Goal: Transaction & Acquisition: Obtain resource

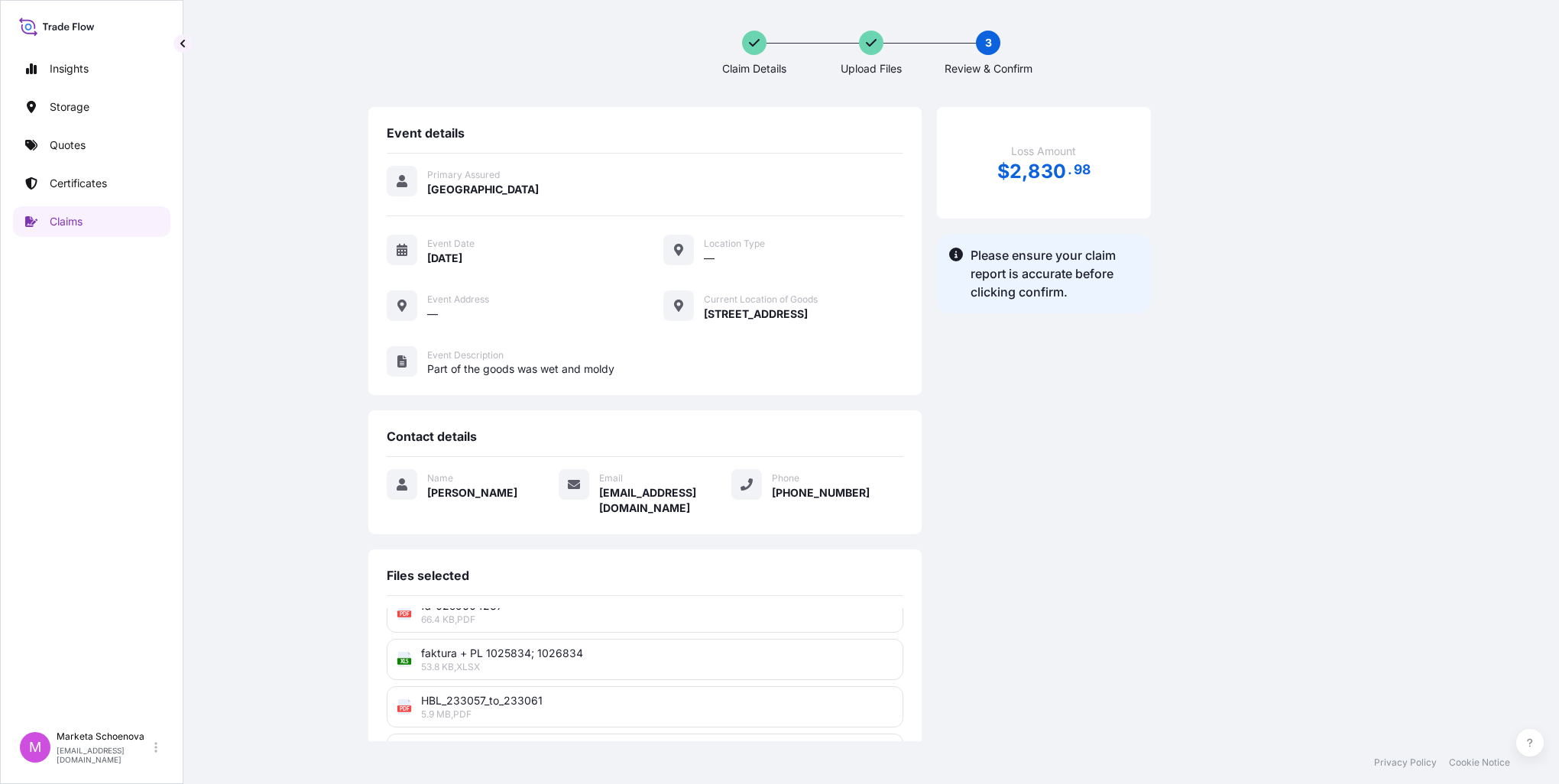
scroll to position [254, 0]
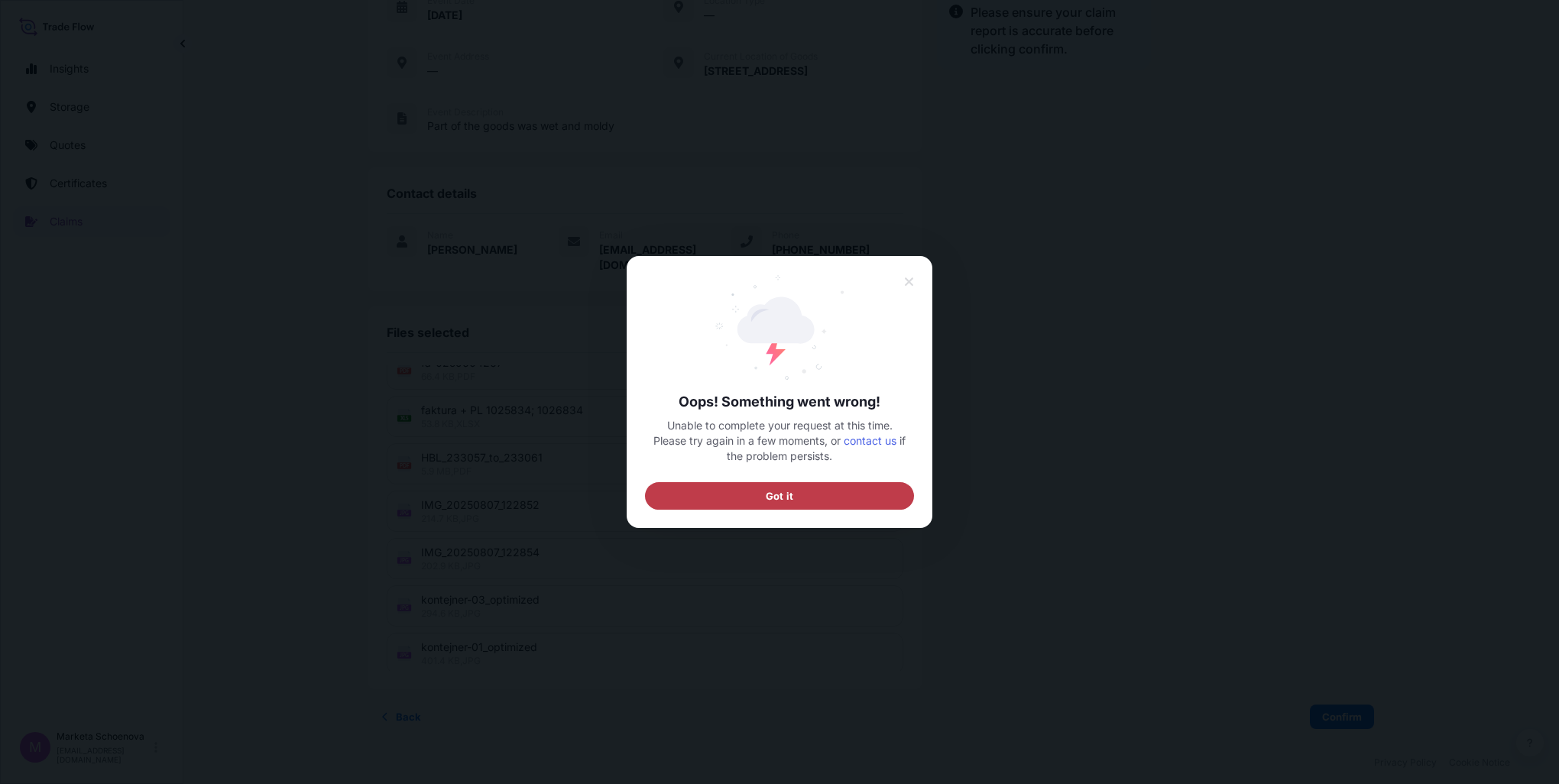
click at [812, 497] on button "Got it" at bounding box center [780, 495] width 269 height 27
click at [1256, 717] on div at bounding box center [780, 392] width 1559 height 784
click at [906, 278] on icon at bounding box center [909, 282] width 10 height 14
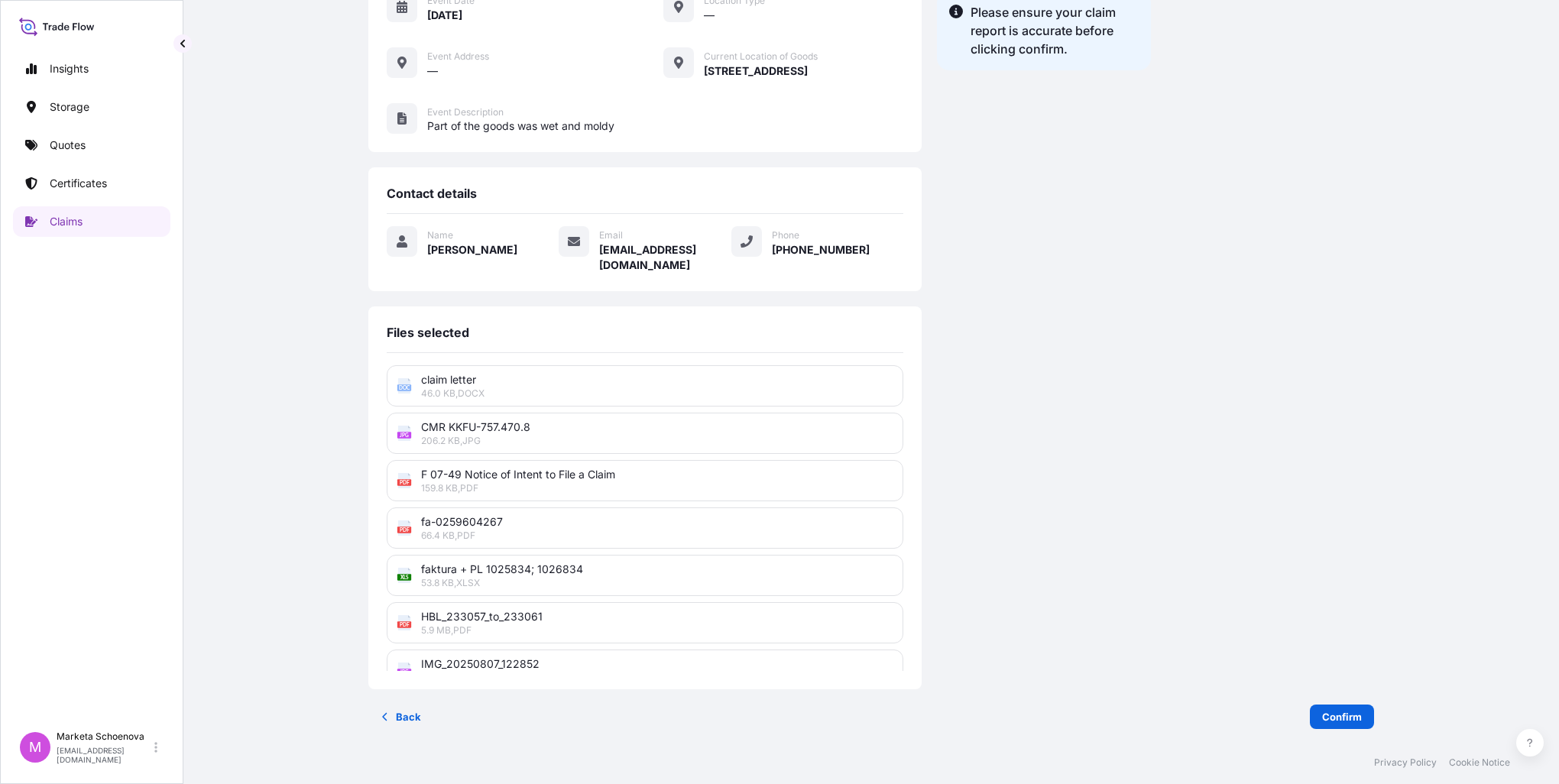
scroll to position [159, 0]
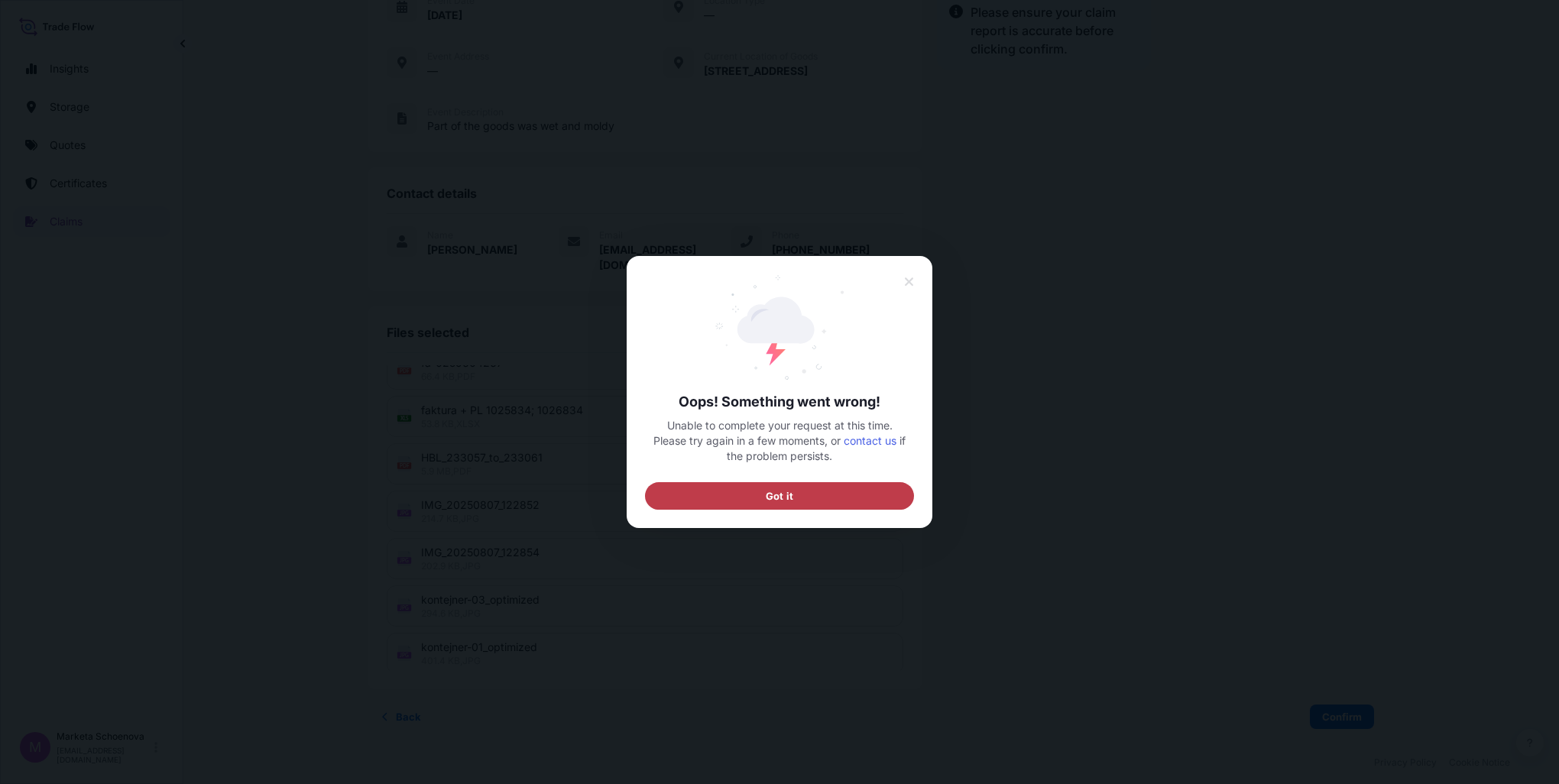
drag, startPoint x: 717, startPoint y: 498, endPoint x: 749, endPoint y: 422, distance: 82.5
click at [717, 497] on button "Got it" at bounding box center [780, 495] width 269 height 27
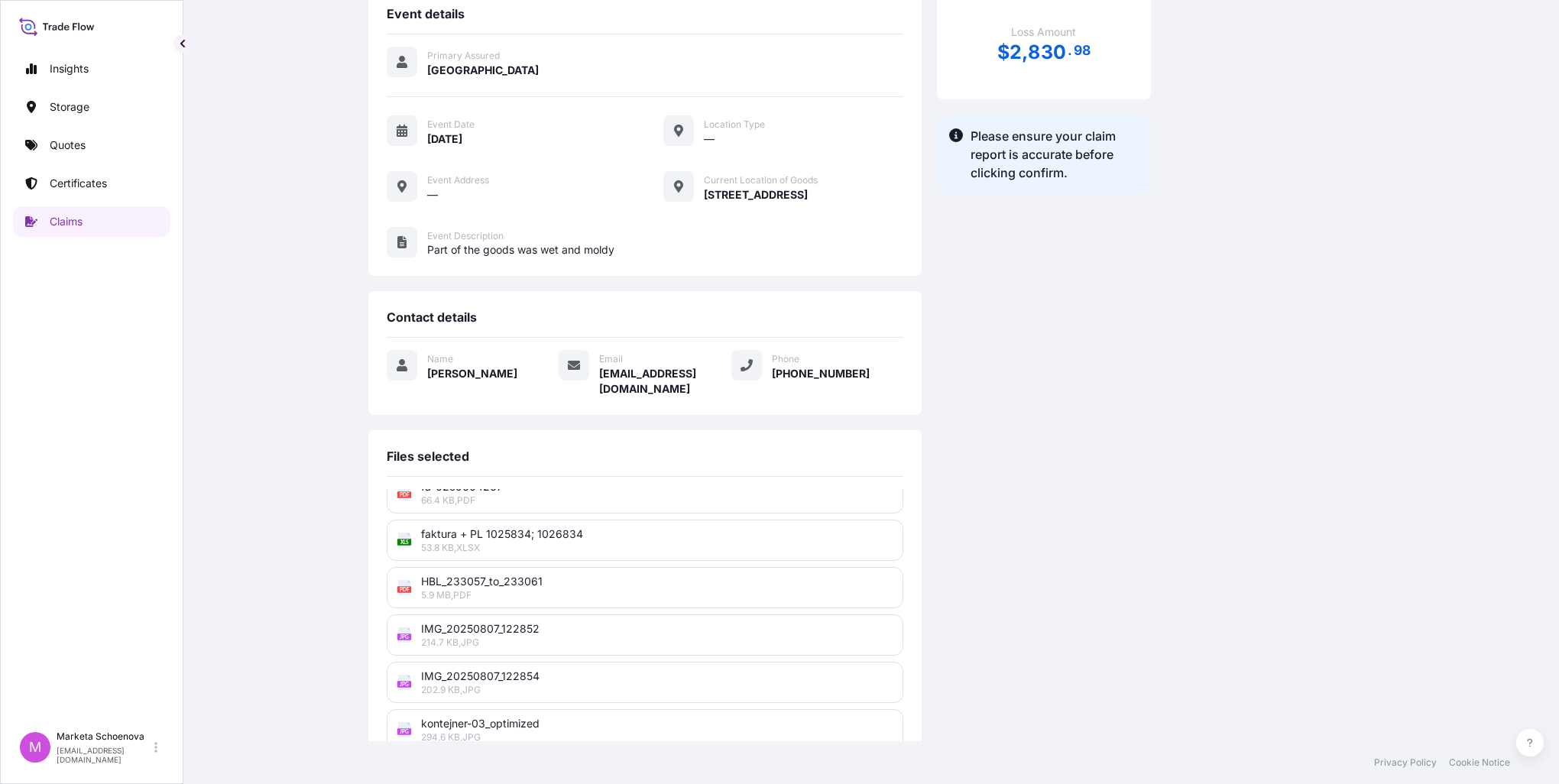
scroll to position [254, 0]
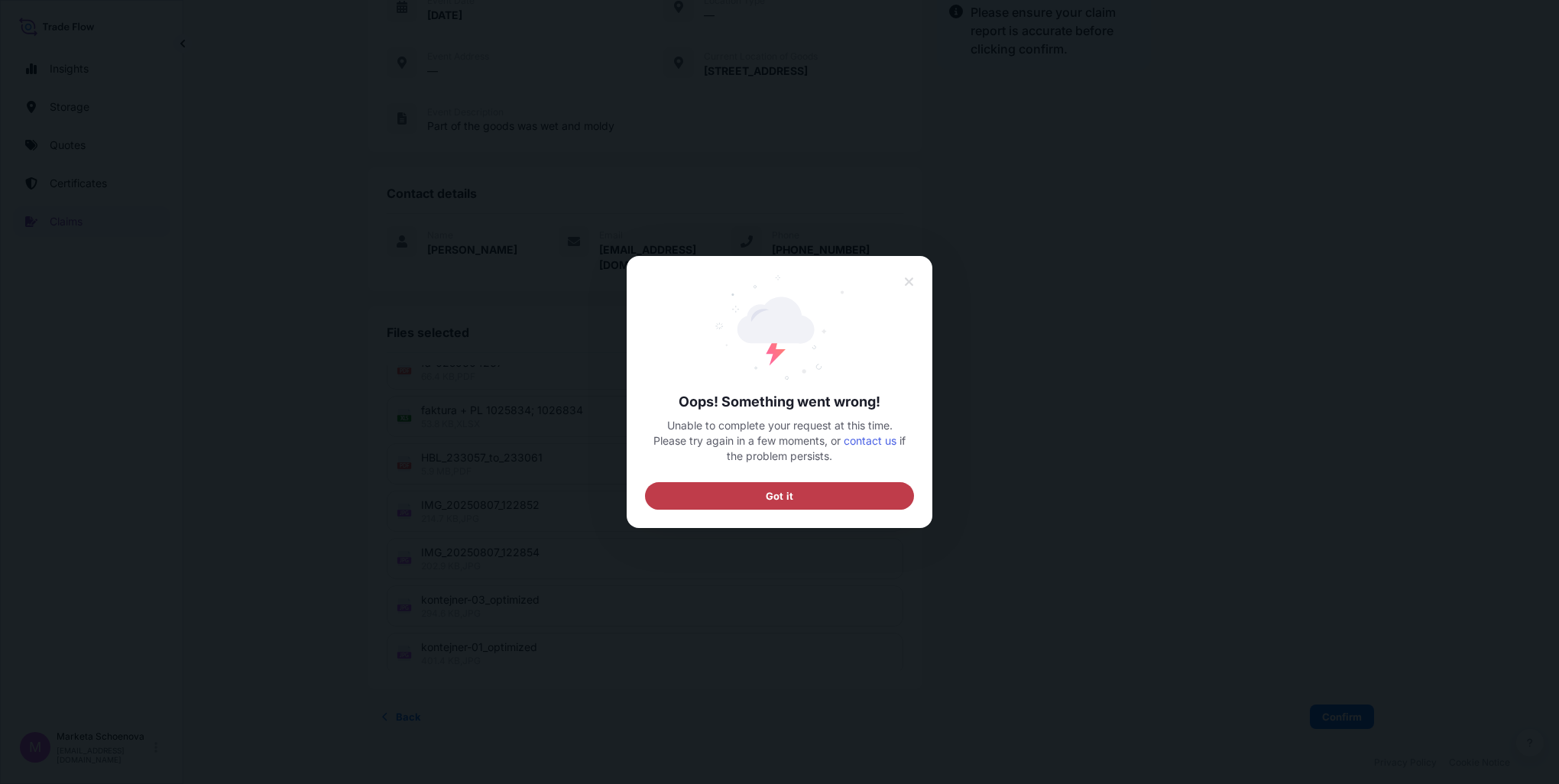
click at [791, 494] on span "Got it" at bounding box center [780, 495] width 27 height 15
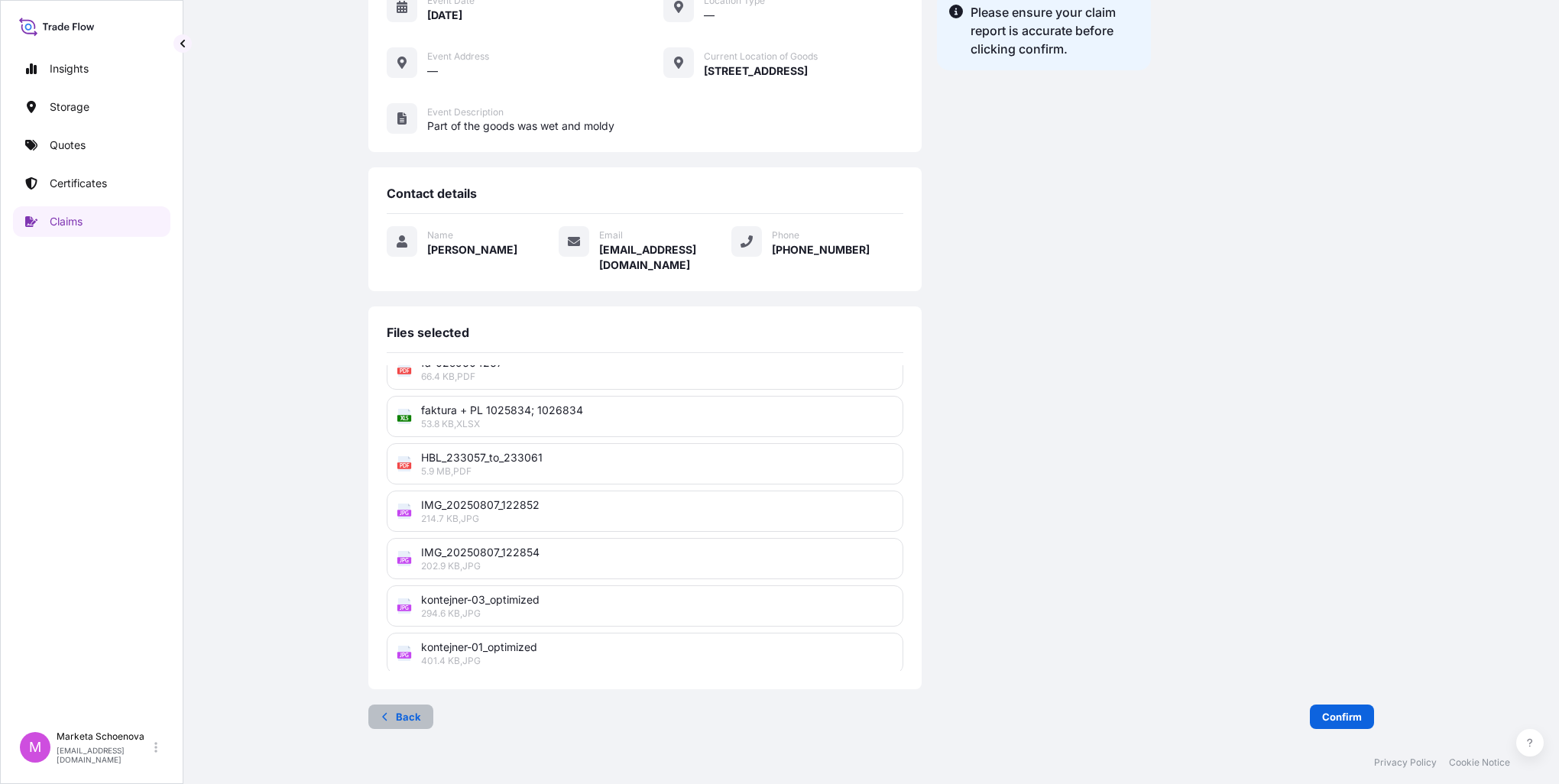
scroll to position [77, 0]
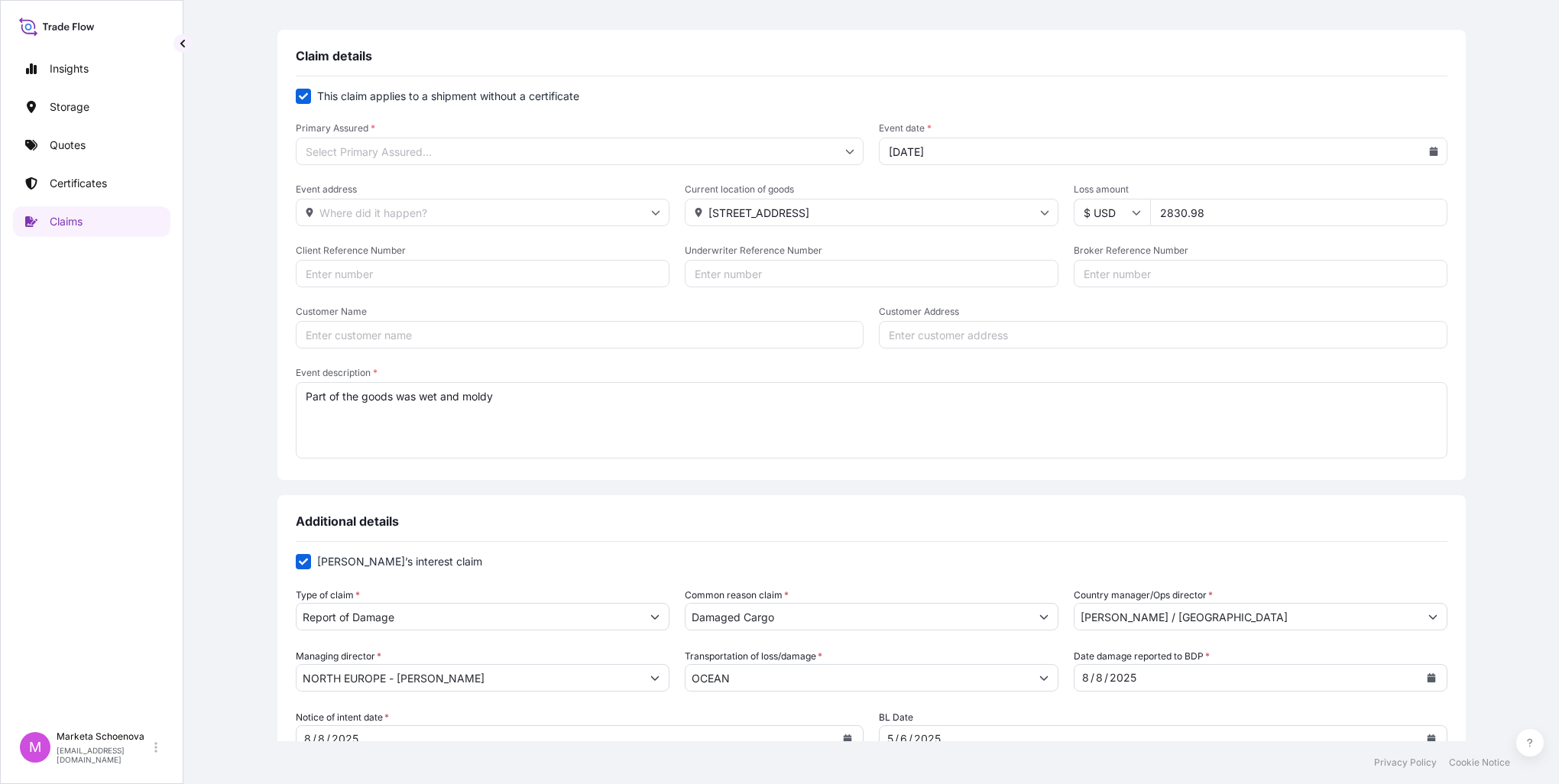
type input "[GEOGRAPHIC_DATA]"
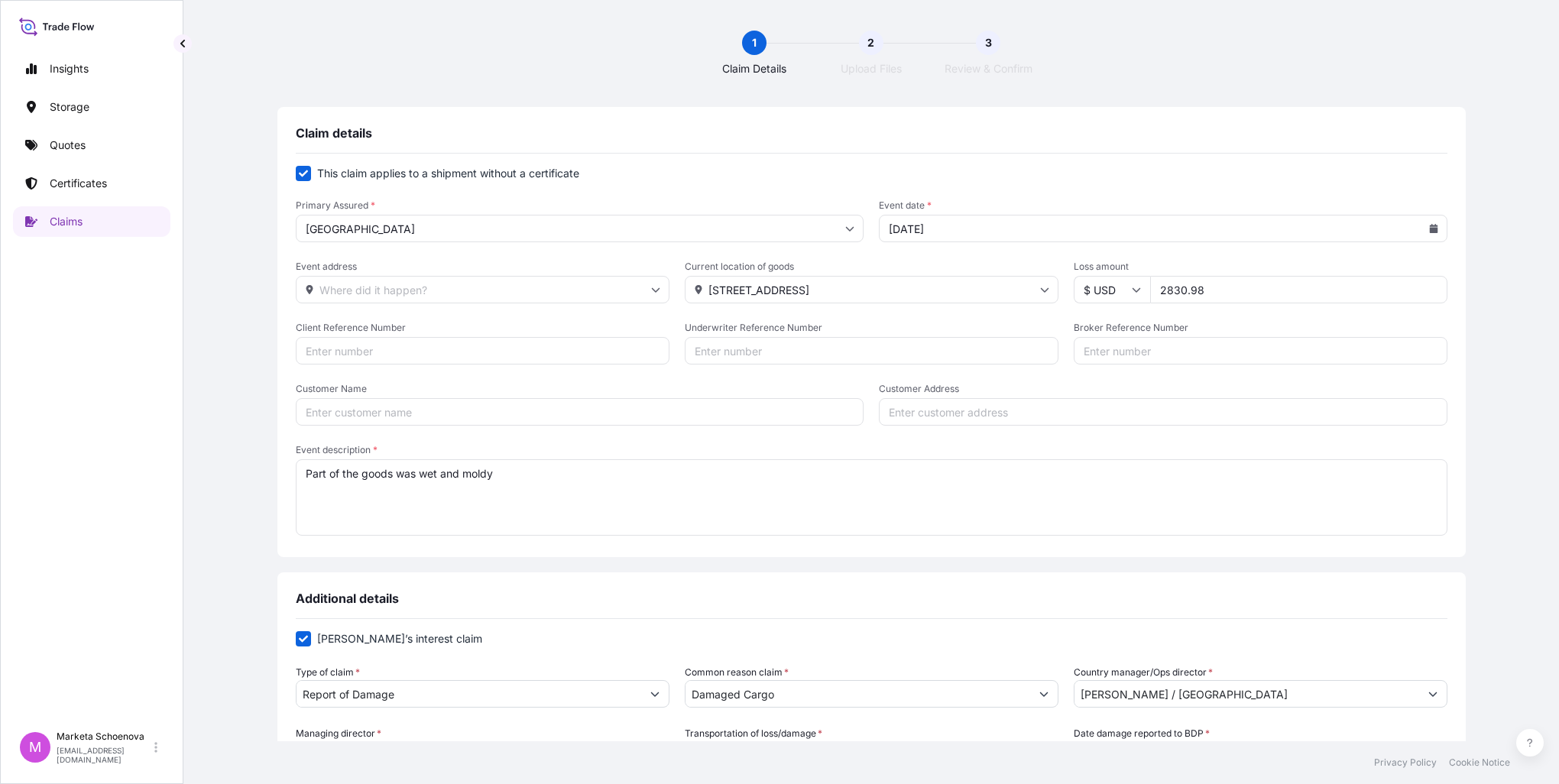
click at [428, 341] on input "Client Reference Number" at bounding box center [483, 350] width 373 height 27
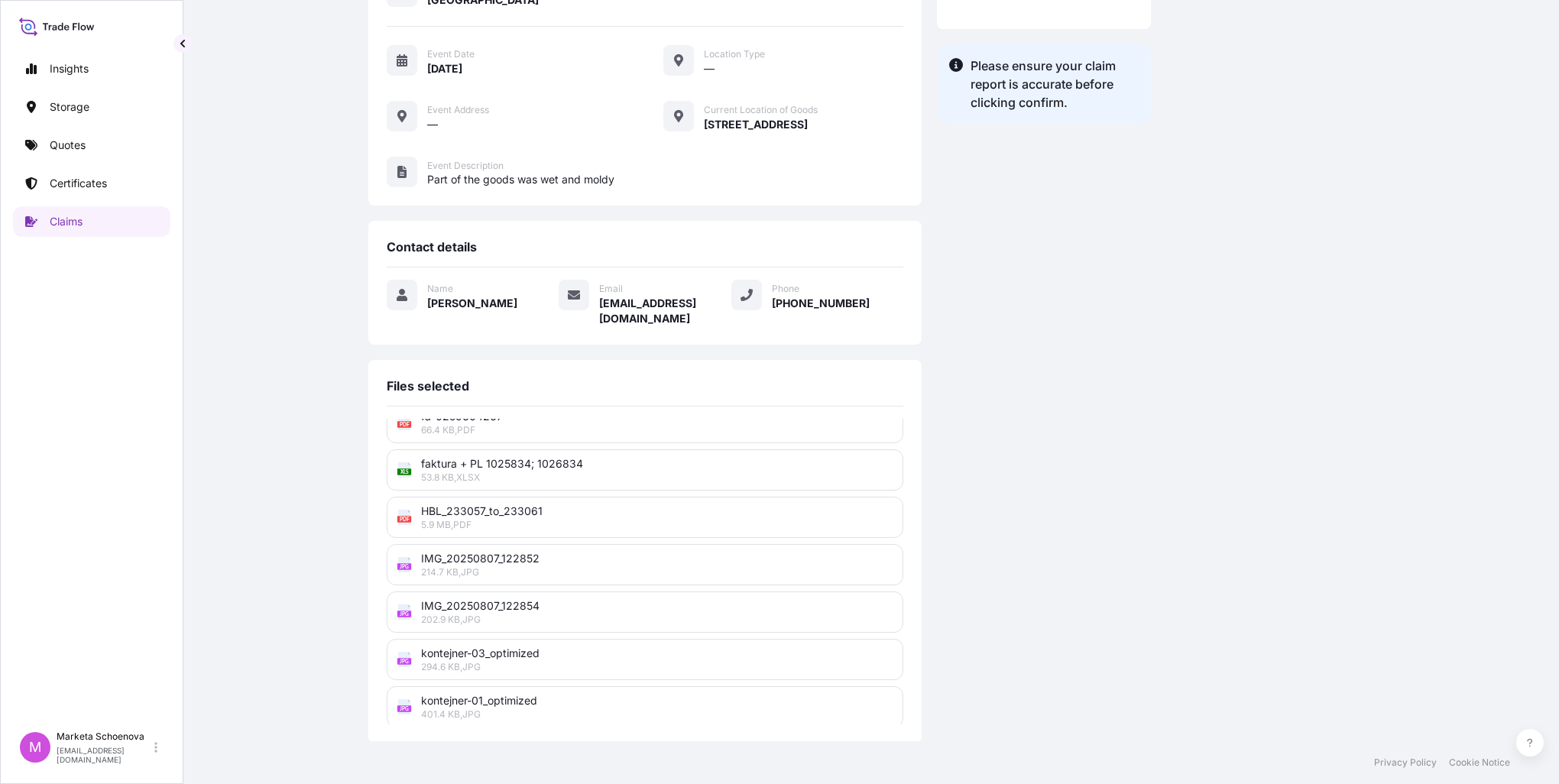
scroll to position [254, 0]
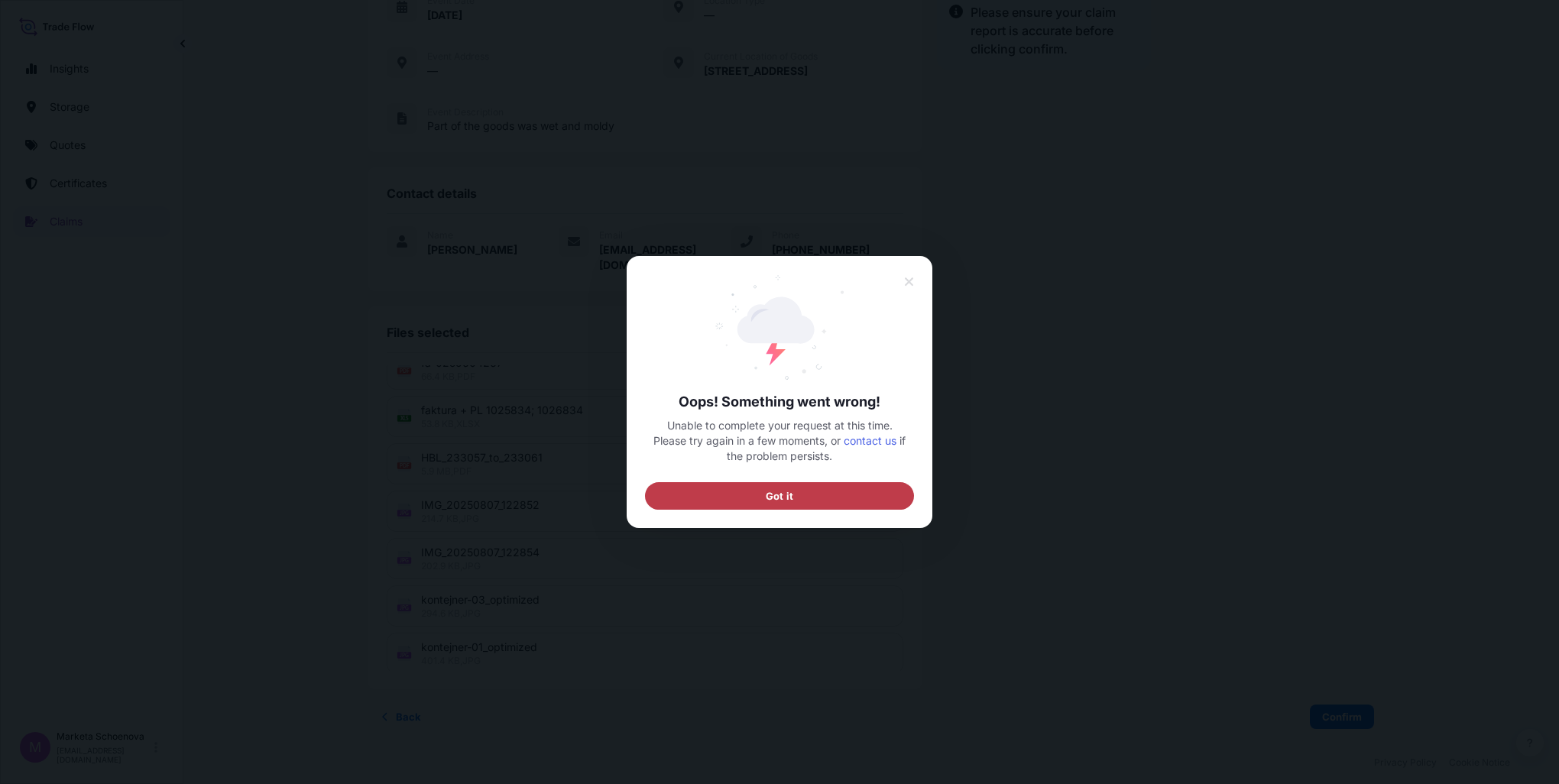
click at [756, 502] on button "Got it" at bounding box center [780, 495] width 269 height 27
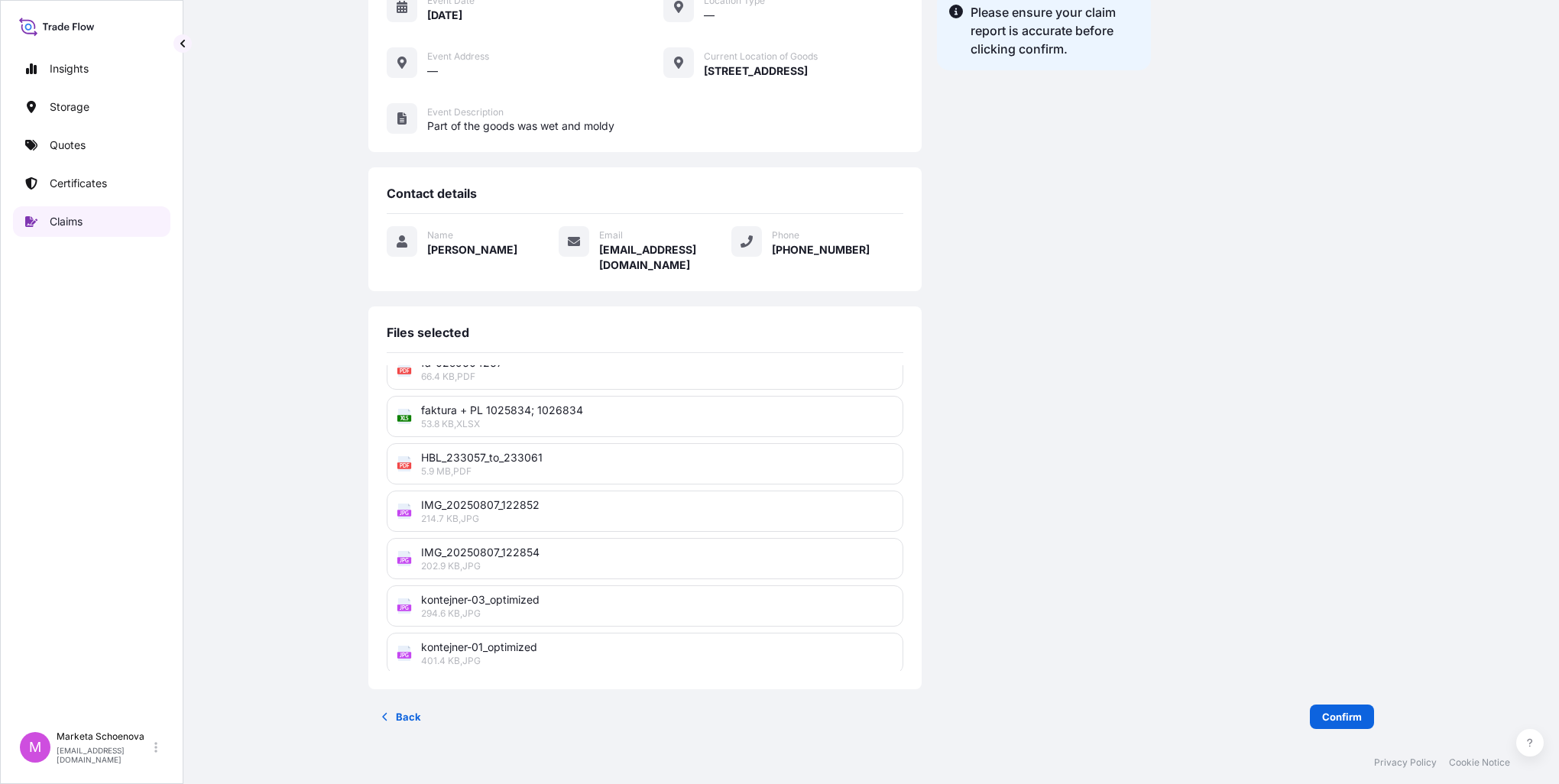
click at [82, 219] on p "Claims" at bounding box center [65, 221] width 33 height 15
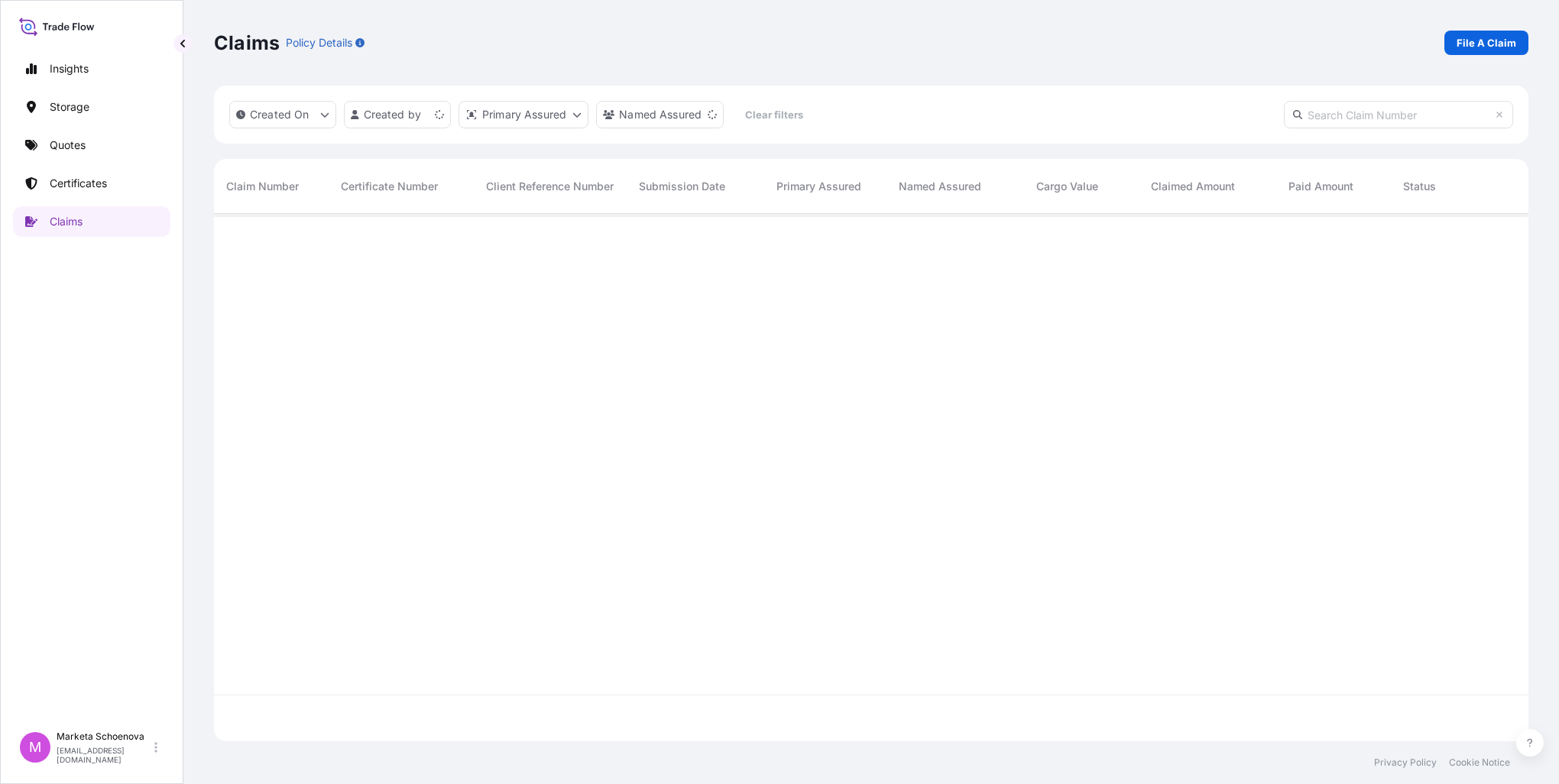
scroll to position [571, 1302]
click at [58, 188] on p "Certificates" at bounding box center [78, 183] width 57 height 15
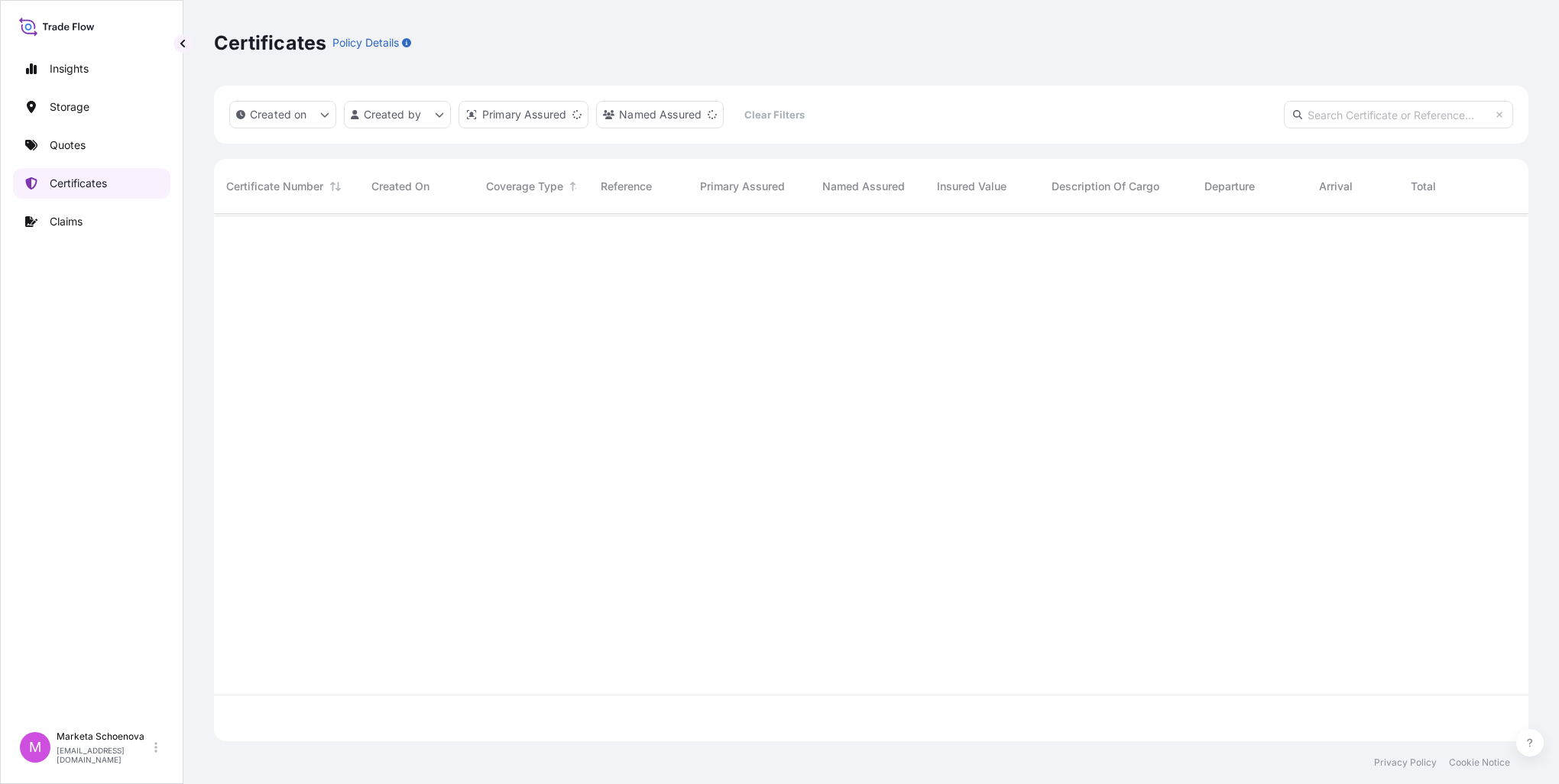
scroll to position [524, 1302]
click at [90, 144] on link "Quotes" at bounding box center [91, 145] width 157 height 30
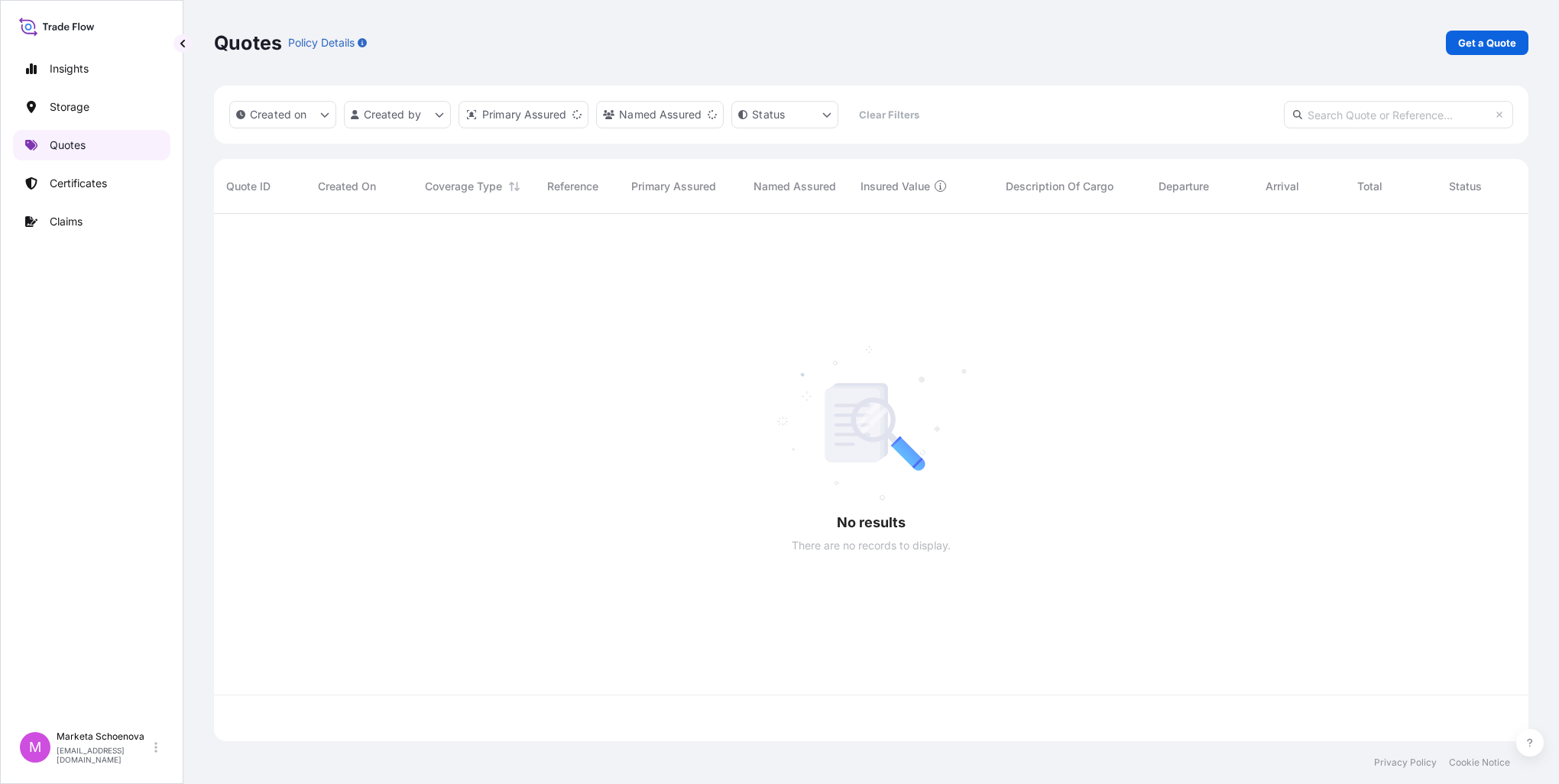
scroll to position [524, 1302]
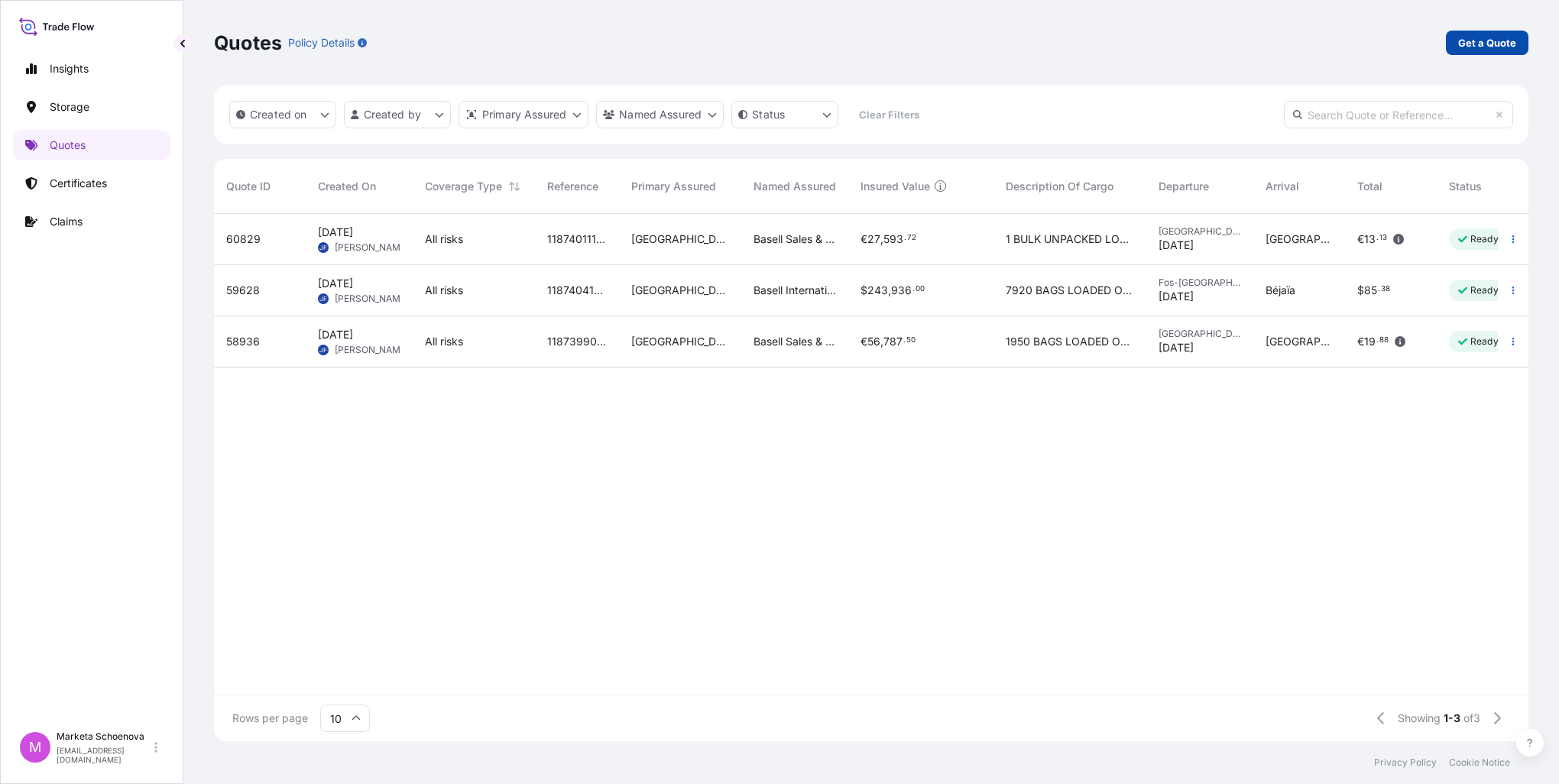
click at [1487, 45] on p "Get a Quote" at bounding box center [1487, 42] width 58 height 15
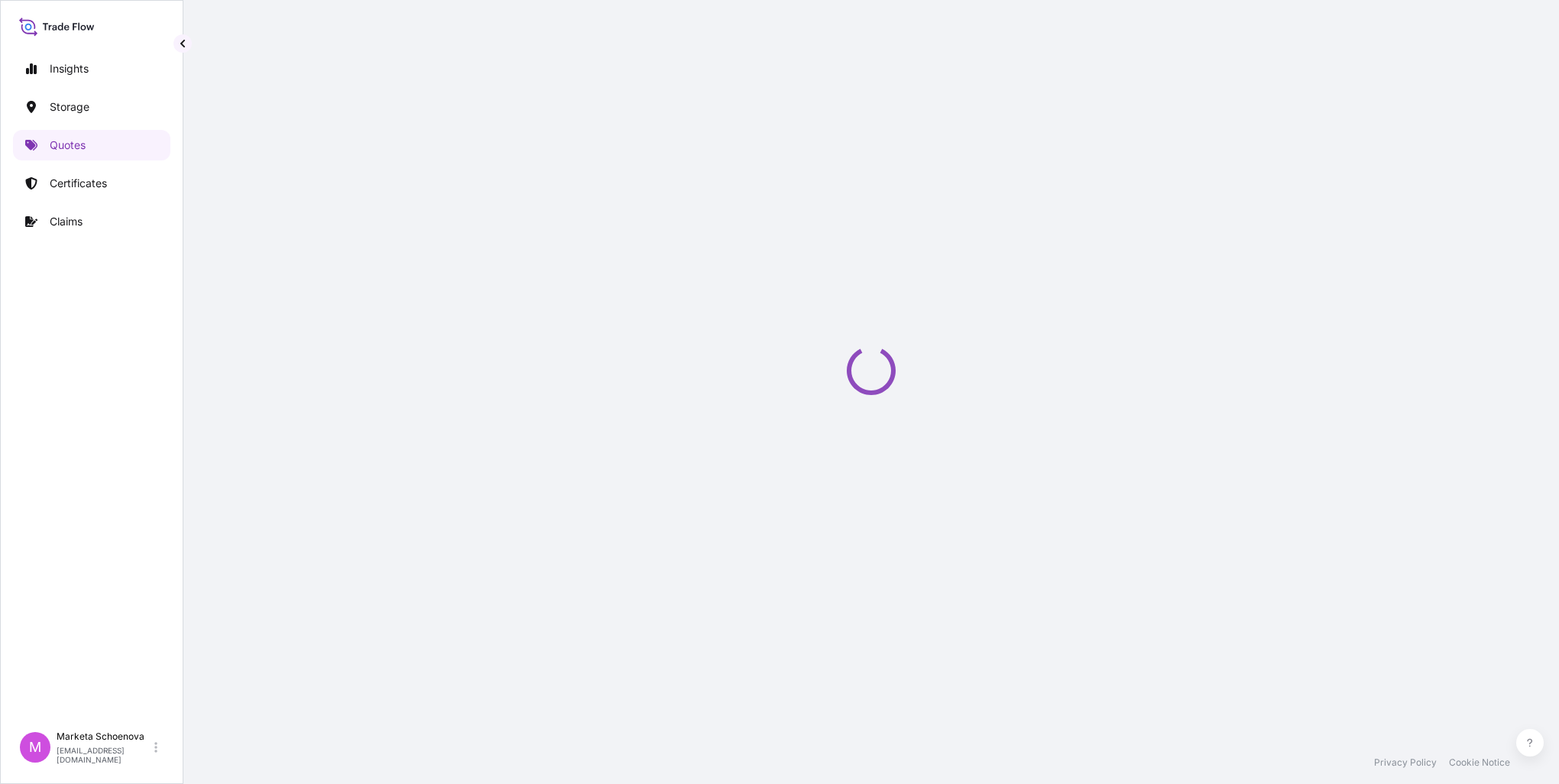
select select "Water"
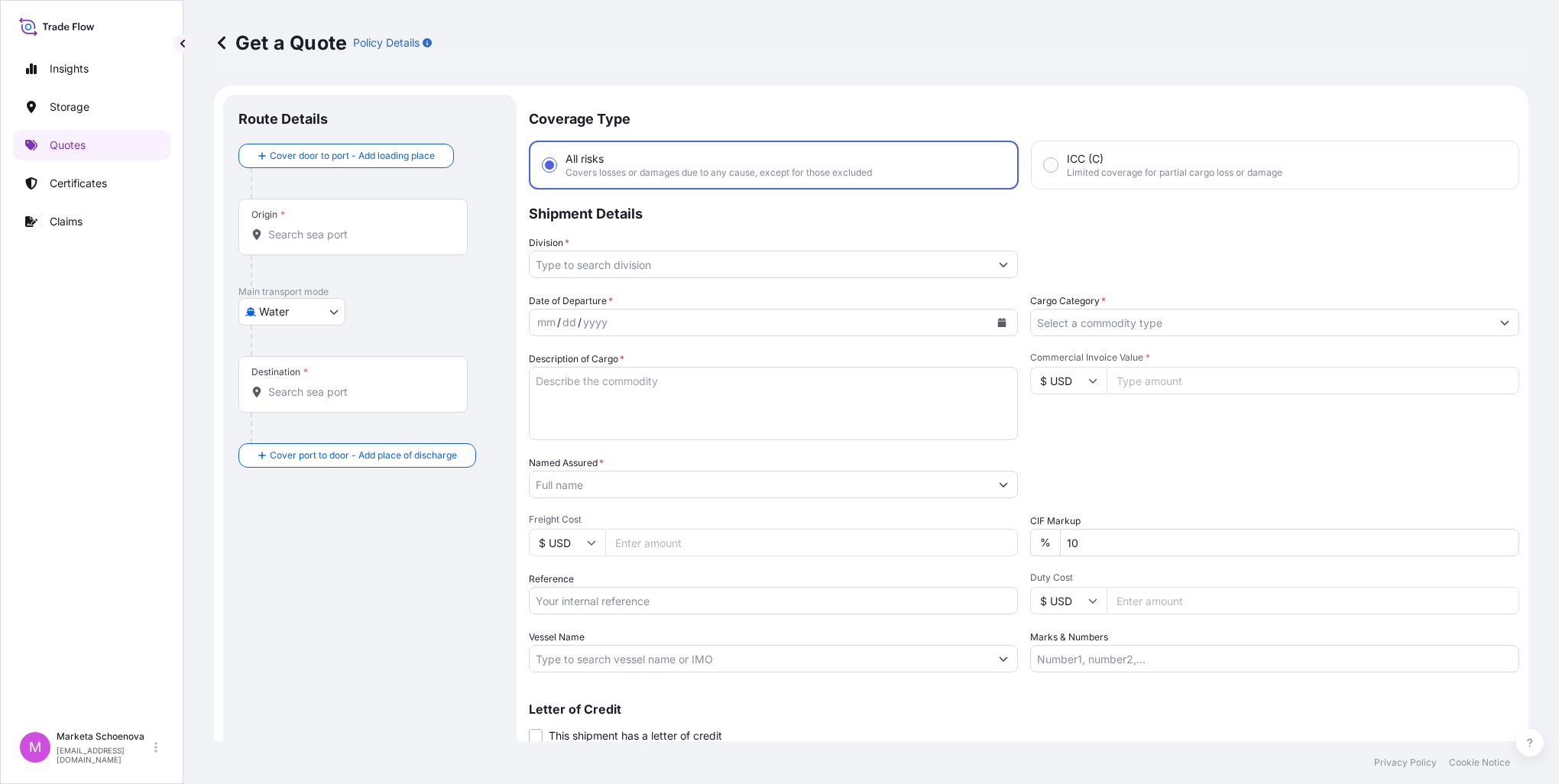
scroll to position [25, 0]
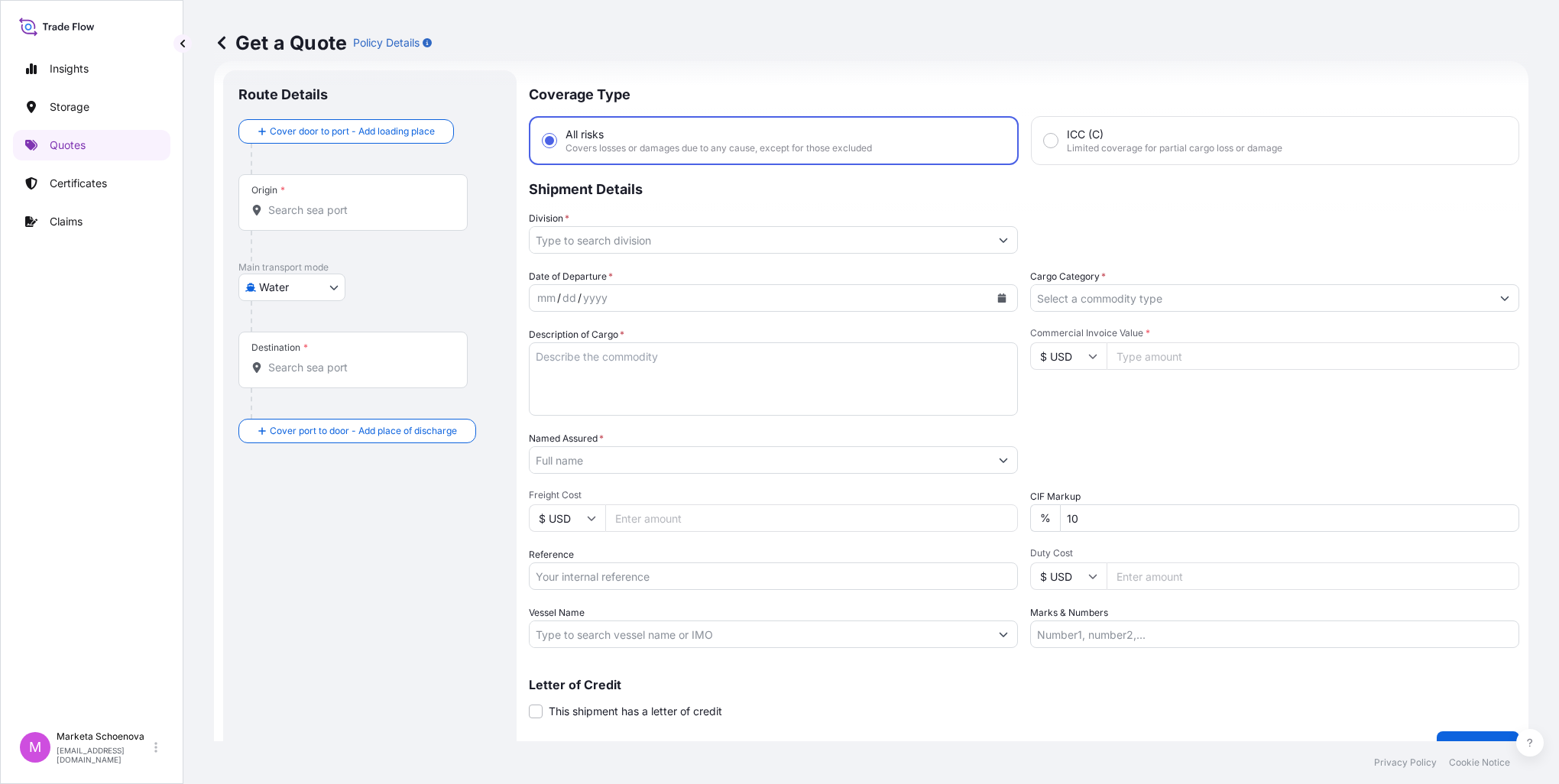
click at [541, 570] on input "Reference" at bounding box center [773, 576] width 489 height 27
paste input "25SIATH5162"
click at [547, 573] on input "25SIATH5162" at bounding box center [773, 576] width 489 height 27
type input "25SIATH5162"
click at [318, 213] on input "Origin *" at bounding box center [358, 210] width 180 height 15
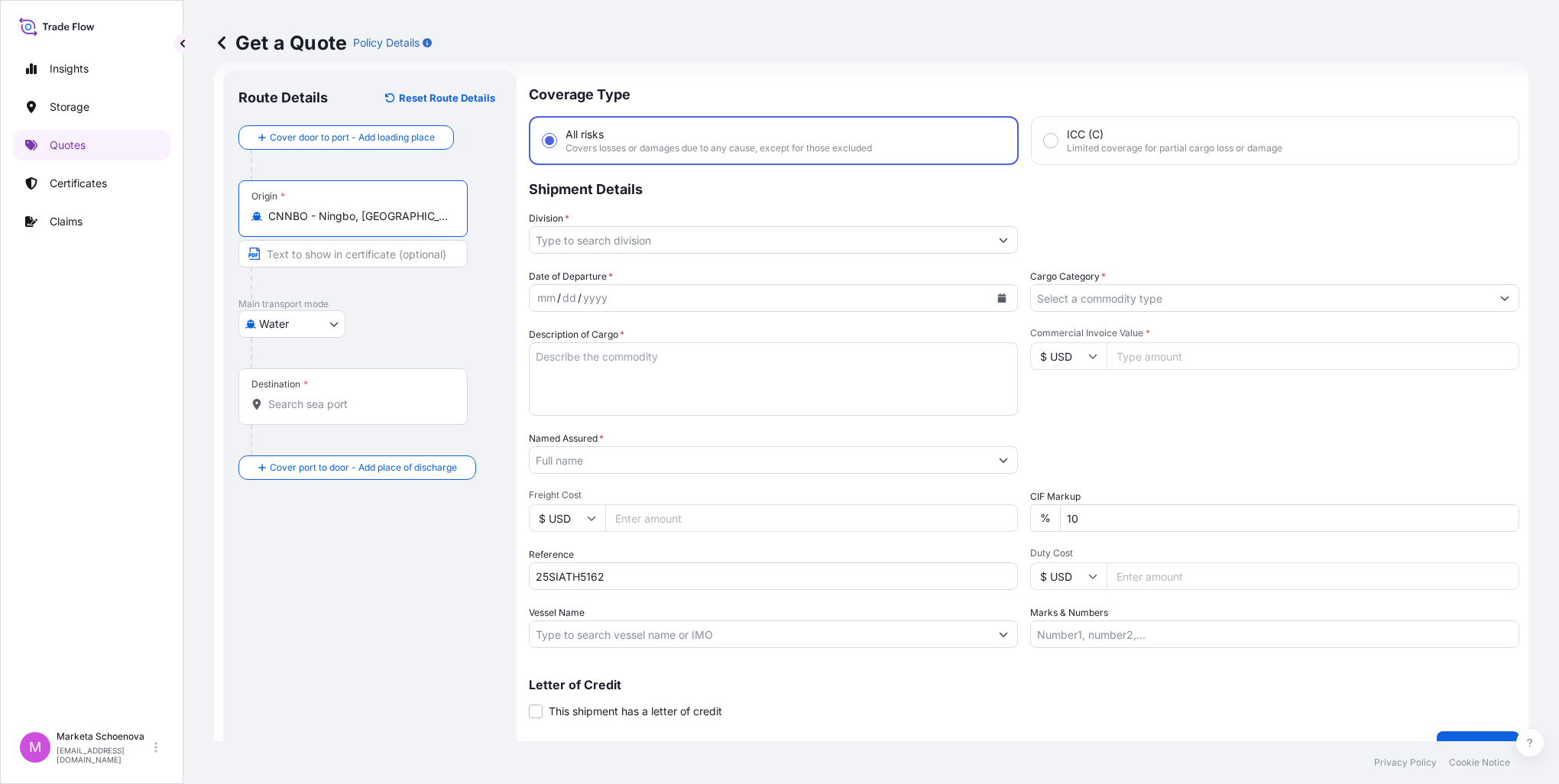
type input "CNNBO - Ningbo, [GEOGRAPHIC_DATA]"
click at [309, 246] on input "Text to appear on certificate" at bounding box center [353, 254] width 229 height 27
type input "[GEOGRAPHIC_DATA], [GEOGRAPHIC_DATA]"
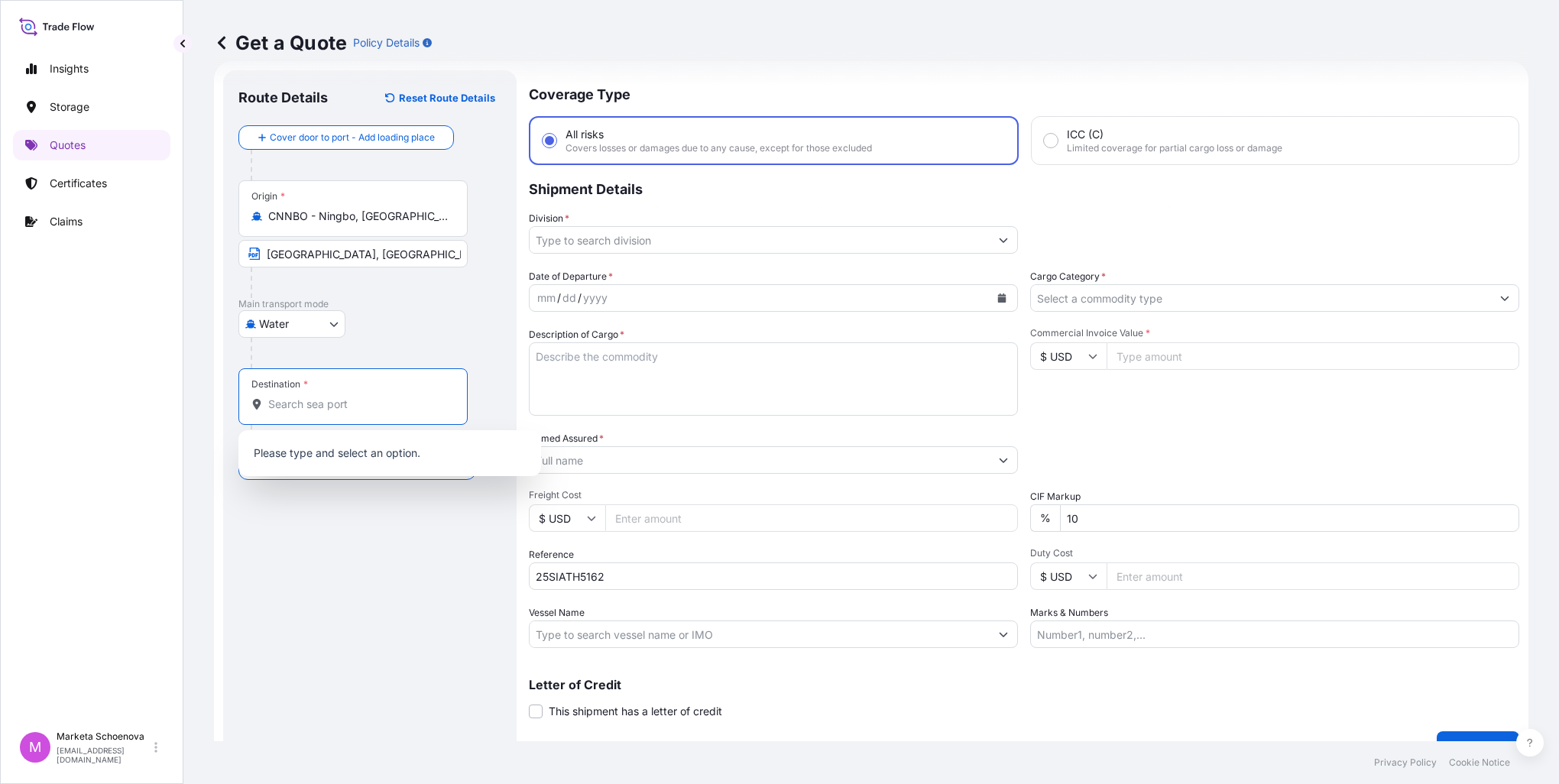
click at [314, 407] on input "Destination *" at bounding box center [358, 404] width 180 height 15
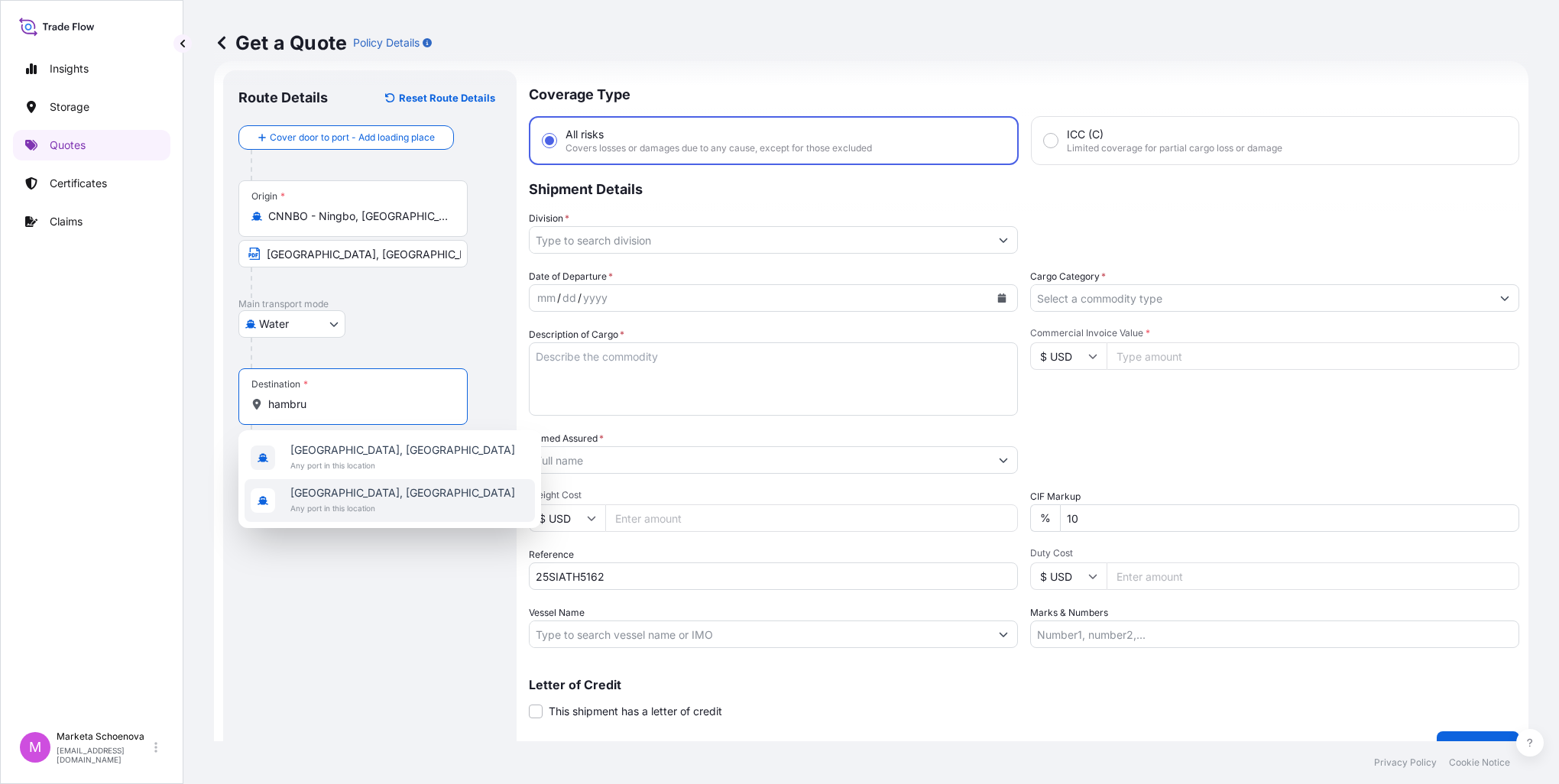
click at [331, 494] on span "[GEOGRAPHIC_DATA], [GEOGRAPHIC_DATA]" at bounding box center [403, 492] width 225 height 15
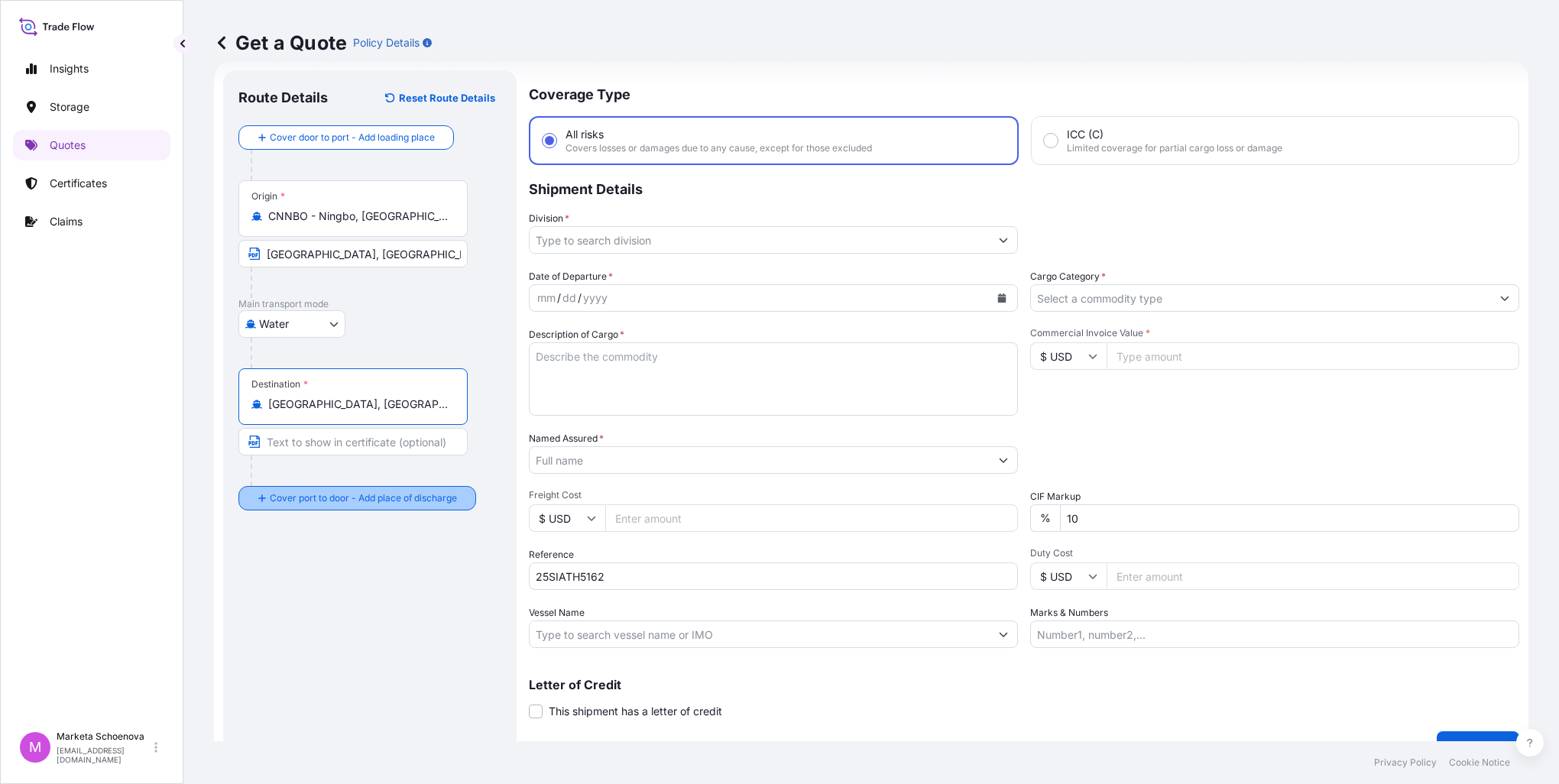
type input "[GEOGRAPHIC_DATA], [GEOGRAPHIC_DATA]"
click at [353, 580] on input "Place of Discharge" at bounding box center [358, 580] width 180 height 15
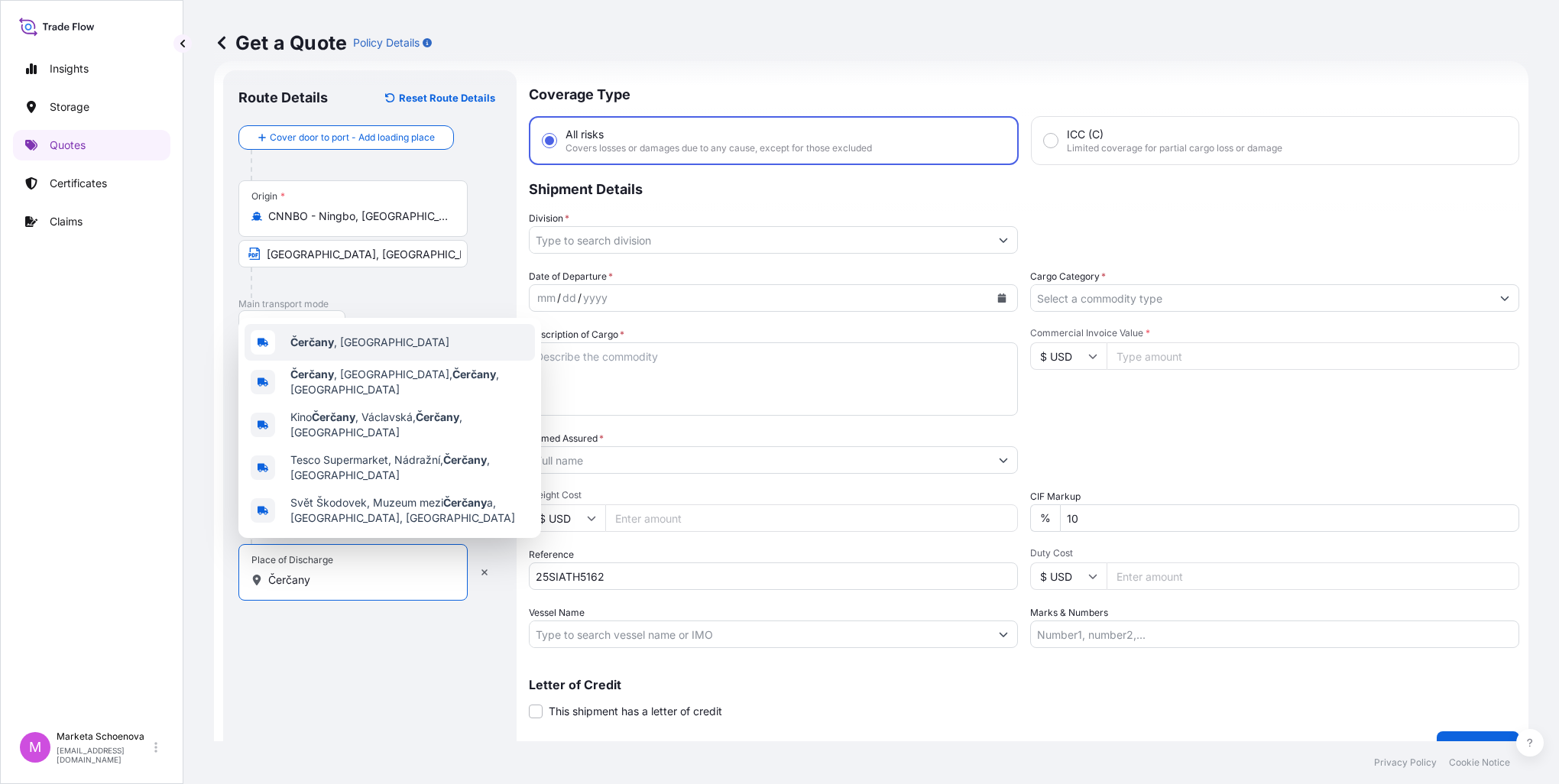
click at [321, 349] on b "Čerčany" at bounding box center [312, 342] width 44 height 13
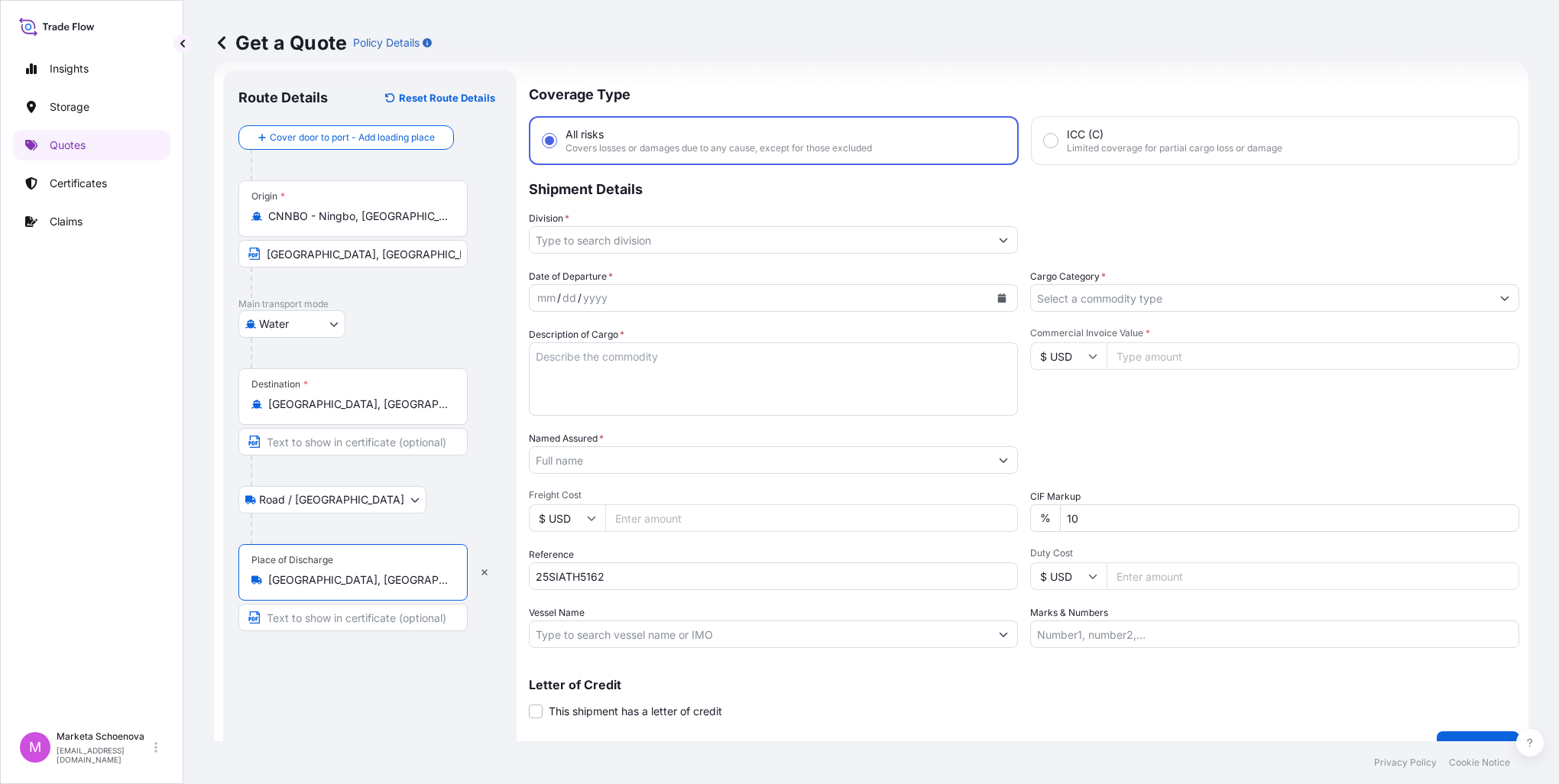
type input "[GEOGRAPHIC_DATA], [GEOGRAPHIC_DATA]"
click at [301, 617] on input "Text to appear on certificate" at bounding box center [353, 617] width 229 height 27
type input "Čerčany, [GEOGRAPHIC_DATA]"
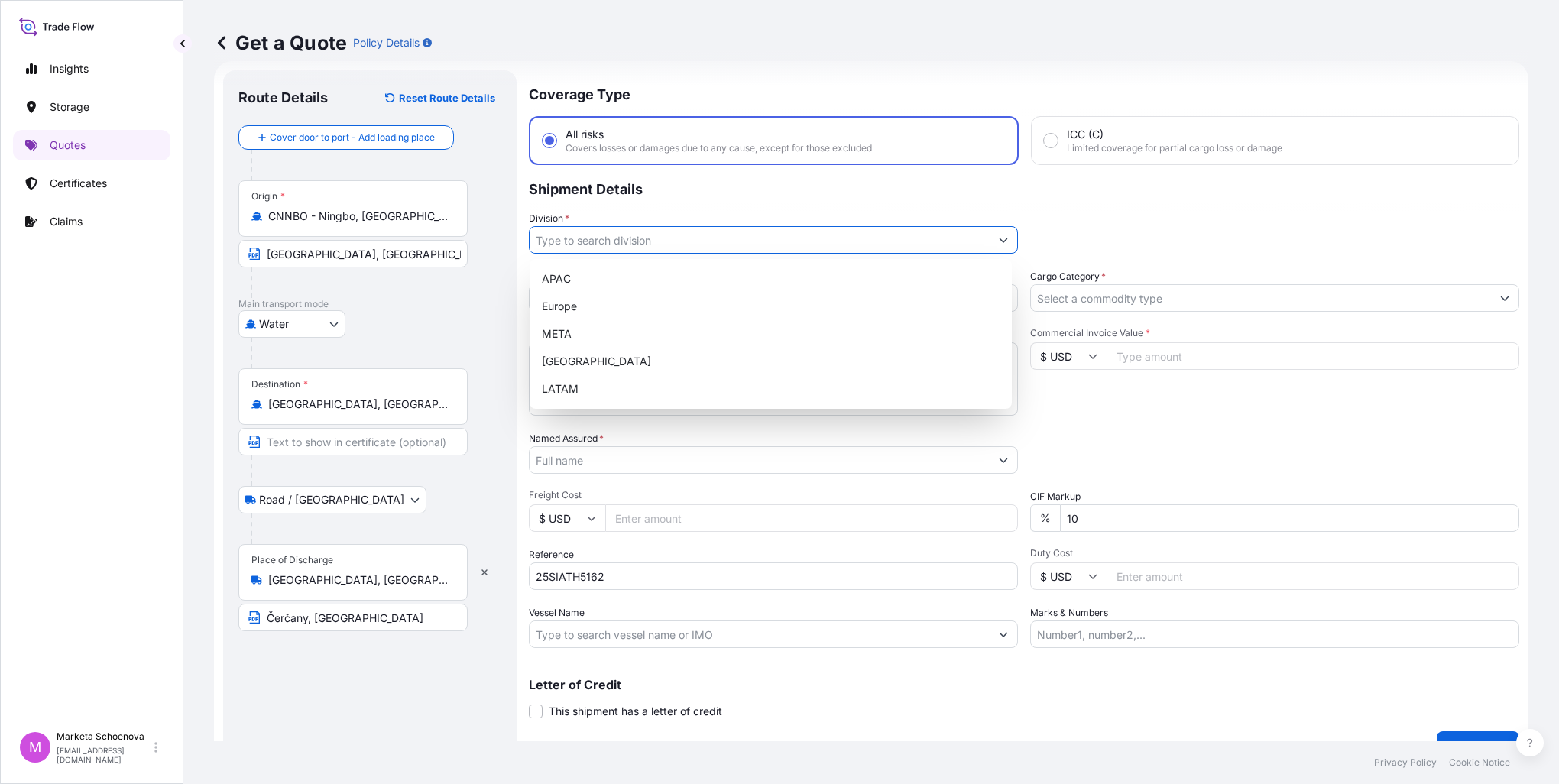
click at [576, 237] on input "Division *" at bounding box center [760, 240] width 460 height 27
click at [582, 308] on div "Europe" at bounding box center [771, 306] width 470 height 27
type input "Europe"
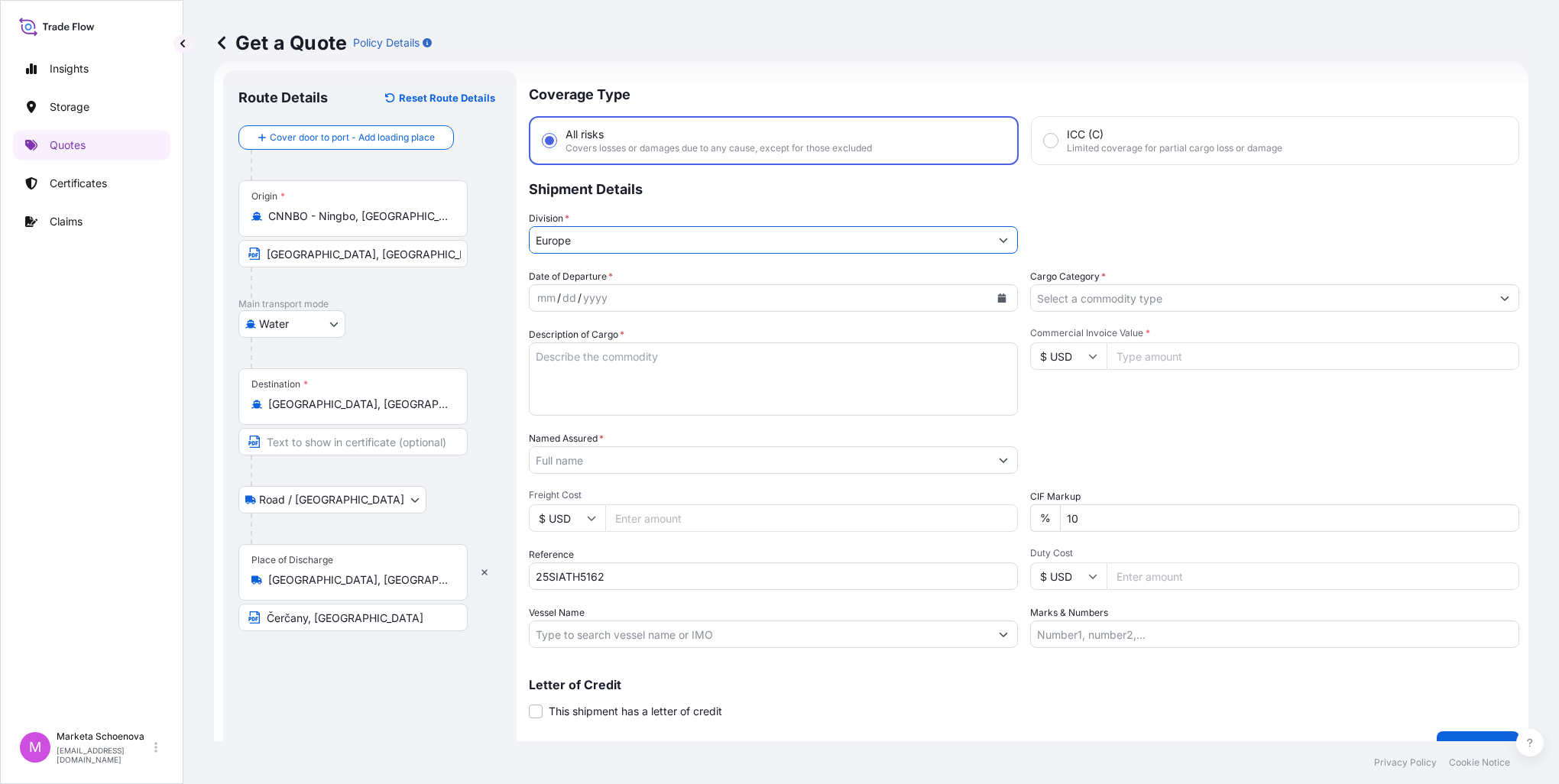
click at [1500, 301] on icon "Show suggestions" at bounding box center [1504, 297] width 9 height 9
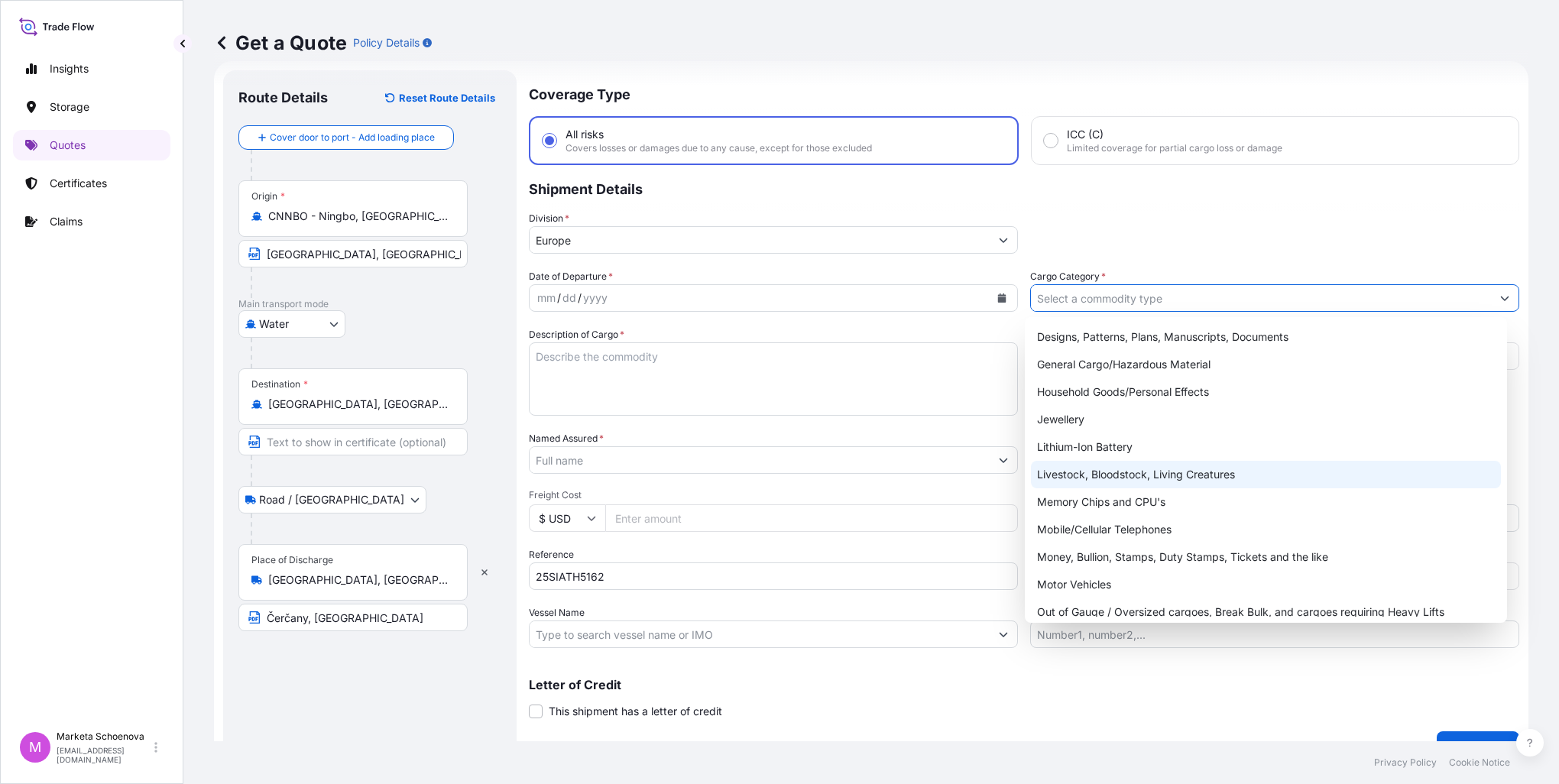
scroll to position [257, 0]
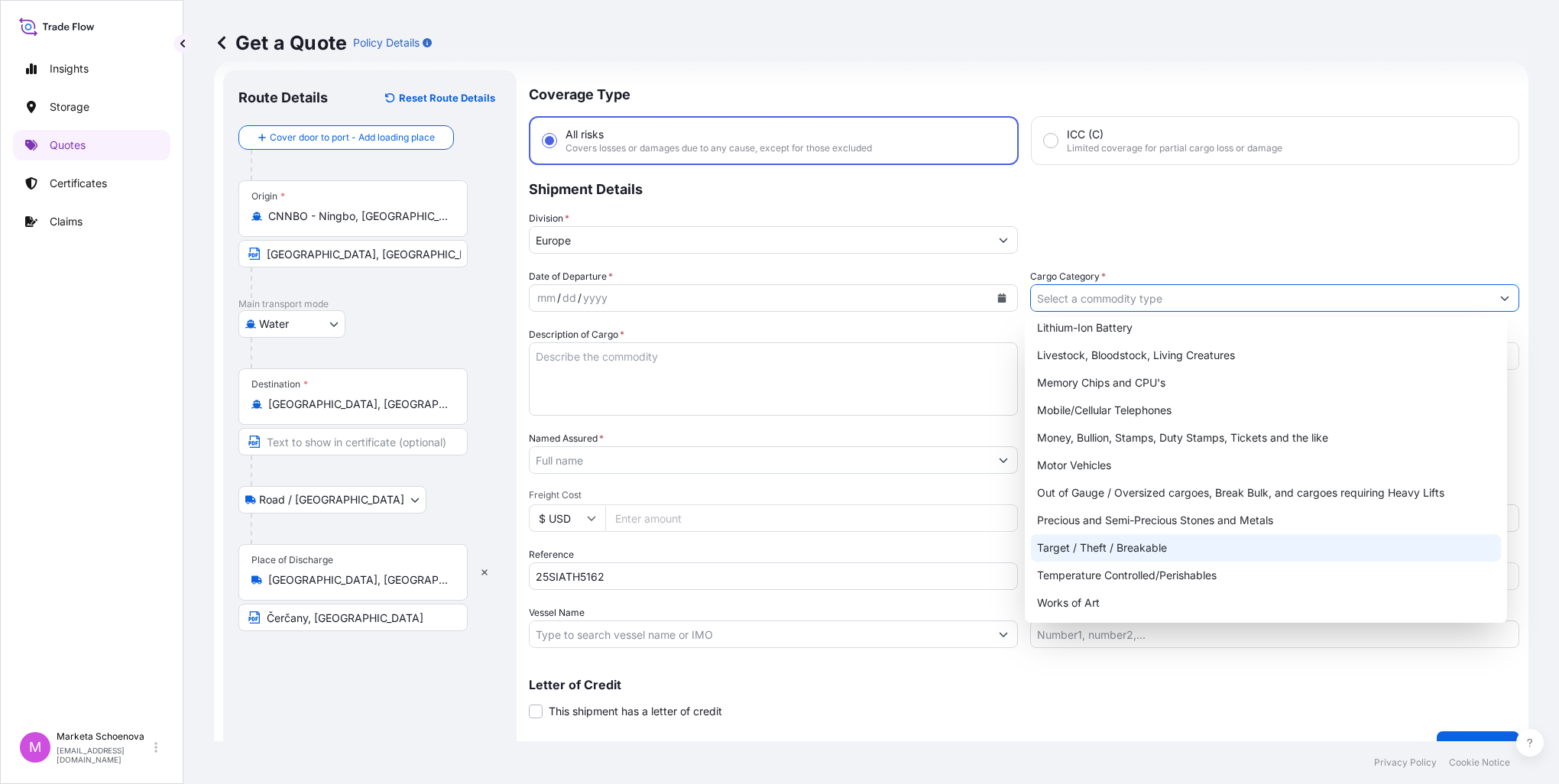
click at [1074, 552] on div "Target / Theft / Breakable" at bounding box center [1265, 548] width 470 height 27
type input "Target / Theft / Breakable"
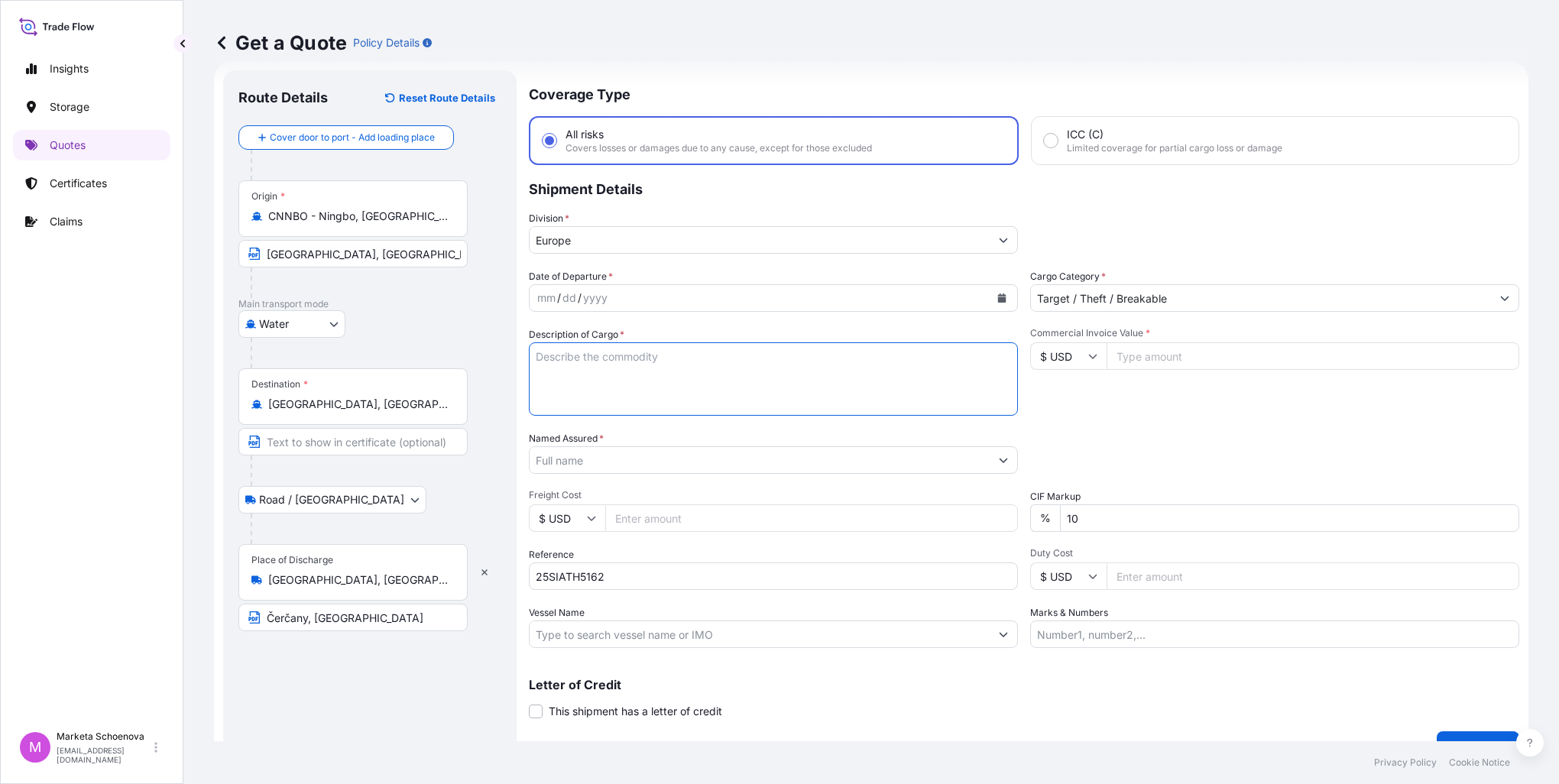
click at [663, 368] on textarea "Description of Cargo *" at bounding box center [773, 379] width 489 height 73
type textarea "c"
click at [711, 372] on textarea "Description of Cargo *" at bounding box center [773, 379] width 489 height 73
click at [706, 368] on textarea "Description of Cargo *" at bounding box center [773, 379] width 489 height 73
drag, startPoint x: 634, startPoint y: 349, endPoint x: 247, endPoint y: 341, distance: 387.1
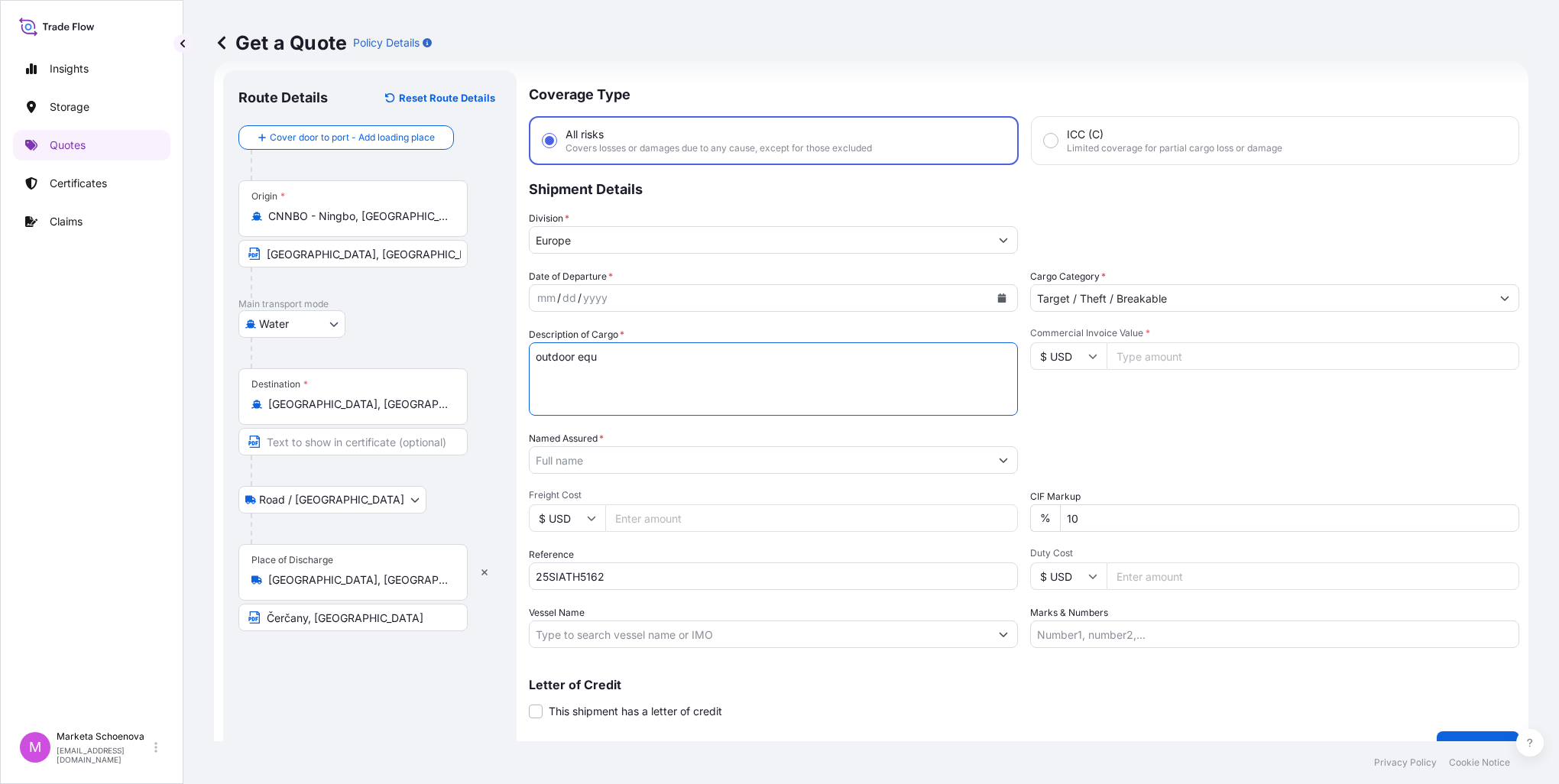
click at [259, 344] on form "Route Details Reset Route Details Cover door to port - Add loading place Place …" at bounding box center [871, 416] width 1315 height 710
paste textarea "ipment"
type textarea "outdoor equipment"
click at [1119, 361] on input "Commercial Invoice Value *" at bounding box center [1312, 356] width 412 height 27
paste input "14379.0000"
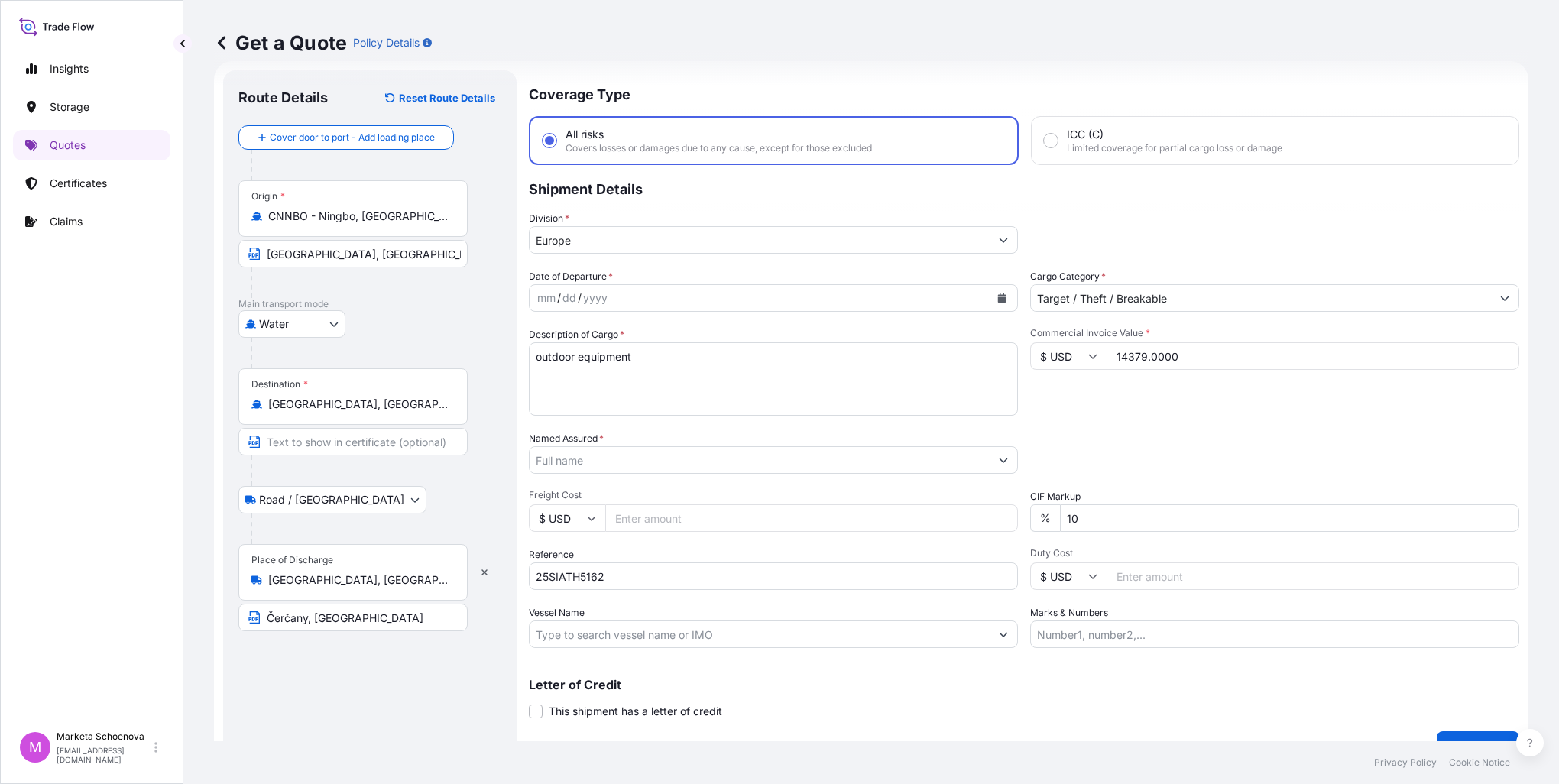
type input "14379.0000"
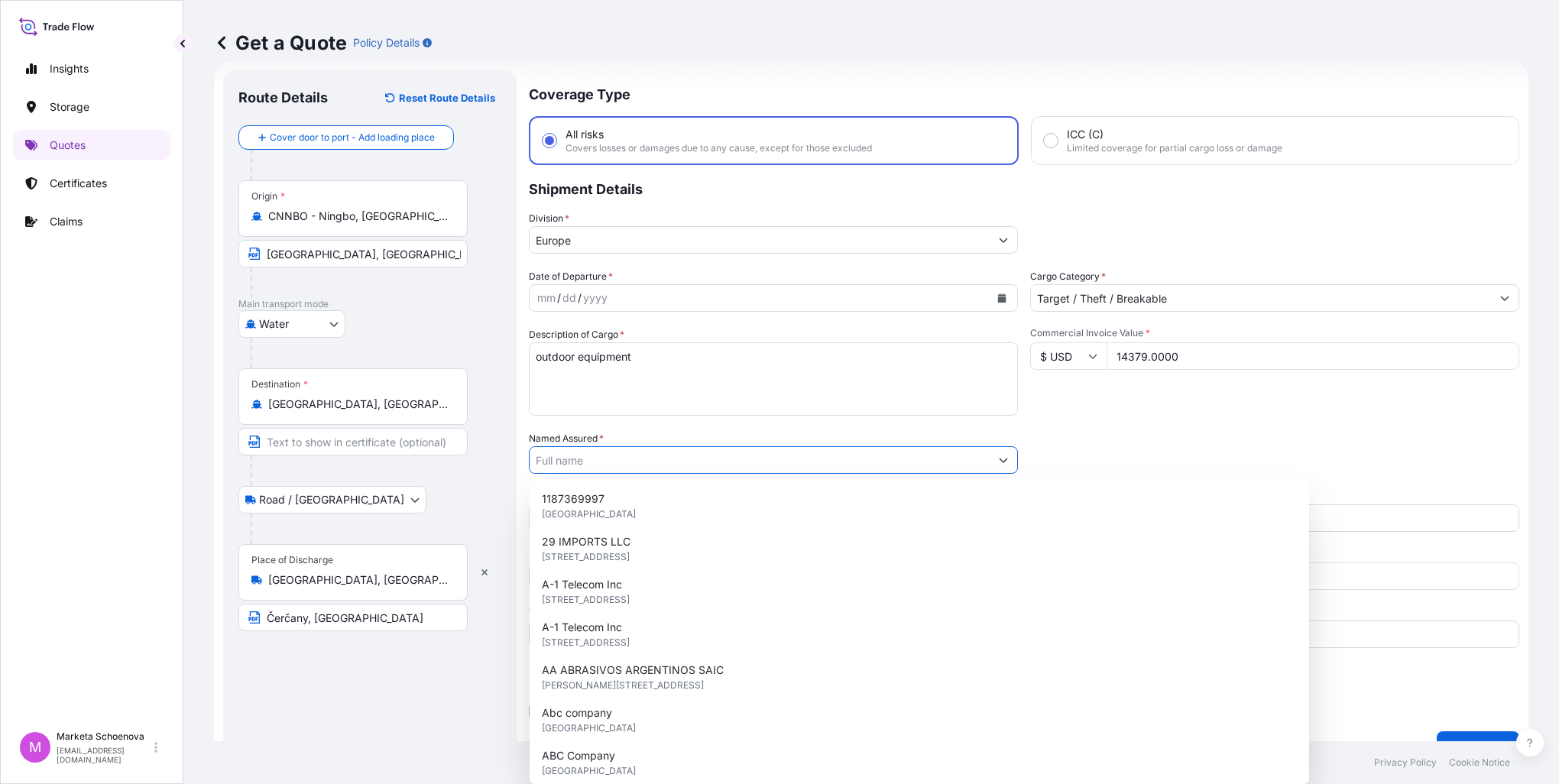
click at [706, 449] on input "Named Assured *" at bounding box center [760, 459] width 460 height 27
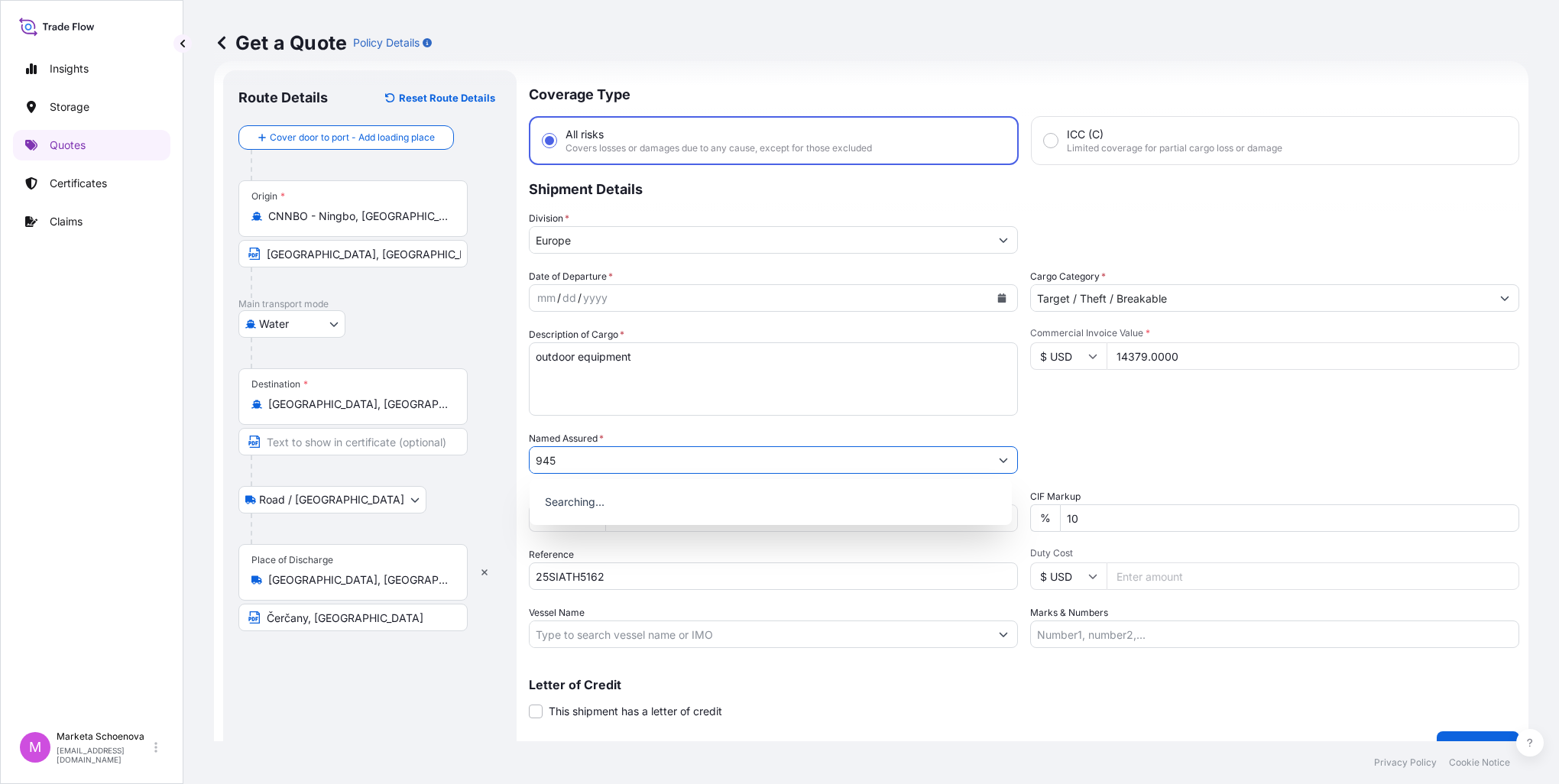
type input "945"
click at [1115, 436] on div "Packing Category Type to search a container mode Please select a primary mode o…" at bounding box center [1274, 452] width 489 height 43
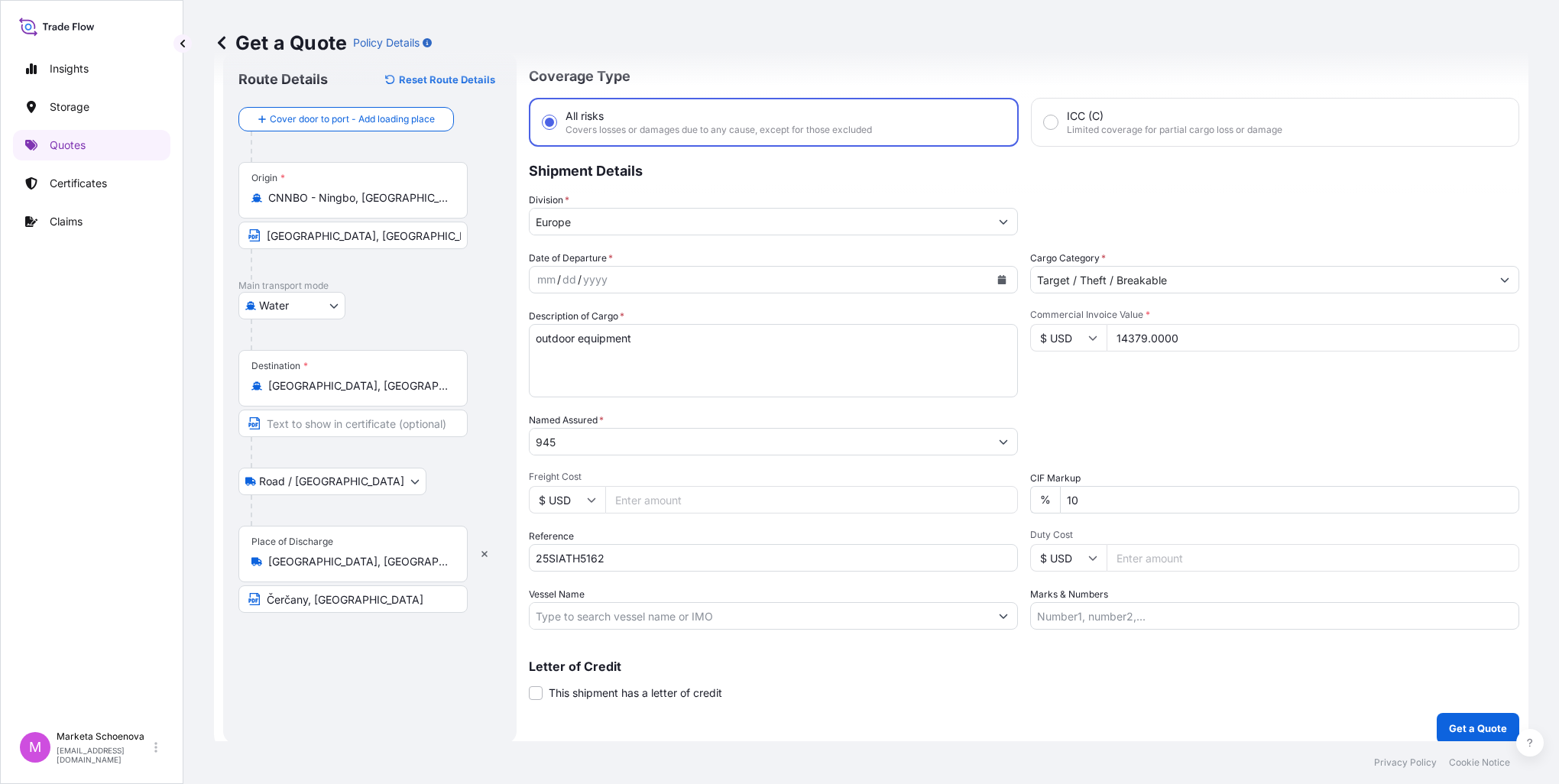
scroll to position [52, 0]
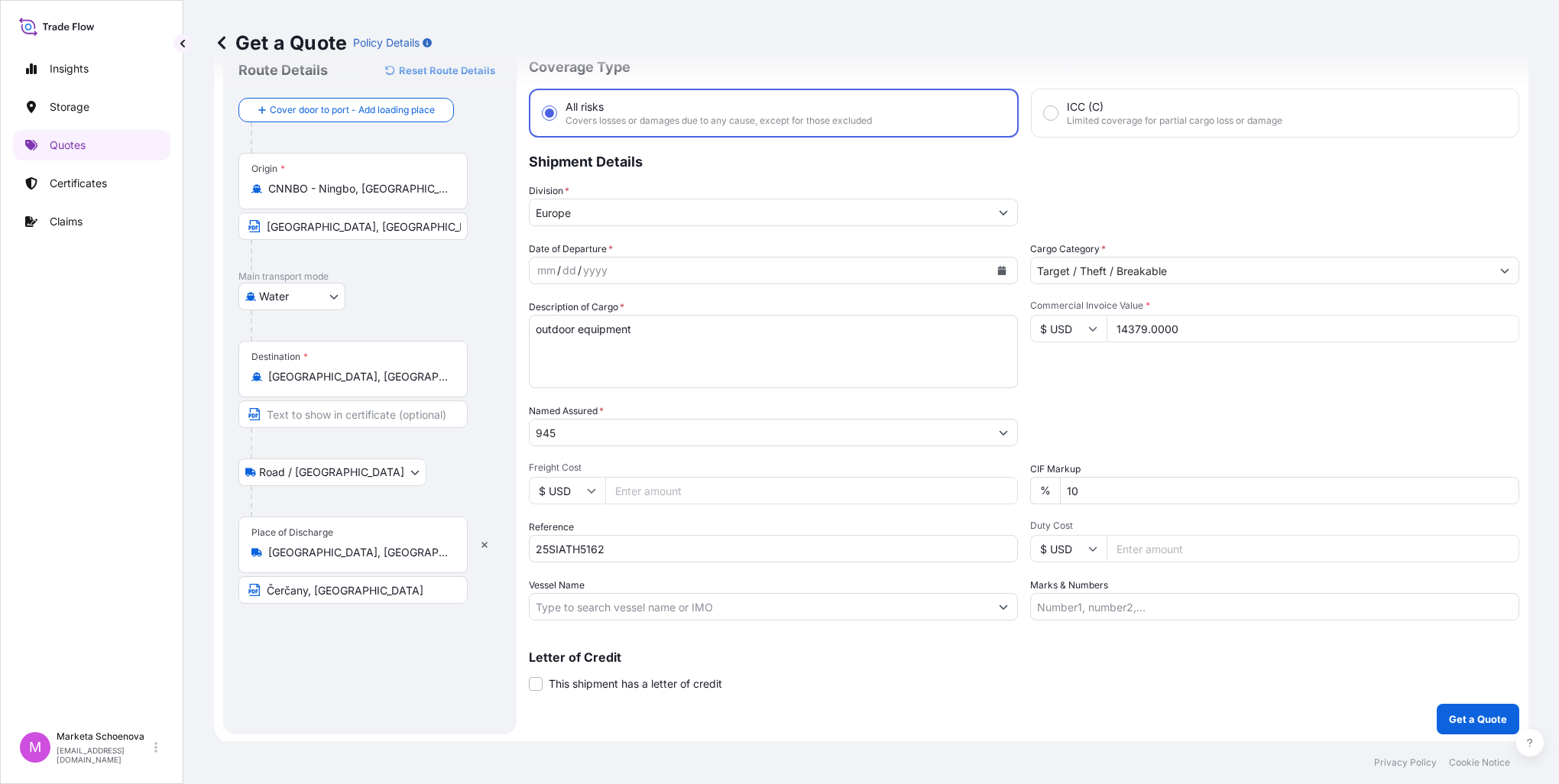
click at [997, 270] on icon "Calendar" at bounding box center [1001, 270] width 9 height 9
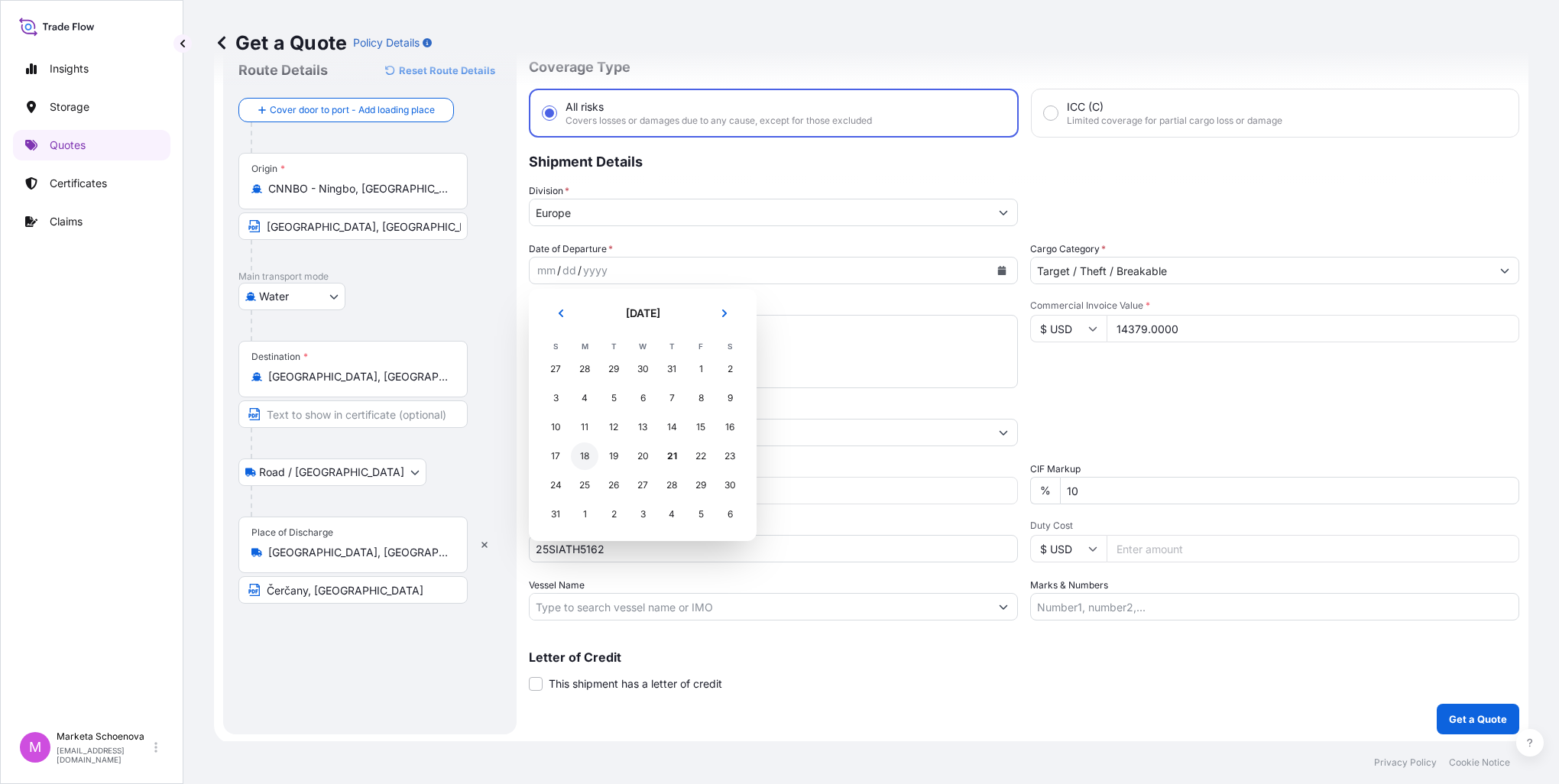
click at [586, 454] on div "18" at bounding box center [585, 456] width 27 height 27
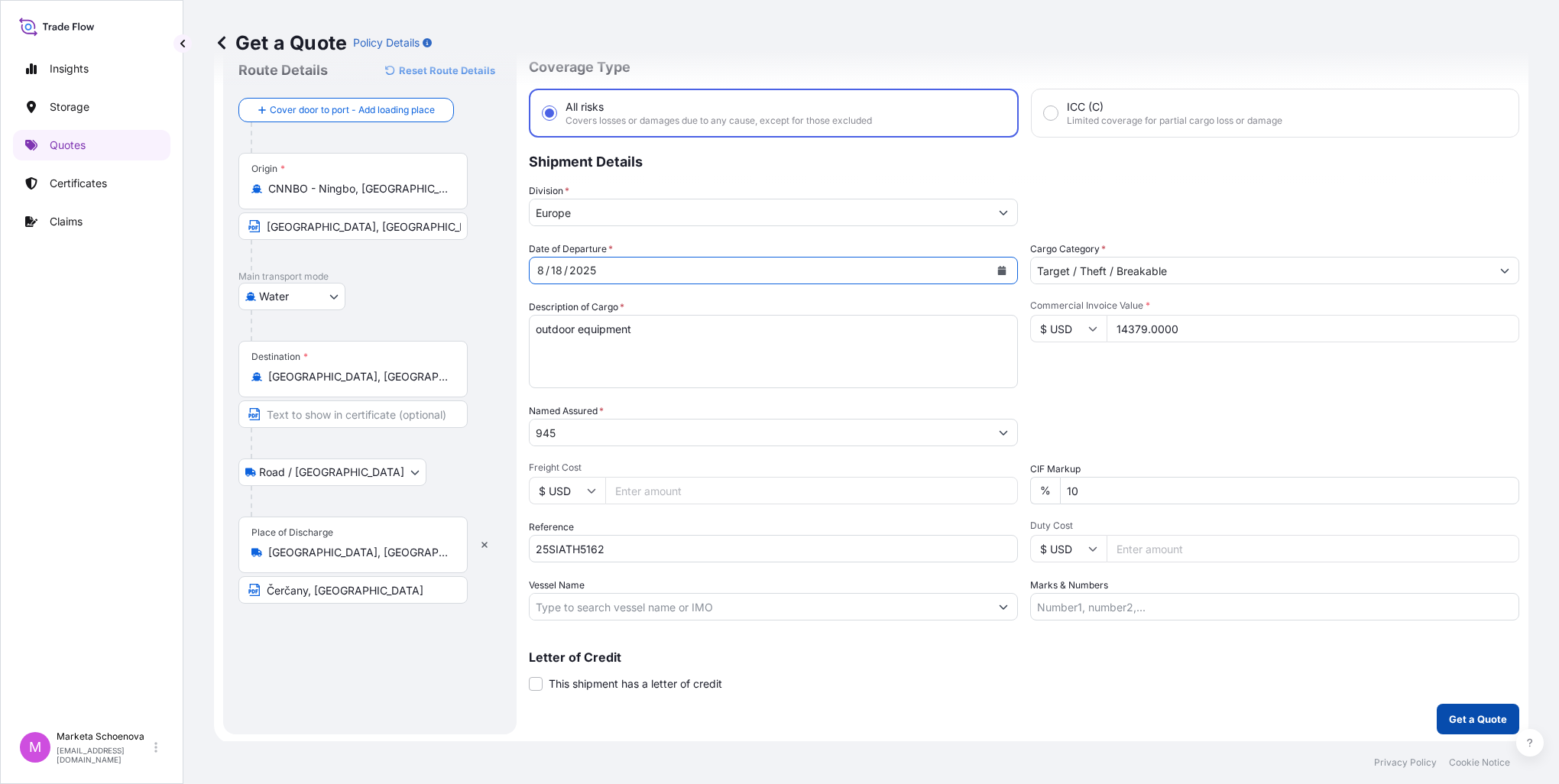
click at [1453, 718] on p "Get a Quote" at bounding box center [1478, 719] width 58 height 15
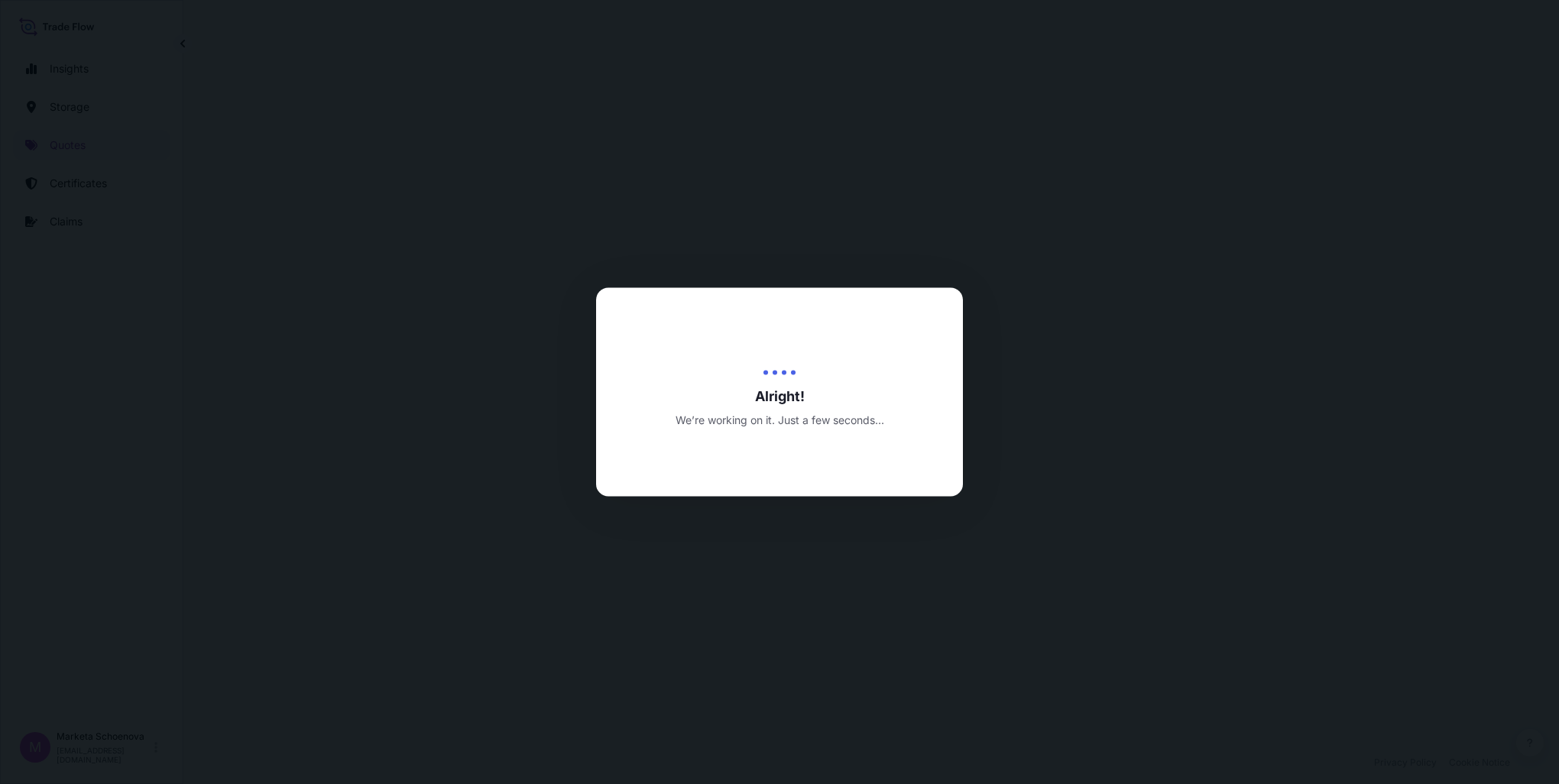
select select "Water"
select select "Road / [GEOGRAPHIC_DATA]"
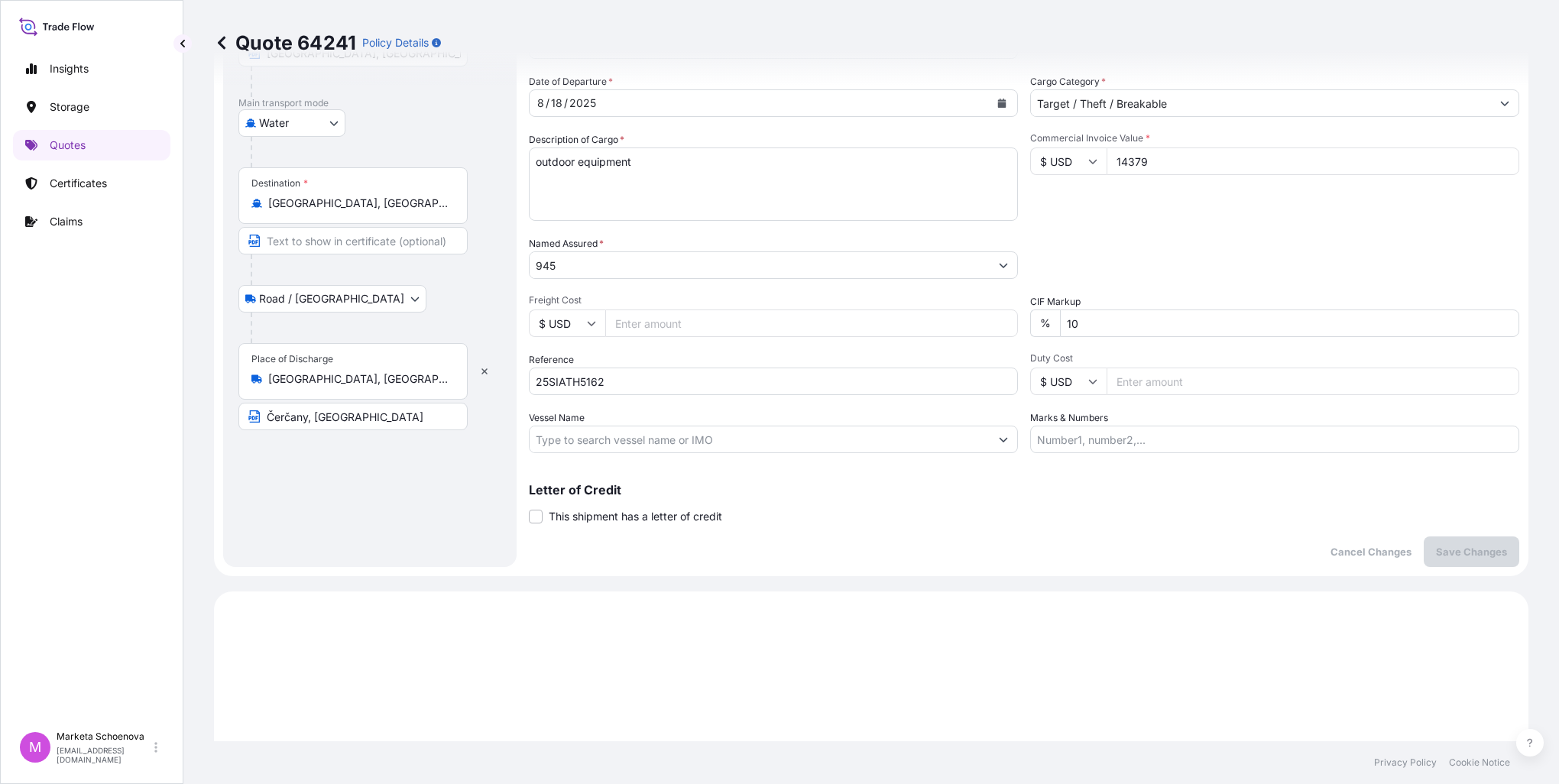
scroll to position [121, 0]
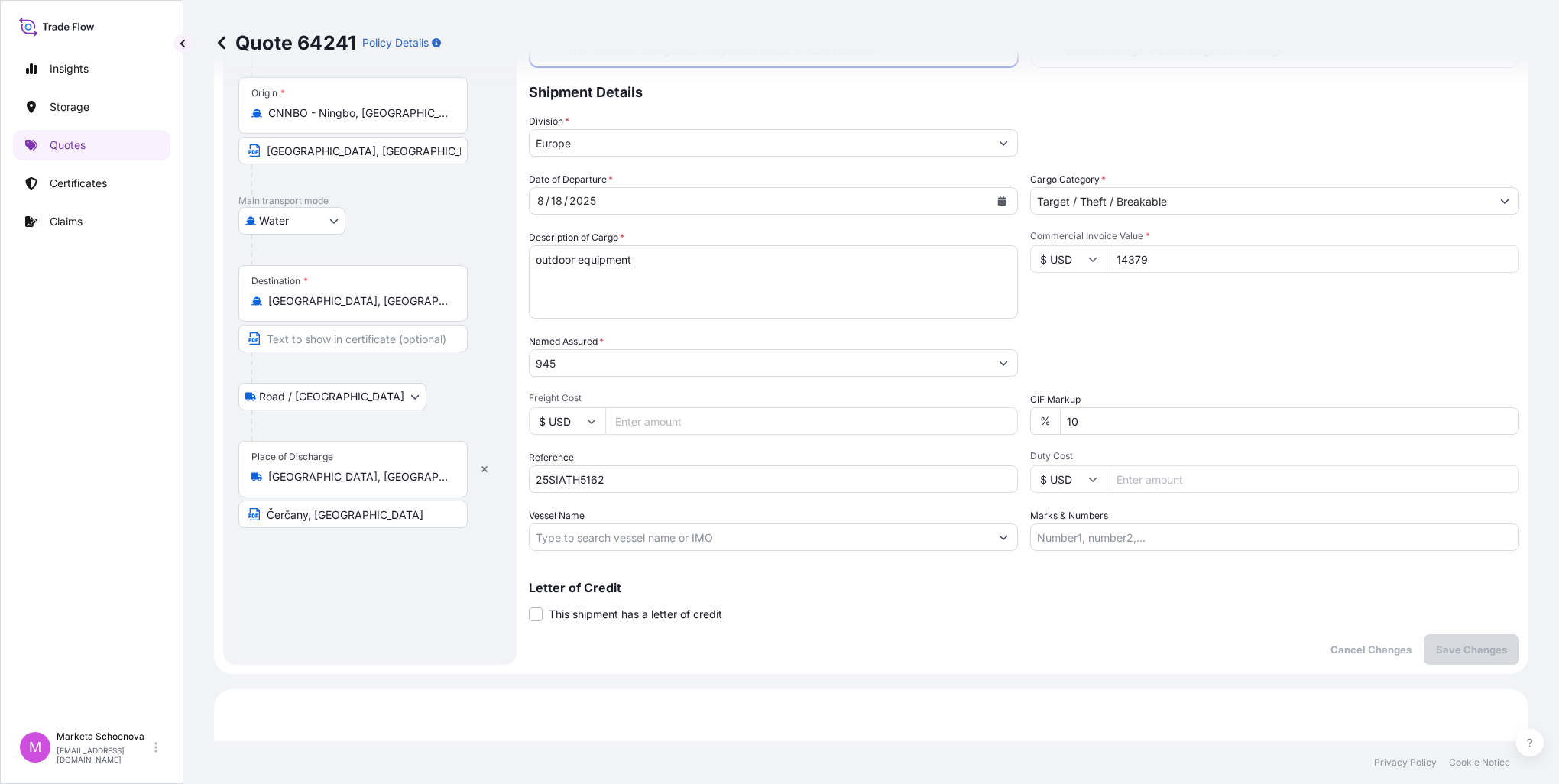
click at [1125, 254] on input "14379" at bounding box center [1312, 259] width 412 height 27
click at [705, 409] on input "Freight Cost" at bounding box center [811, 421] width 412 height 27
type input "945"
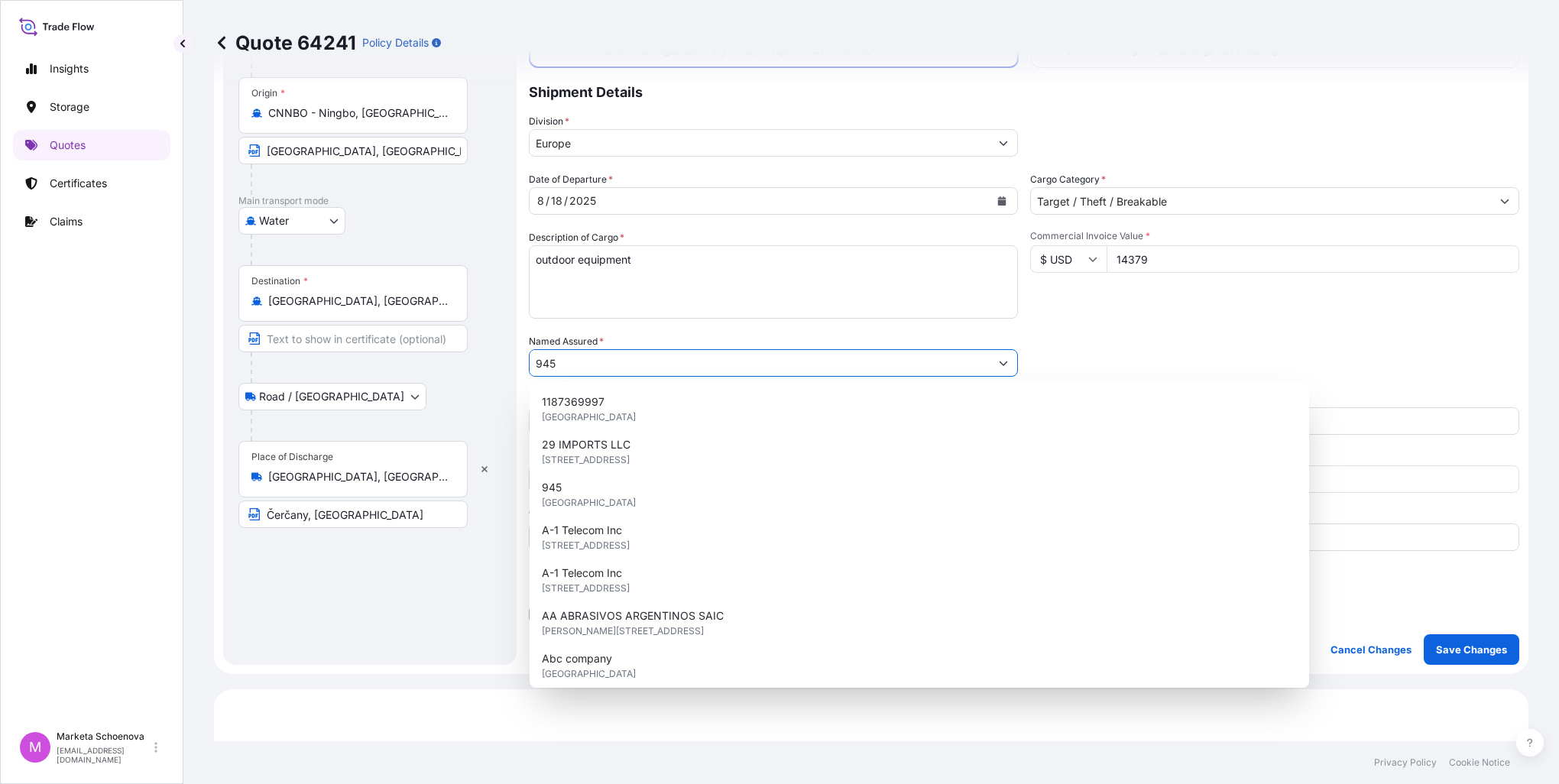
drag, startPoint x: 659, startPoint y: 367, endPoint x: 511, endPoint y: 350, distance: 149.0
click at [511, 350] on form "Route Details Cover door to port - Add loading place Place of loading Road / [G…" at bounding box center [871, 319] width 1315 height 710
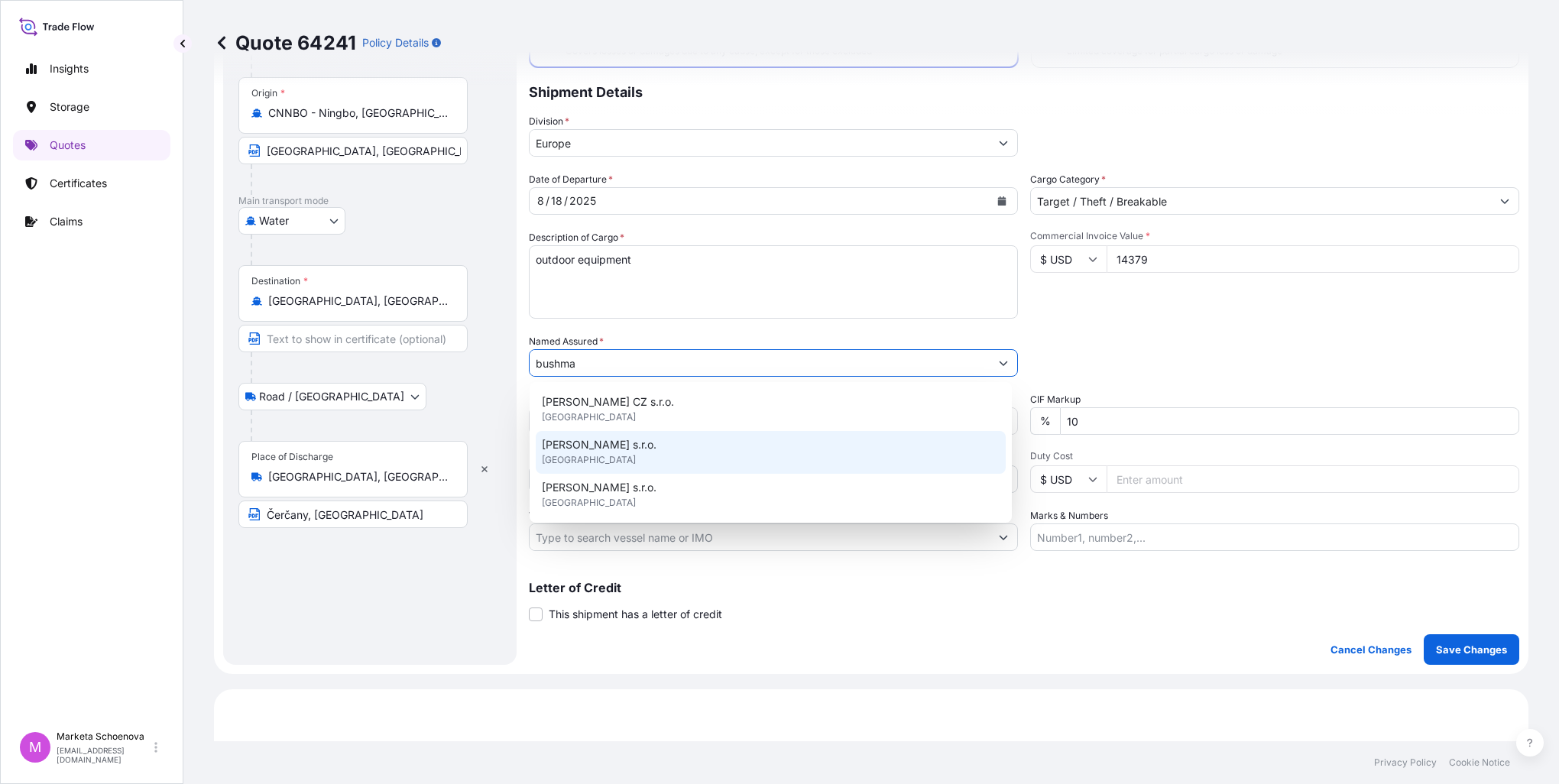
click at [594, 446] on span "[PERSON_NAME] s.r.o." at bounding box center [599, 444] width 115 height 15
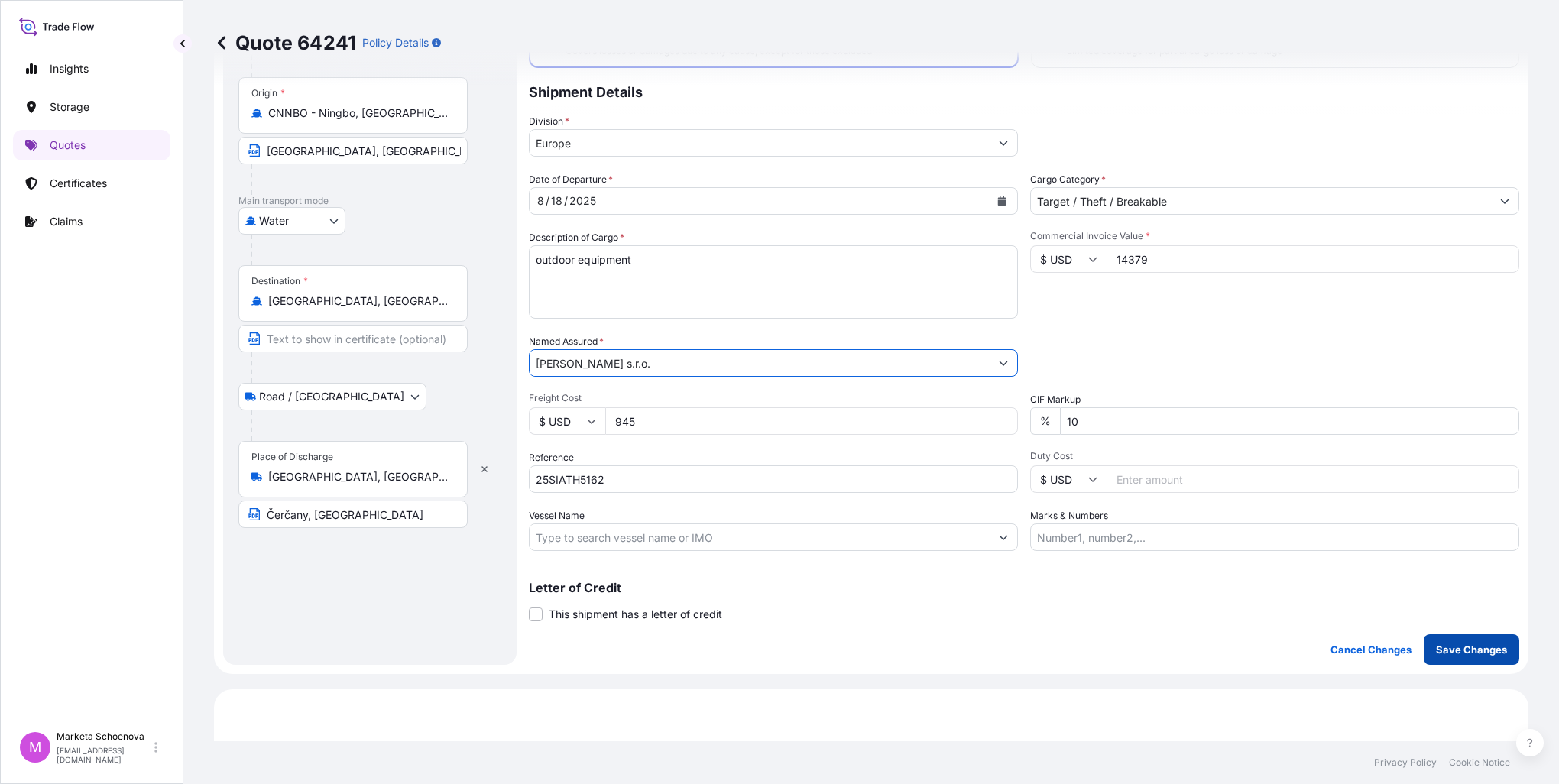
type input "[PERSON_NAME] s.r.o."
click at [1451, 652] on p "Save Changes" at bounding box center [1471, 649] width 71 height 15
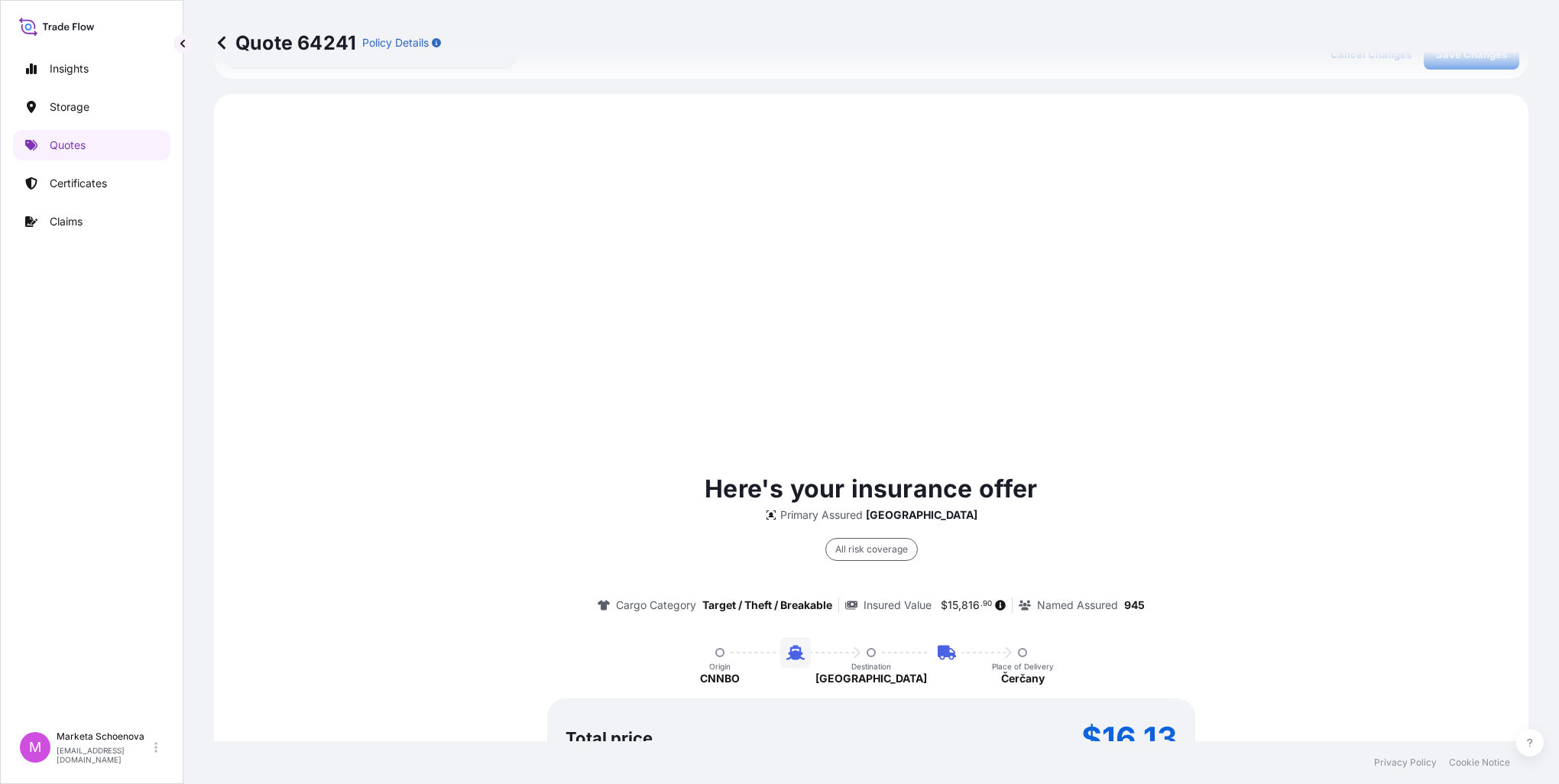
scroll to position [733, 0]
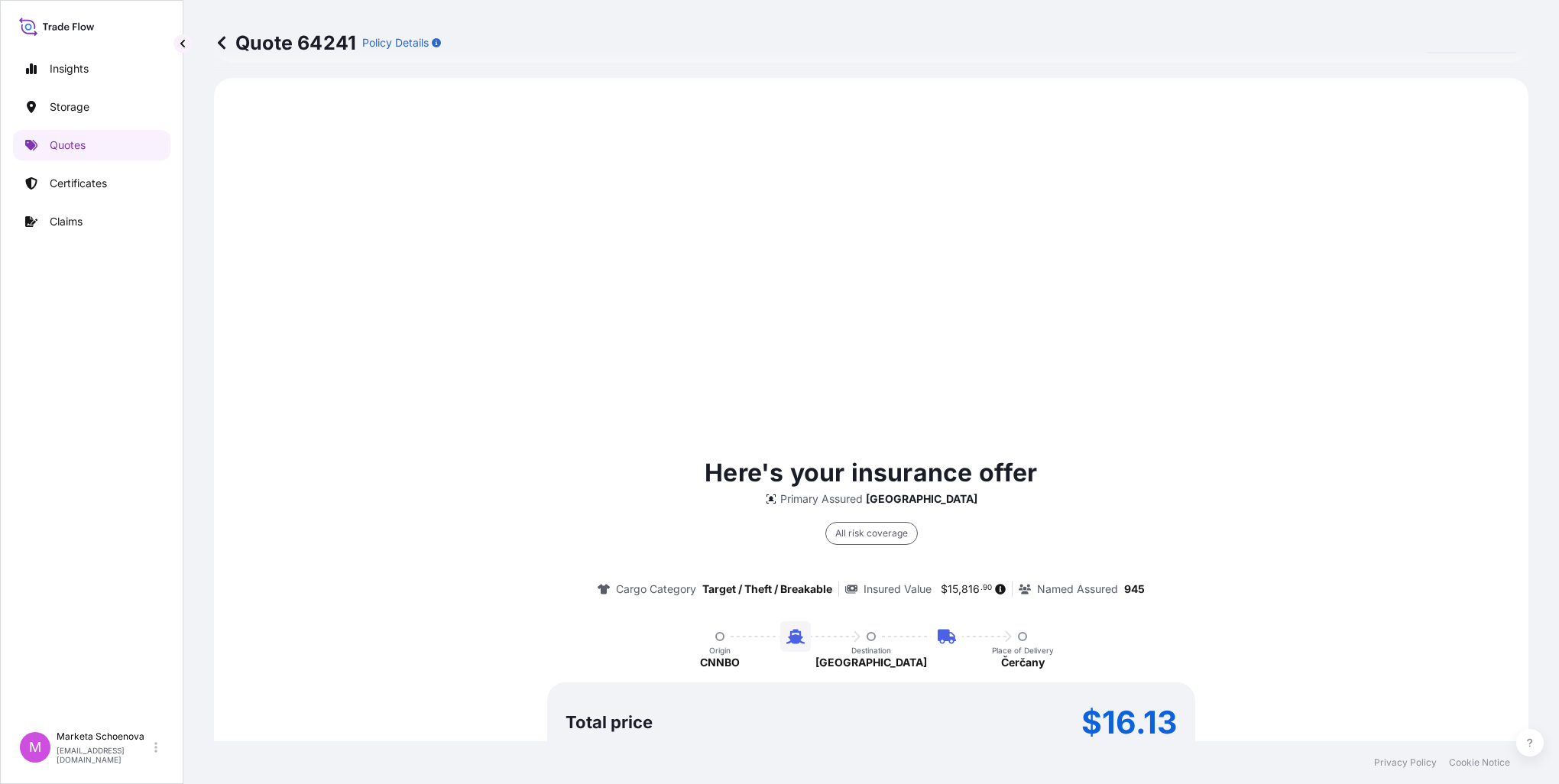
select select "Water"
select select "Road / [GEOGRAPHIC_DATA]"
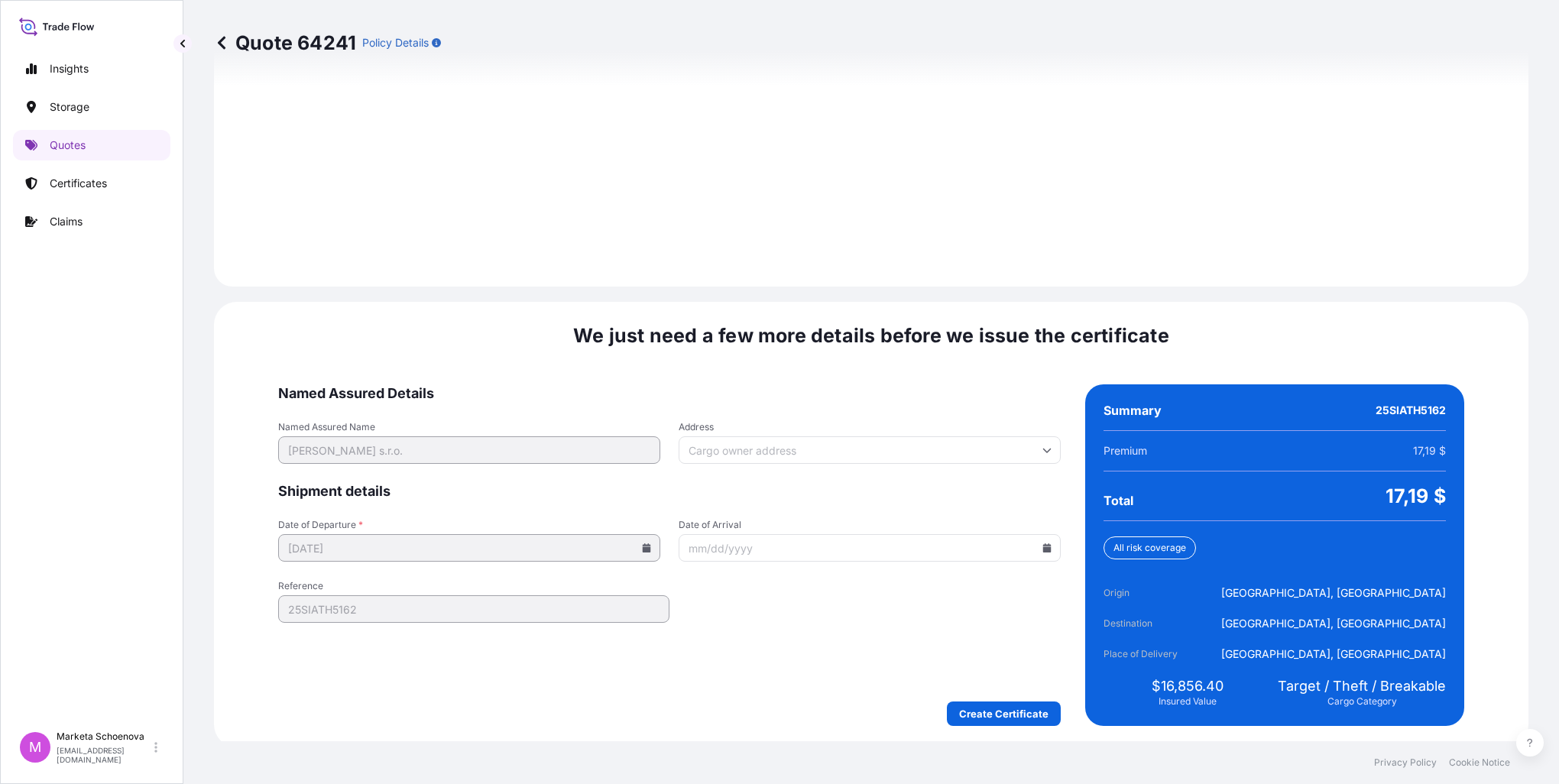
scroll to position [2106, 0]
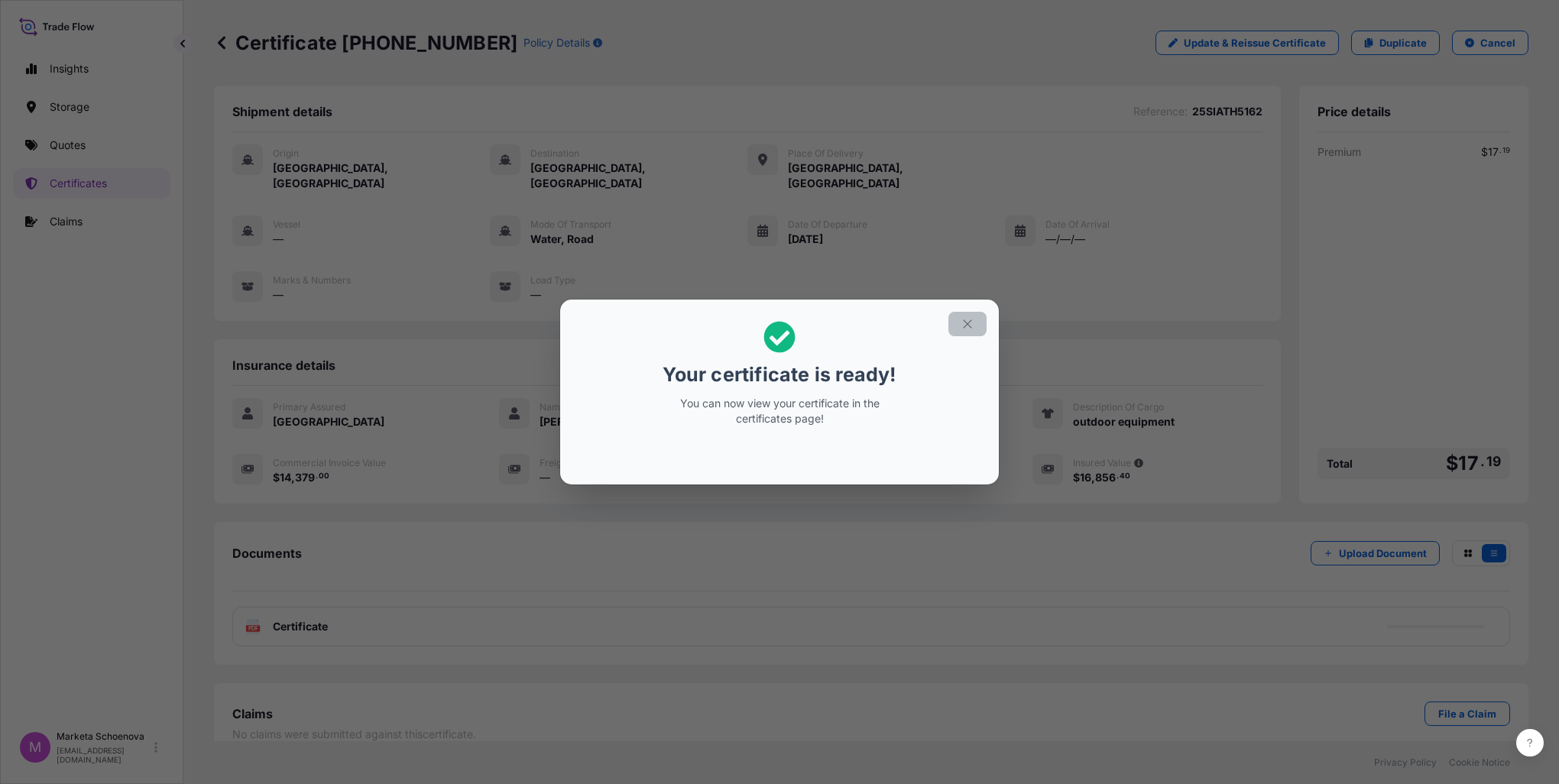
click at [976, 320] on button "button" at bounding box center [968, 324] width 38 height 25
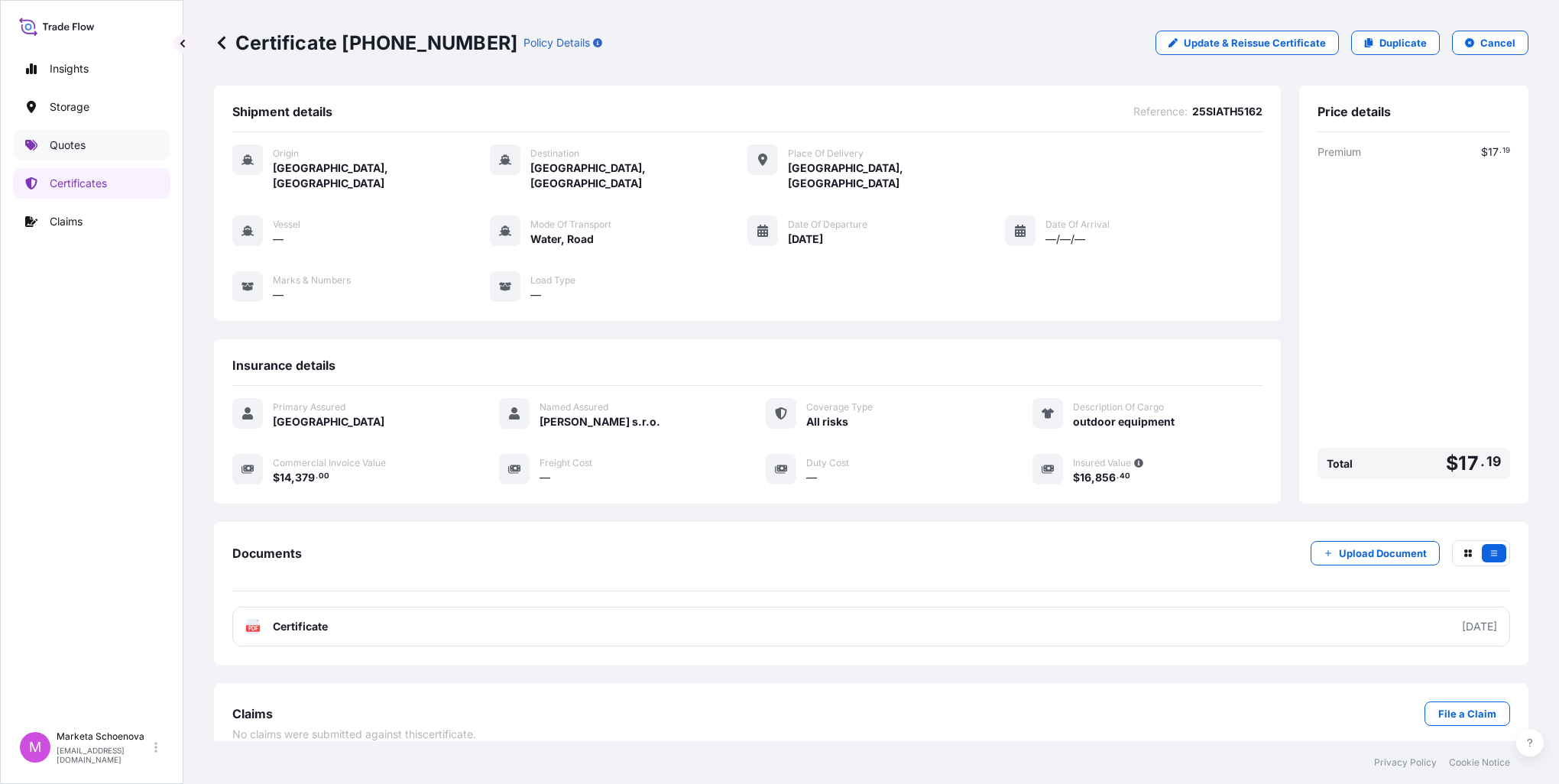
click at [78, 146] on p "Quotes" at bounding box center [67, 144] width 36 height 15
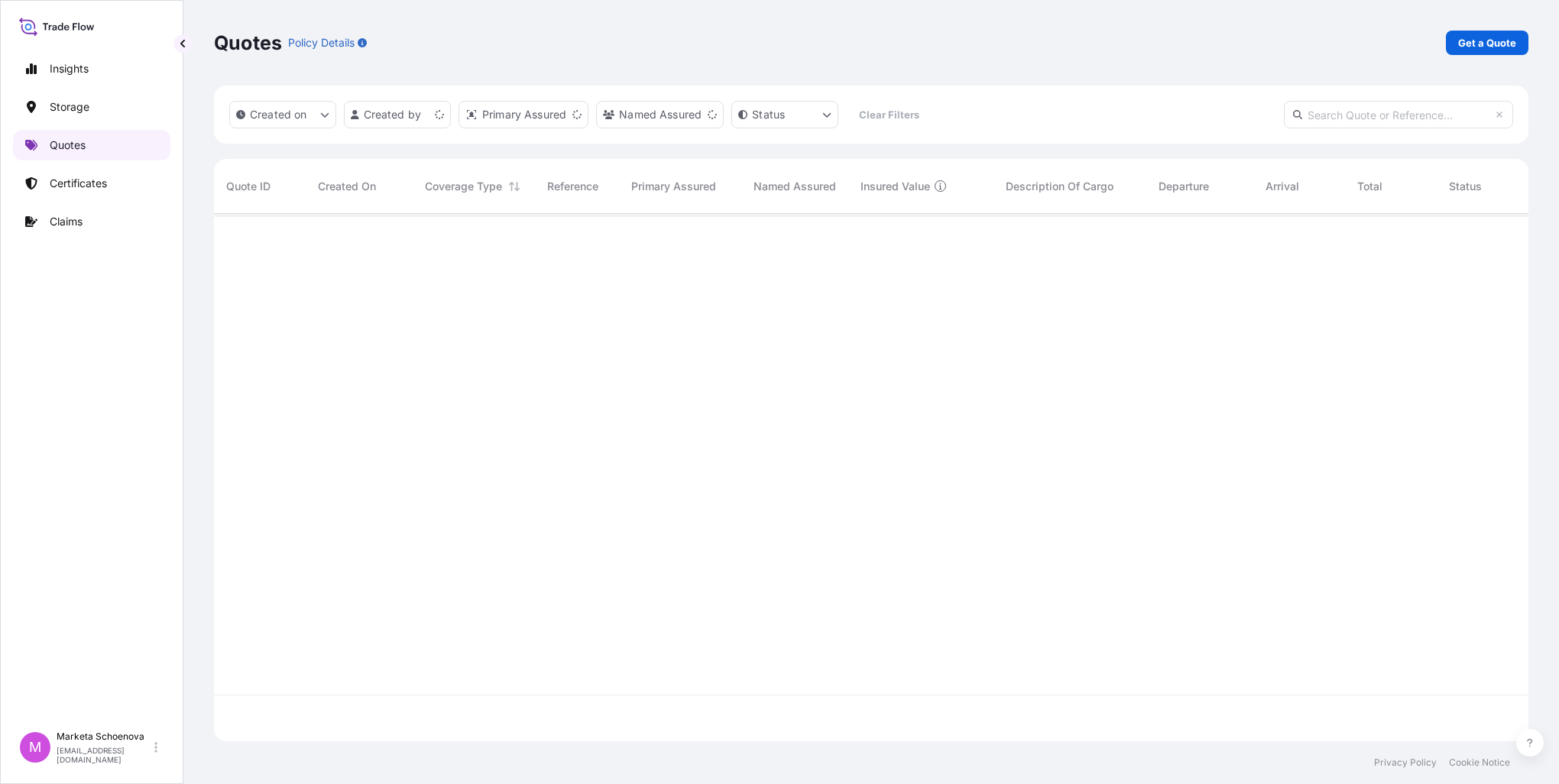
scroll to position [524, 1302]
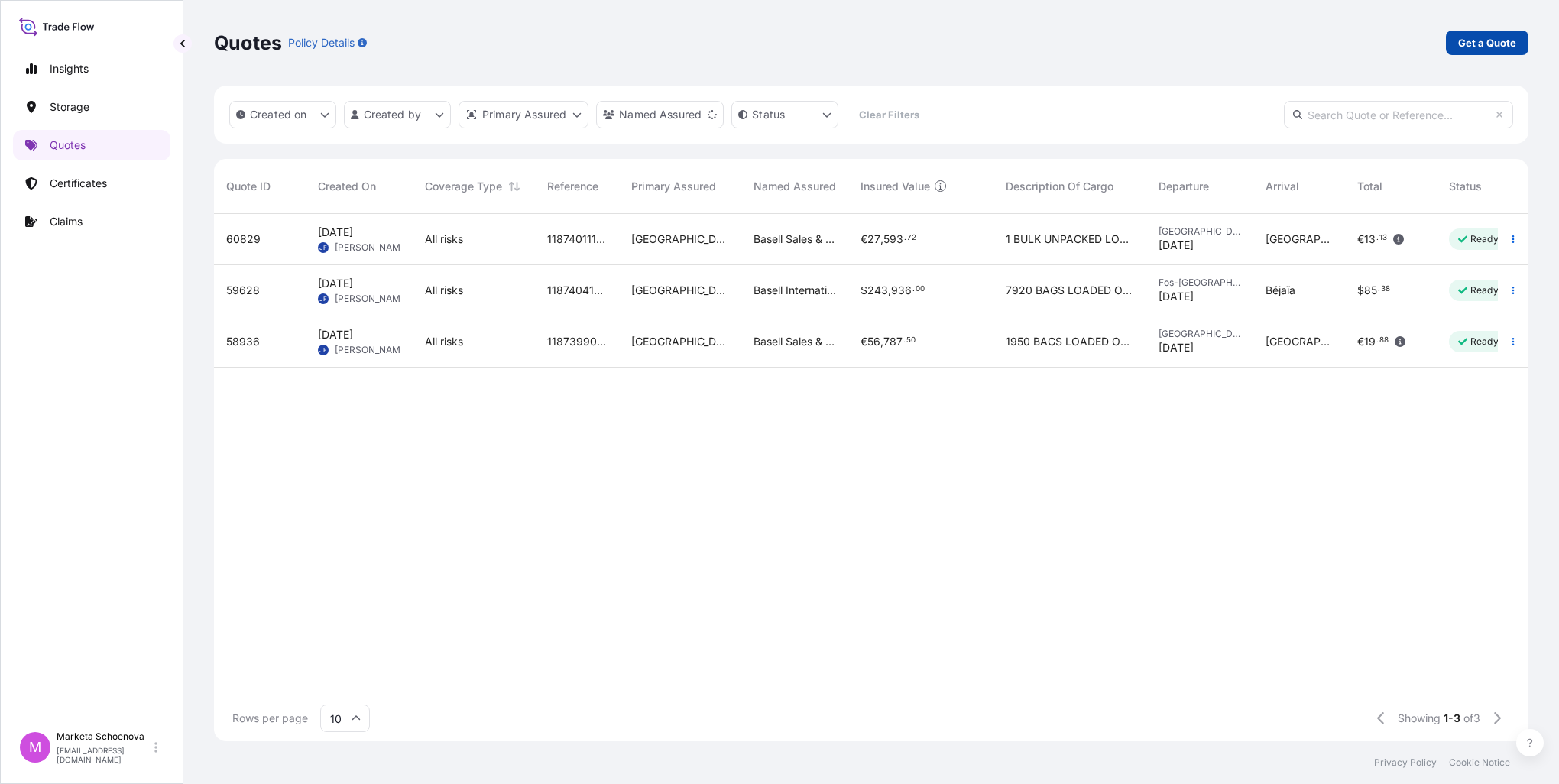
click at [1498, 35] on p "Get a Quote" at bounding box center [1487, 42] width 58 height 15
select select "Water"
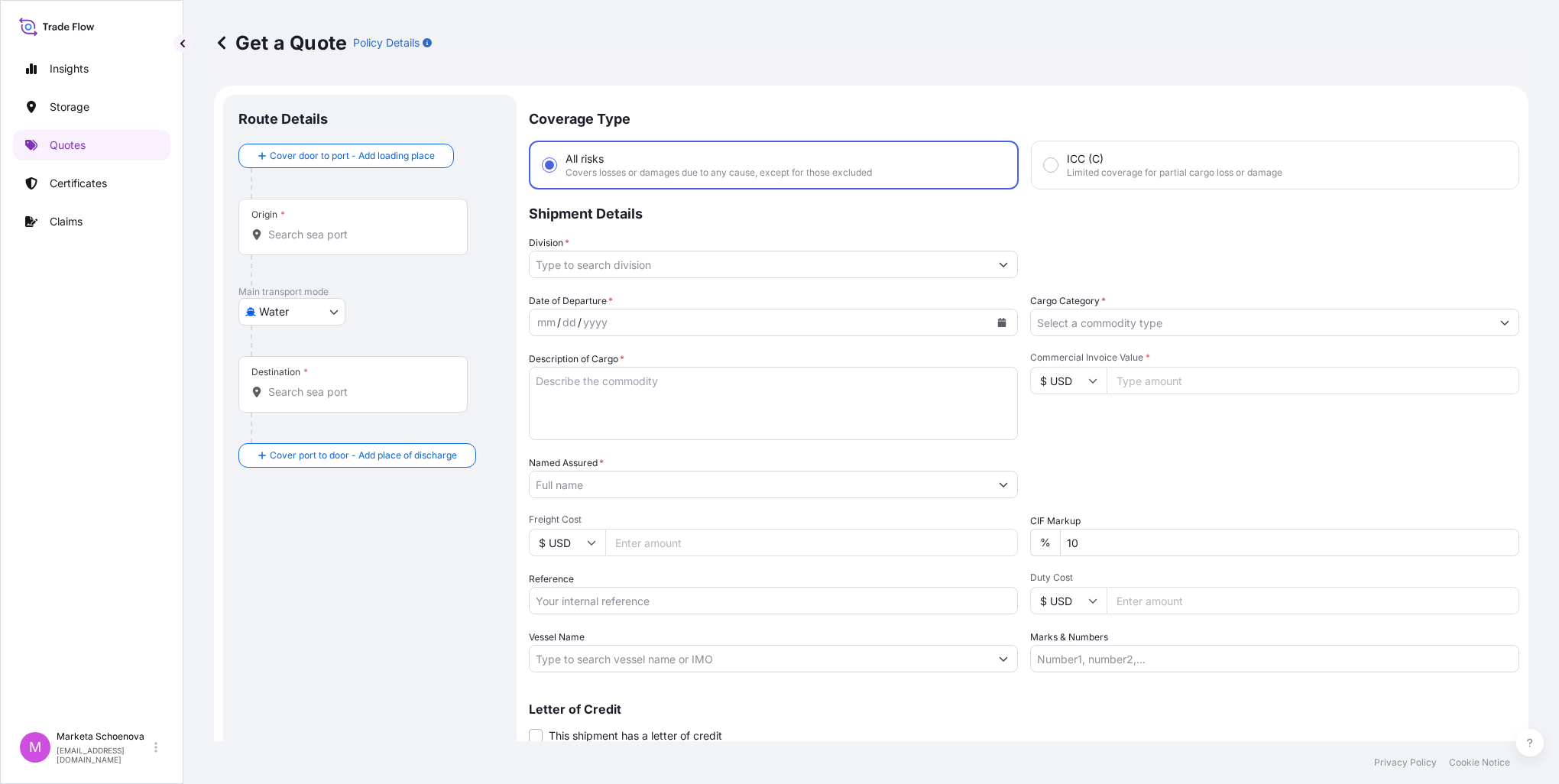
scroll to position [25, 0]
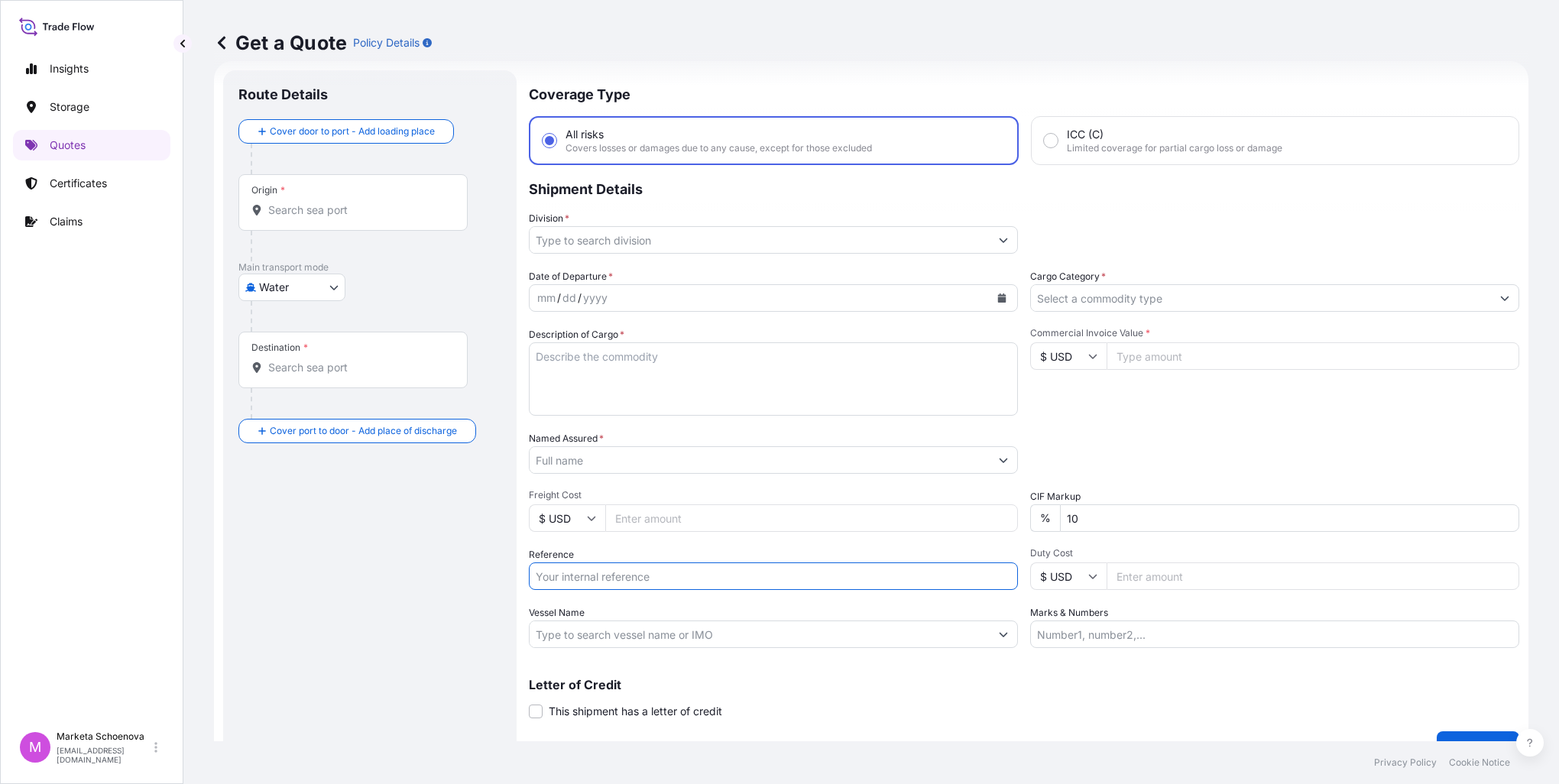
click at [594, 576] on input "Reference" at bounding box center [773, 576] width 489 height 27
paste input "25SIATH4451"
click at [547, 573] on input "25SIATH4451" at bounding box center [773, 576] width 489 height 27
type input "25SIATH4451"
click at [282, 209] on input "Origin *" at bounding box center [358, 210] width 180 height 15
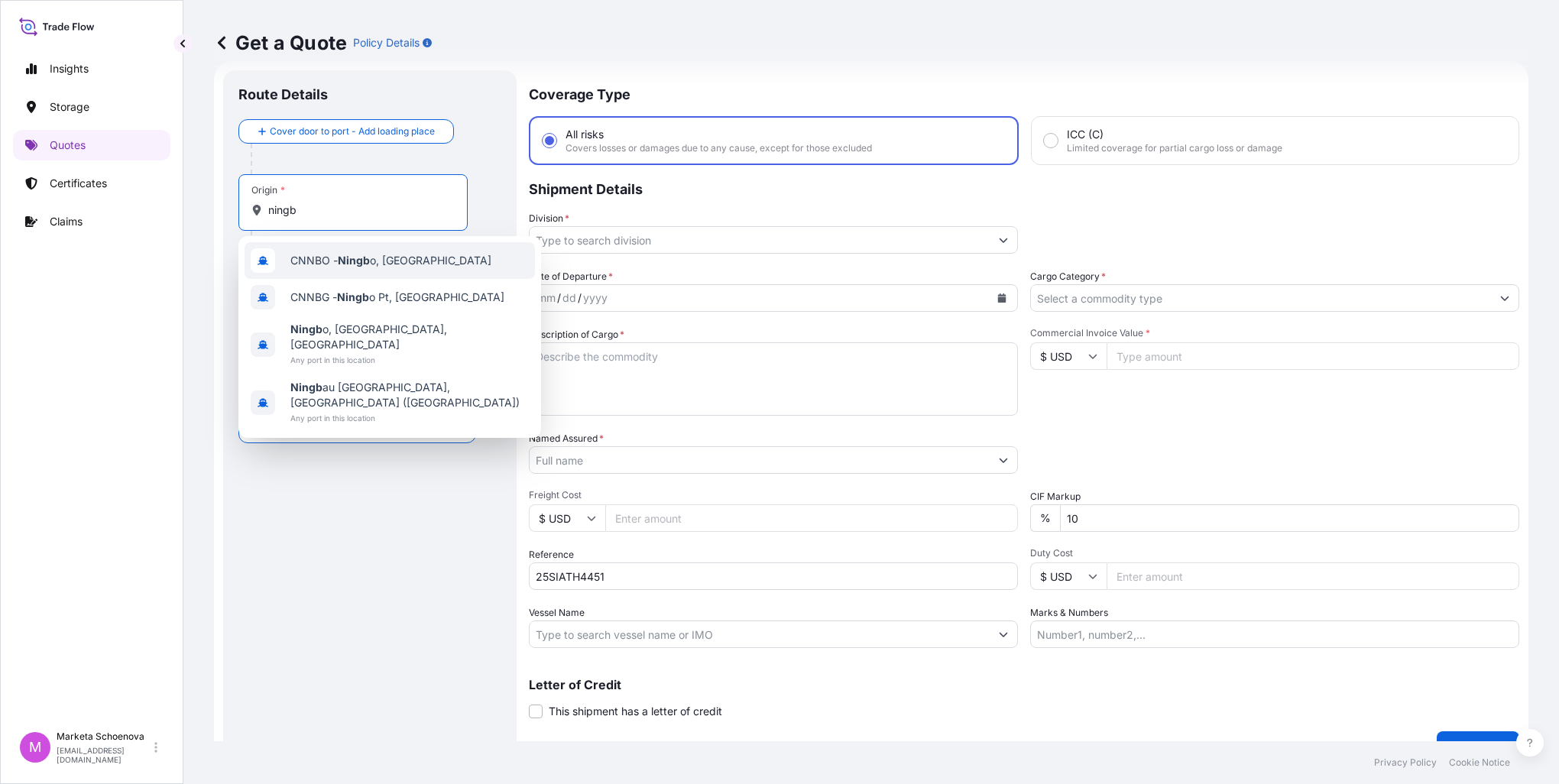
click at [365, 270] on div "CNNBO - Ningb o, [GEOGRAPHIC_DATA]" at bounding box center [390, 261] width 290 height 37
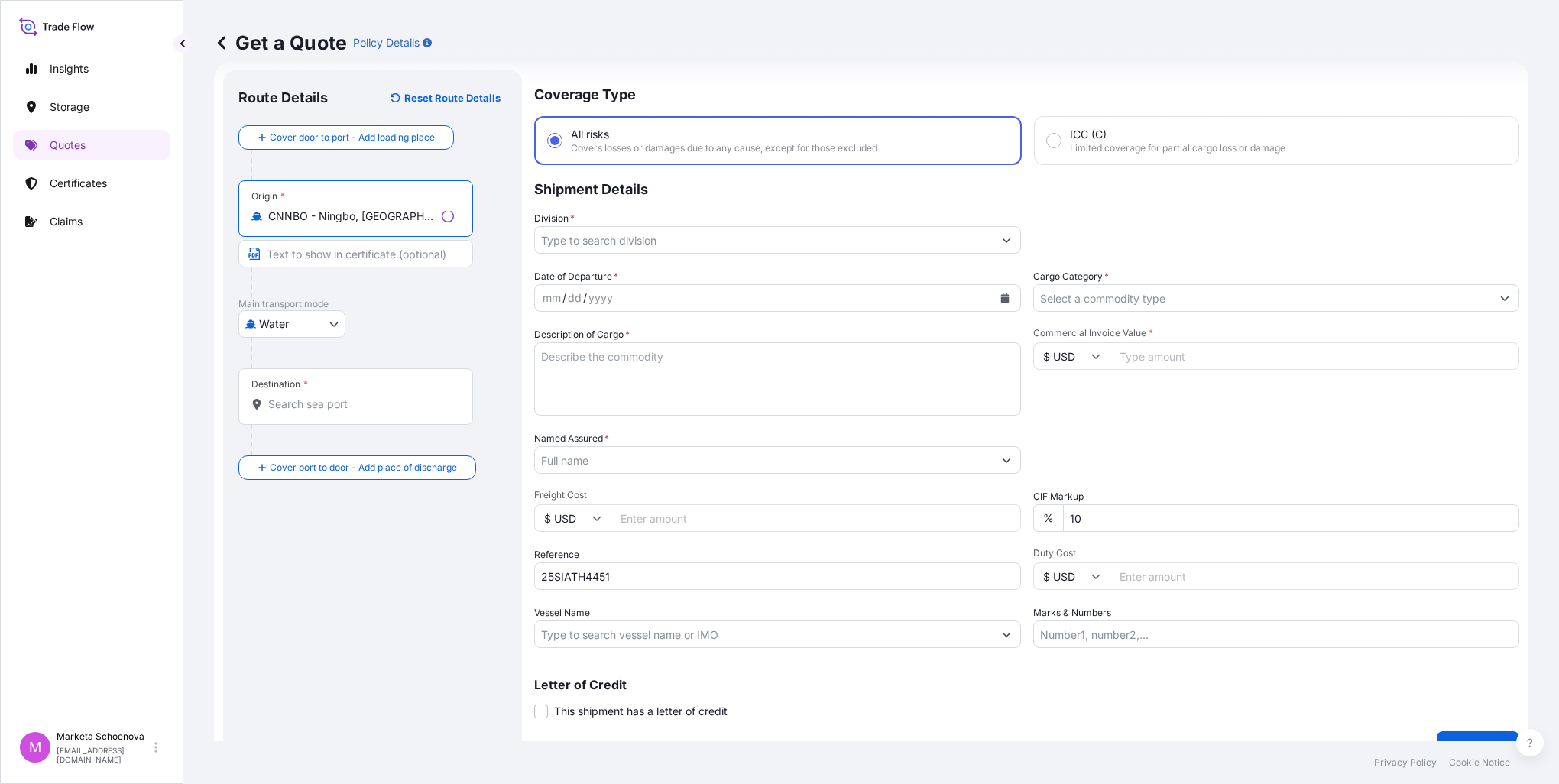
type input "CNNBO - Ningbo, [GEOGRAPHIC_DATA]"
click at [337, 261] on input "Text to appear on certificate" at bounding box center [356, 254] width 235 height 27
type input "[GEOGRAPHIC_DATA], [GEOGRAPHIC_DATA]"
type input "14379.0000"
click at [329, 406] on input "Destination *" at bounding box center [358, 404] width 180 height 15
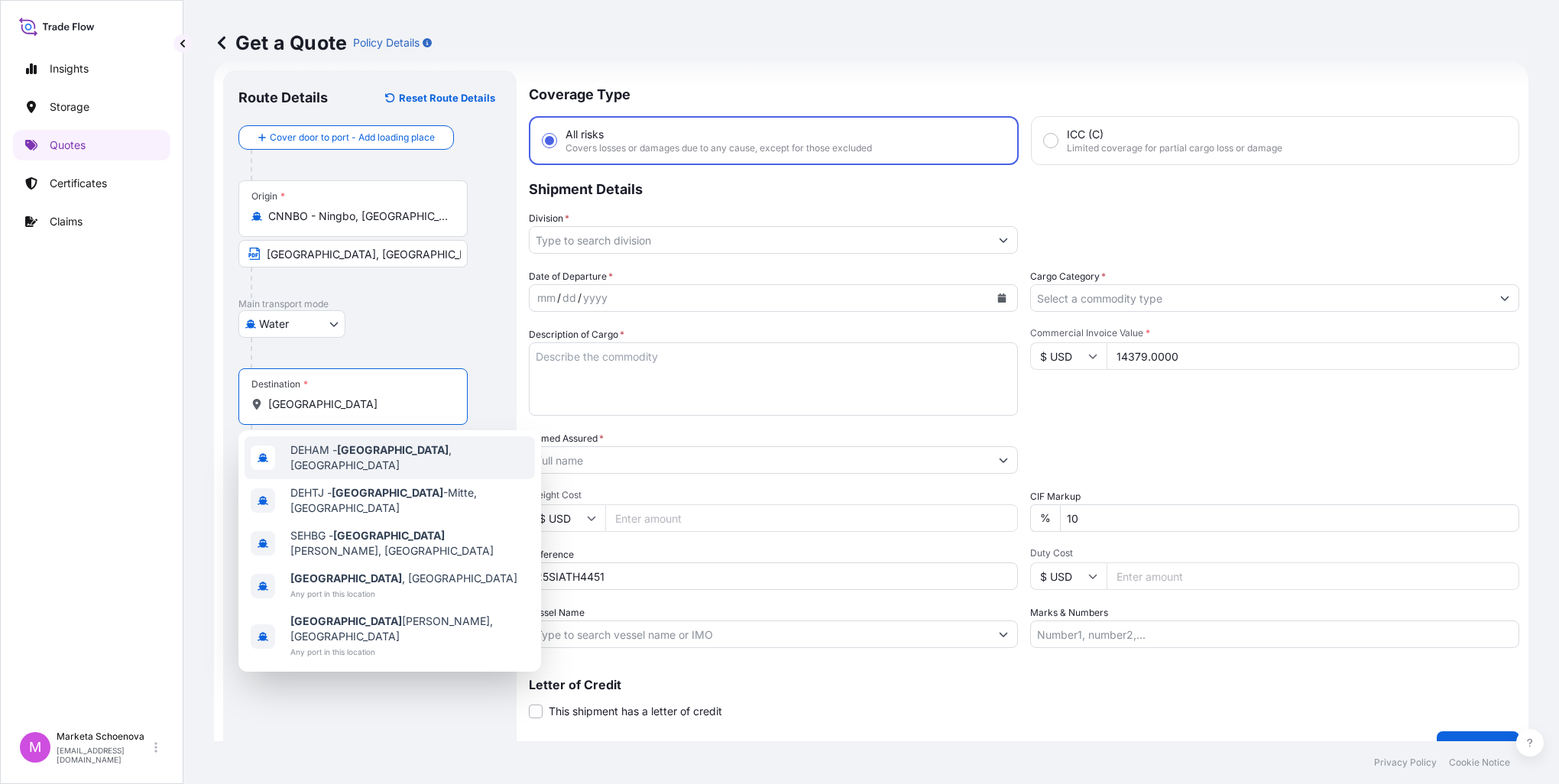
click at [361, 447] on span "DEHAM - [GEOGRAPHIC_DATA] , [GEOGRAPHIC_DATA]" at bounding box center [409, 458] width 239 height 30
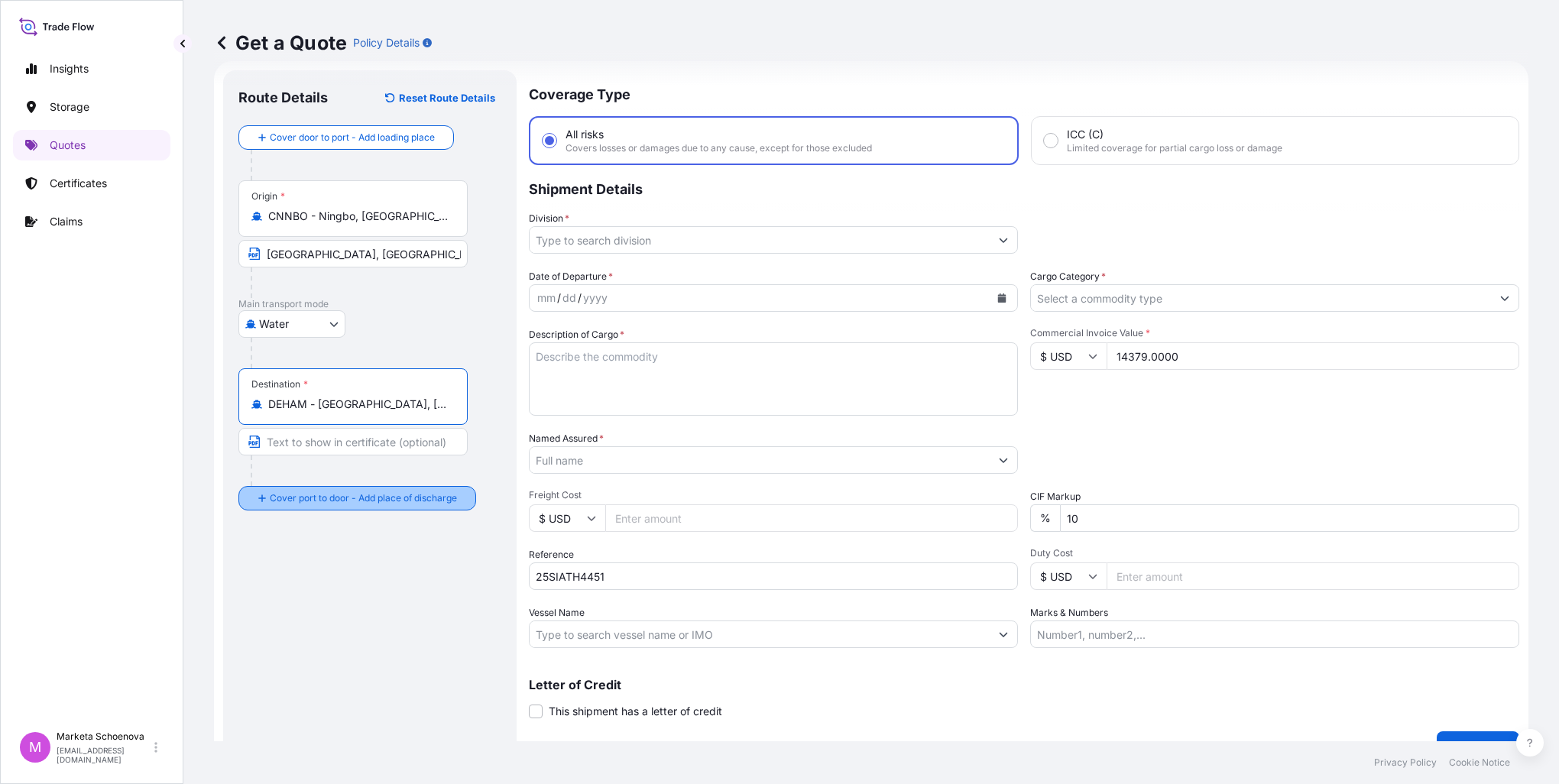
type input "DEHAM - [GEOGRAPHIC_DATA], [GEOGRAPHIC_DATA]"
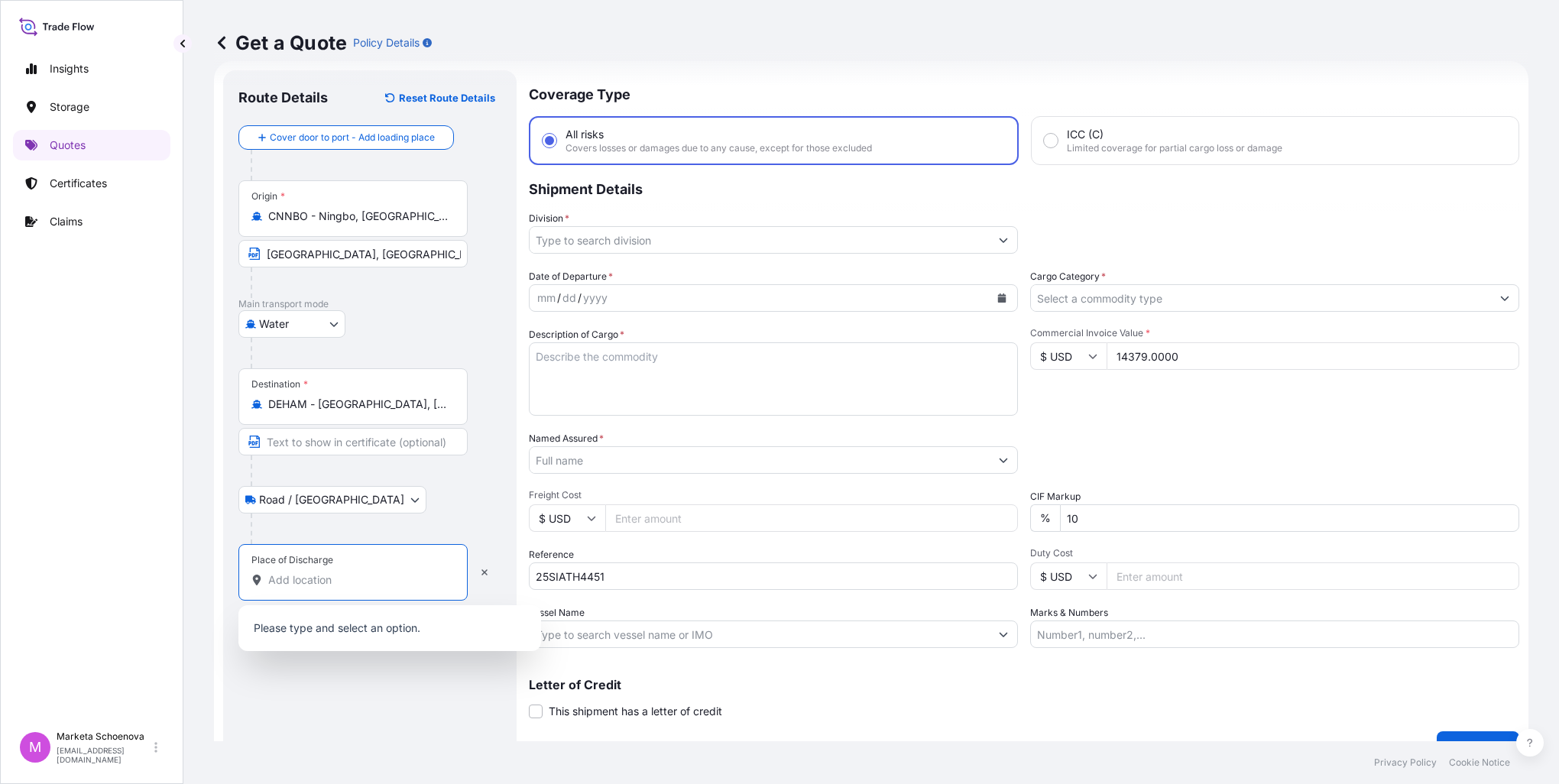
click at [322, 581] on input "Place of Discharge" at bounding box center [358, 580] width 180 height 15
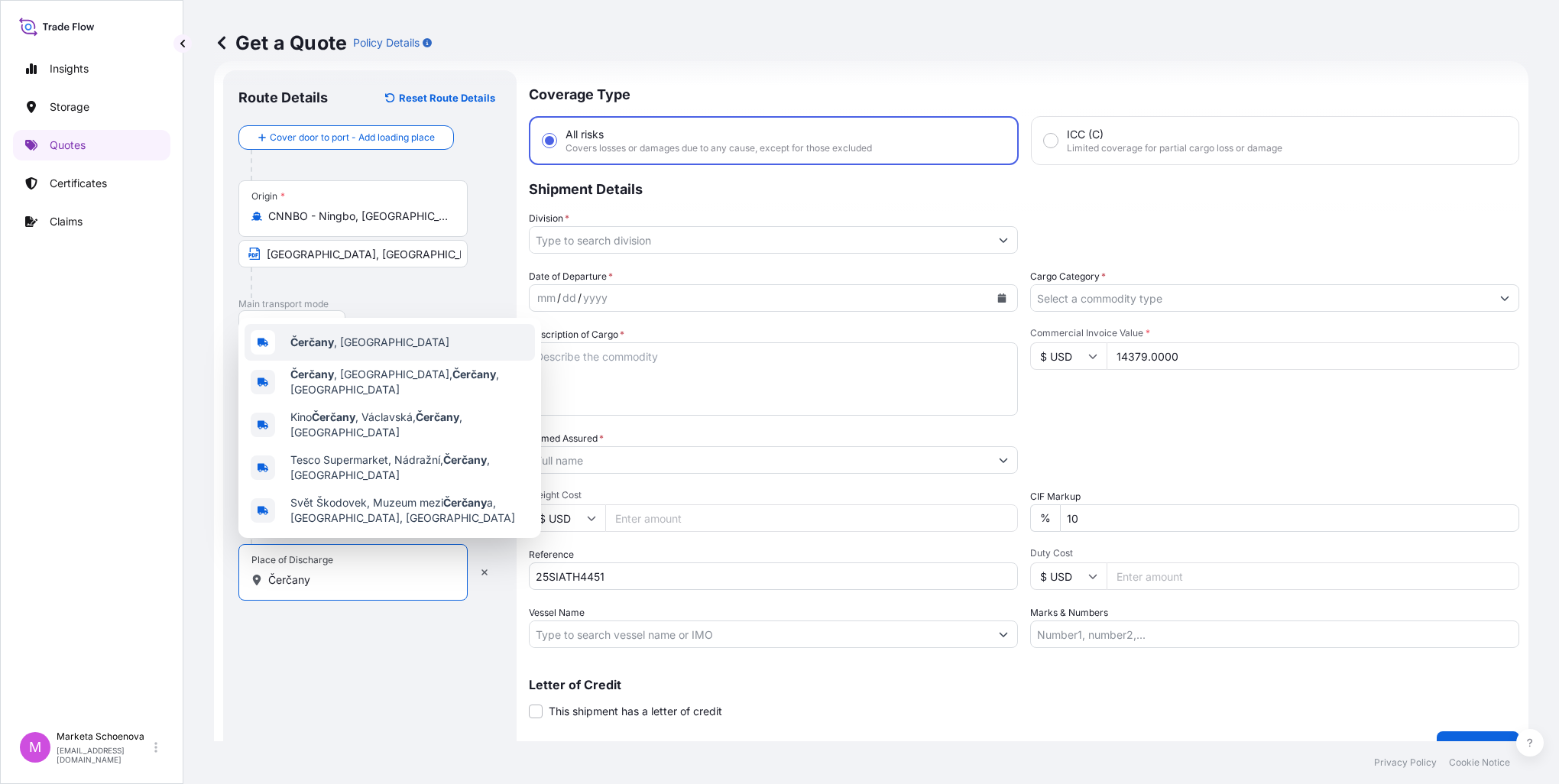
click at [303, 349] on b "Čerčany" at bounding box center [312, 342] width 44 height 13
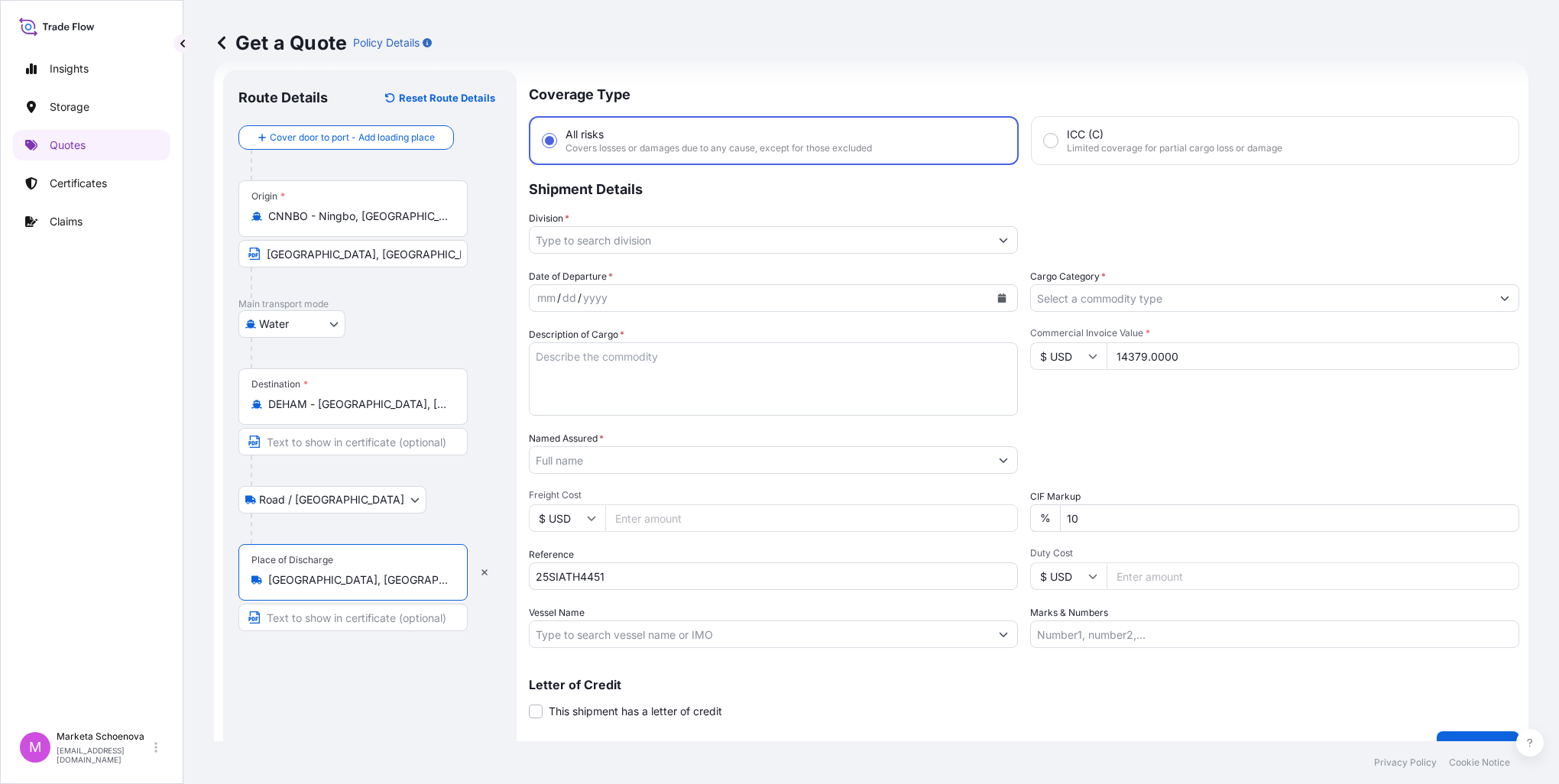
type input "[GEOGRAPHIC_DATA], [GEOGRAPHIC_DATA]"
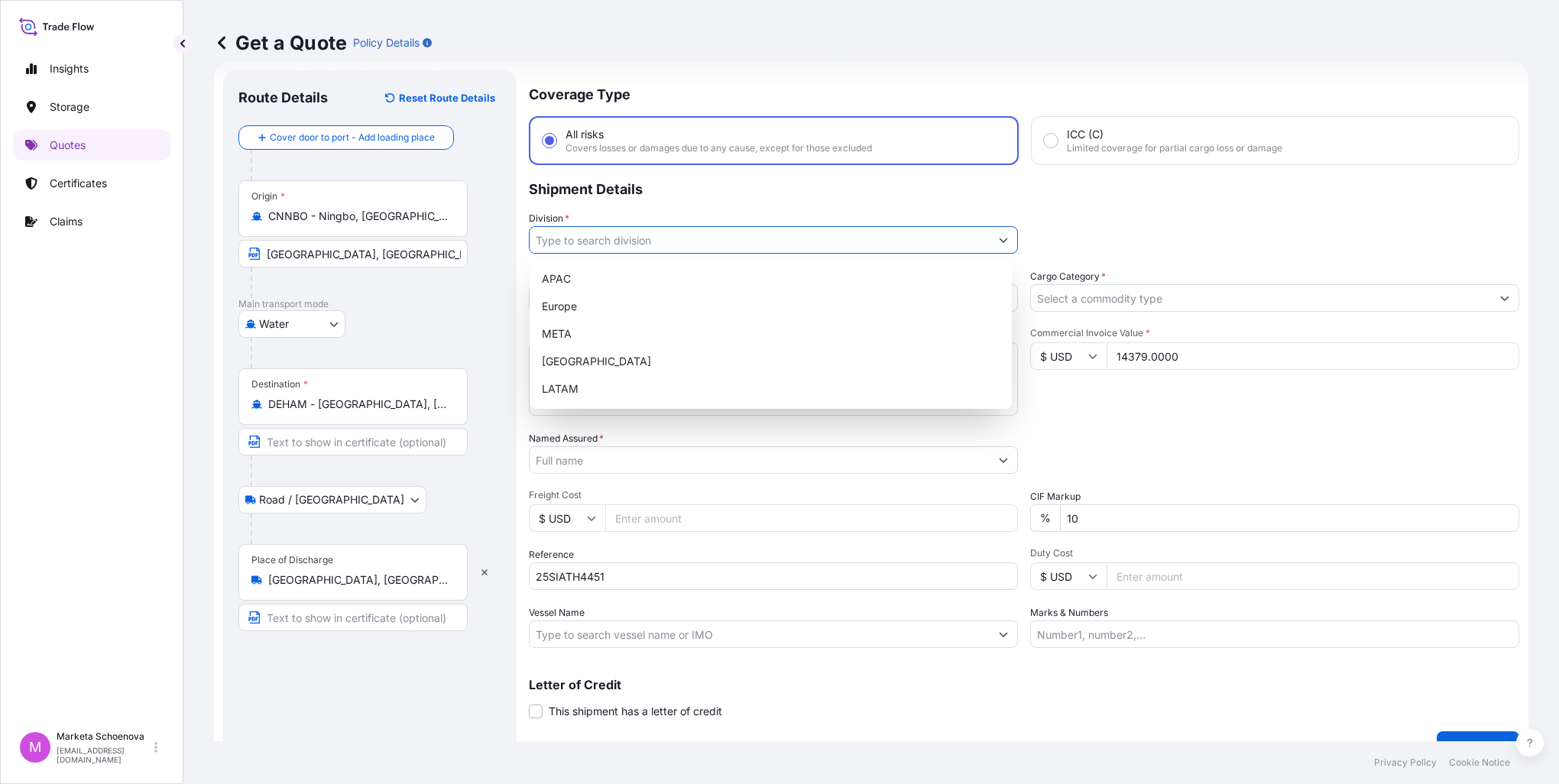
click at [546, 240] on input "Division *" at bounding box center [760, 240] width 460 height 27
click at [578, 308] on div "Europe" at bounding box center [771, 306] width 470 height 27
type input "Europe"
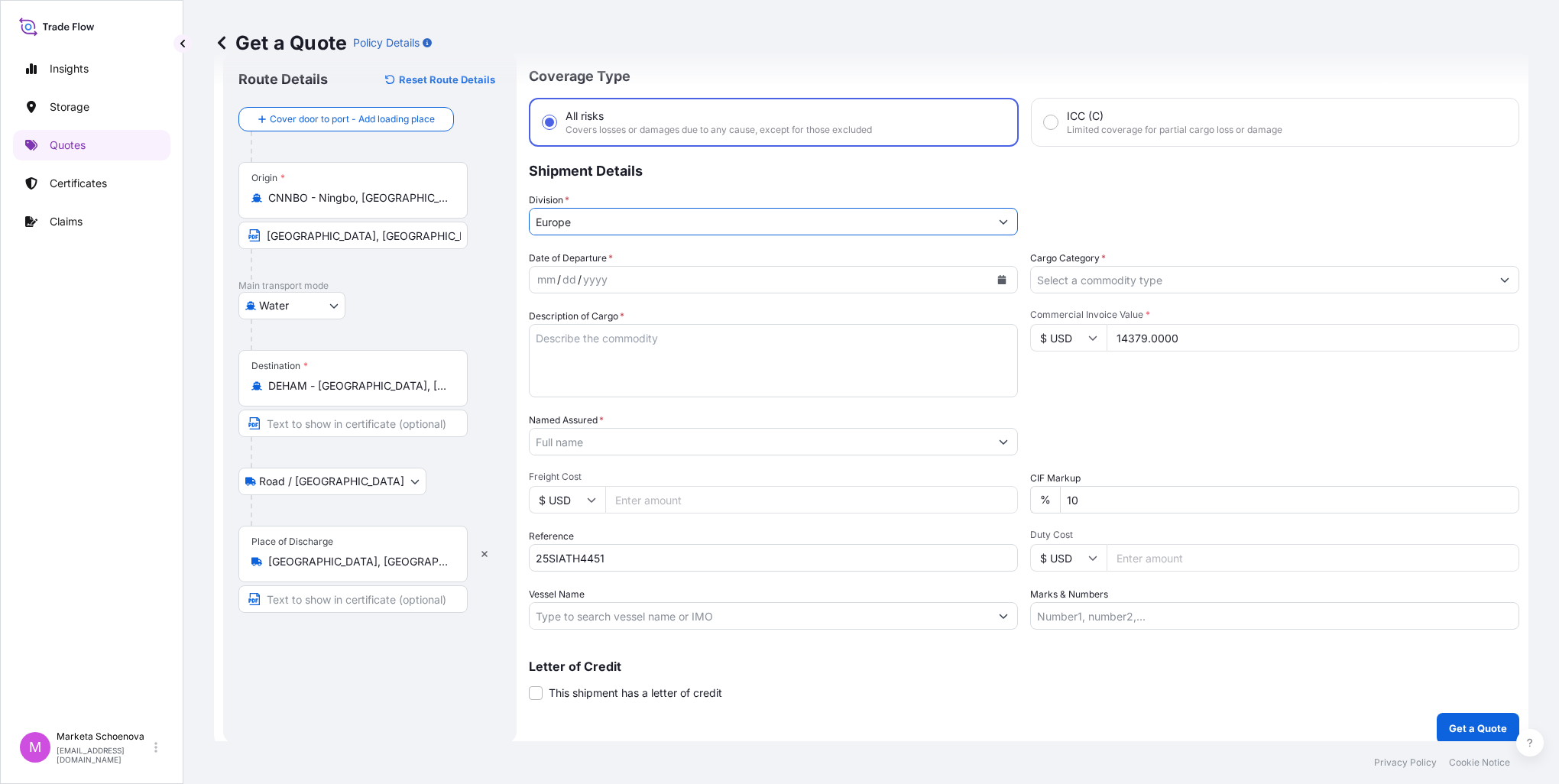
scroll to position [52, 0]
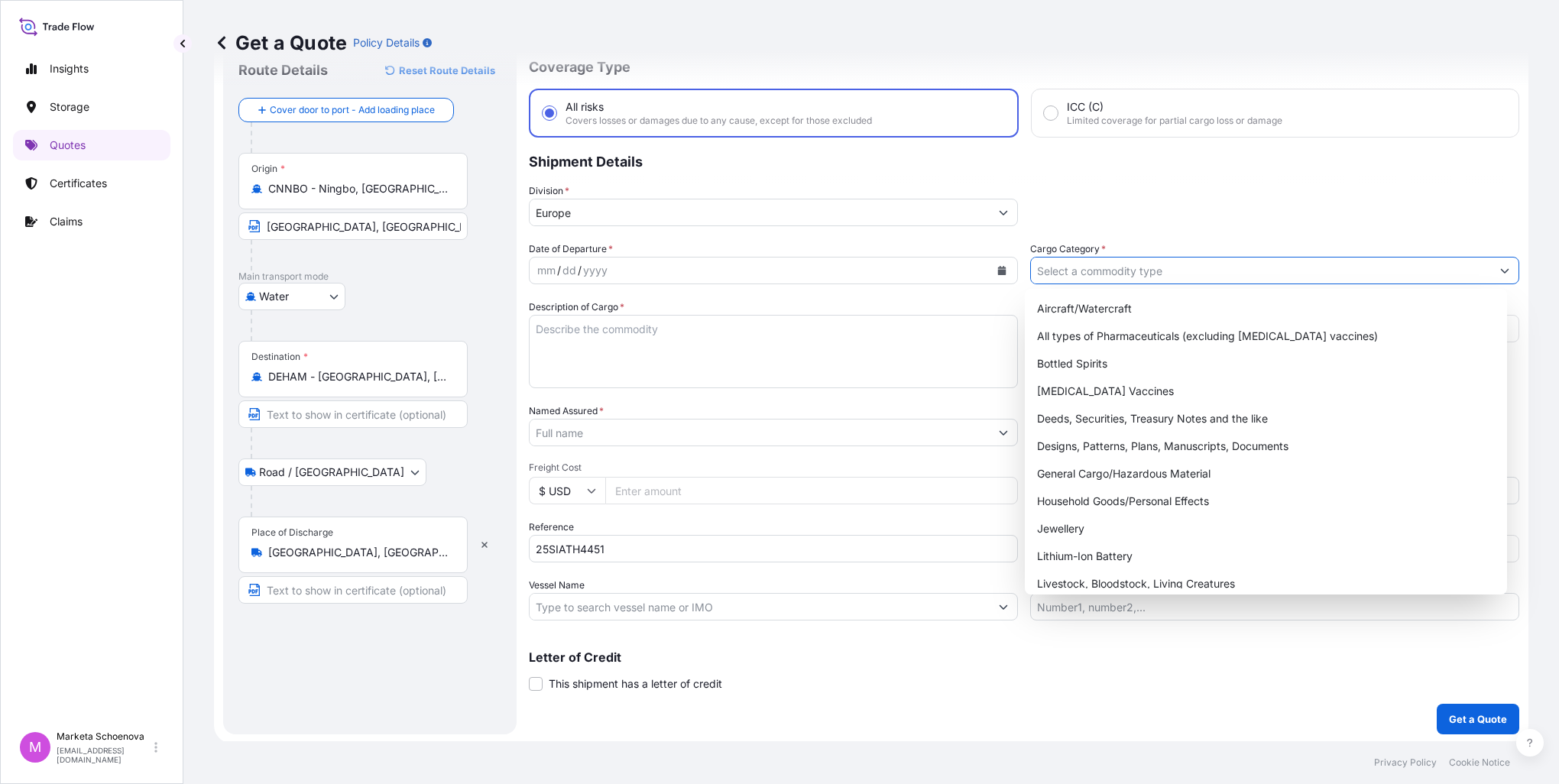
click at [1500, 267] on icon "Show suggestions" at bounding box center [1504, 270] width 9 height 9
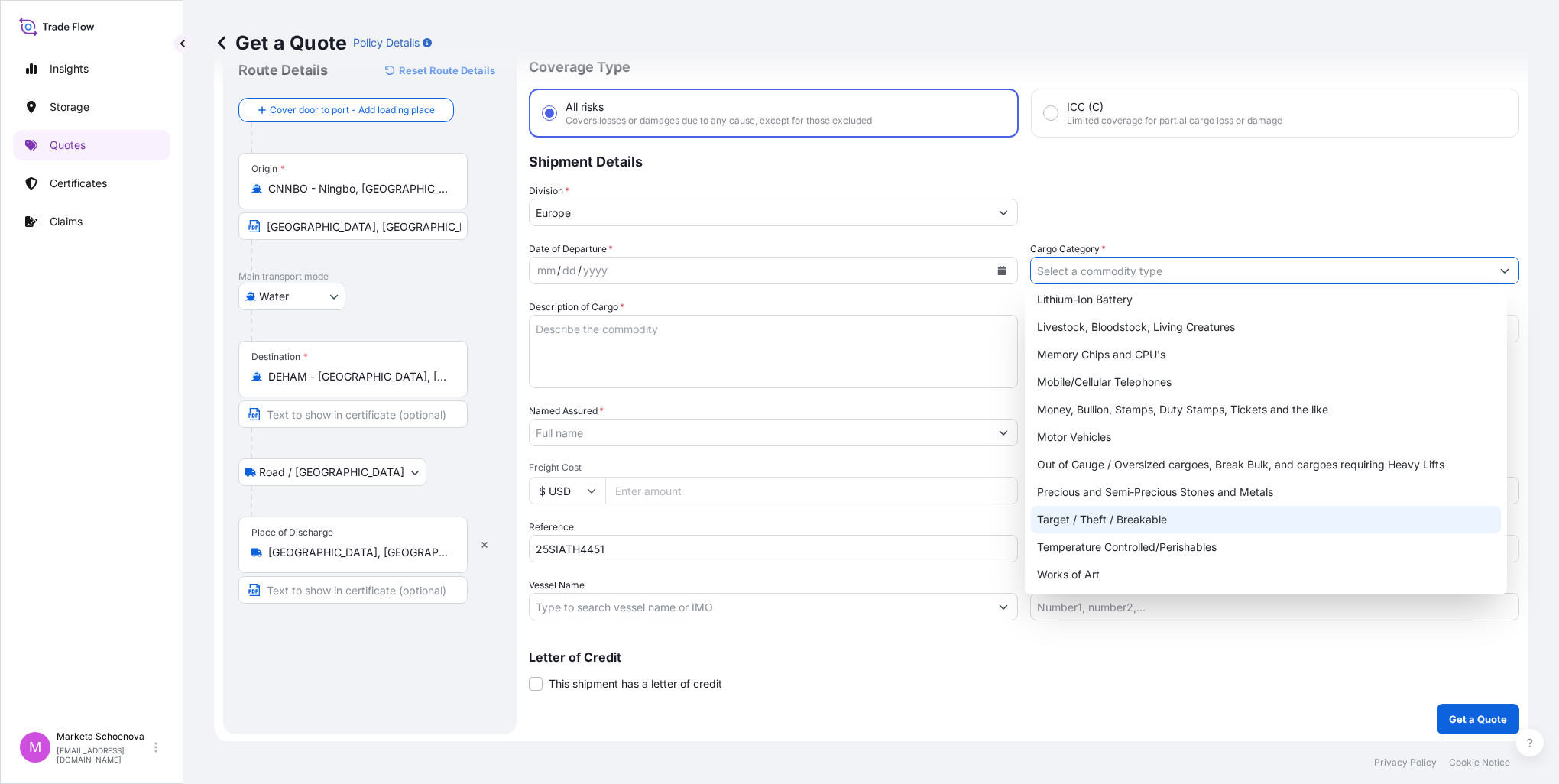
click at [1091, 519] on div "Target / Theft / Breakable" at bounding box center [1265, 519] width 470 height 27
type input "Target / Theft / Breakable"
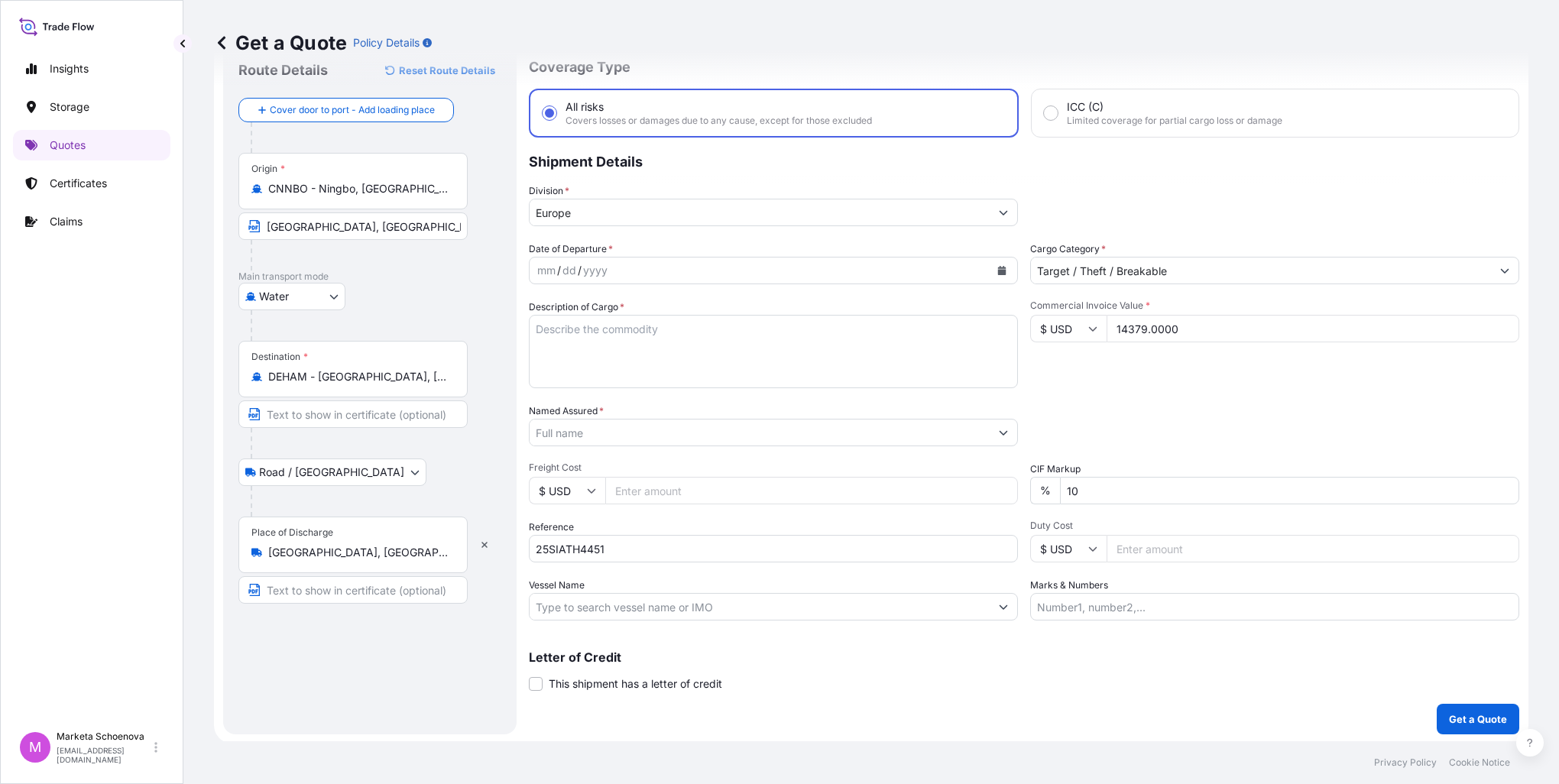
drag, startPoint x: 1192, startPoint y: 329, endPoint x: 1084, endPoint y: 310, distance: 109.7
click at [1085, 311] on div "Commercial Invoice Value * $ USD 14379.0000" at bounding box center [1274, 344] width 489 height 89
click at [1133, 327] on input "Commercial Invoice Value *" at bounding box center [1312, 329] width 412 height 27
type input "8640"
click at [642, 494] on input "Freight Cost" at bounding box center [811, 490] width 412 height 27
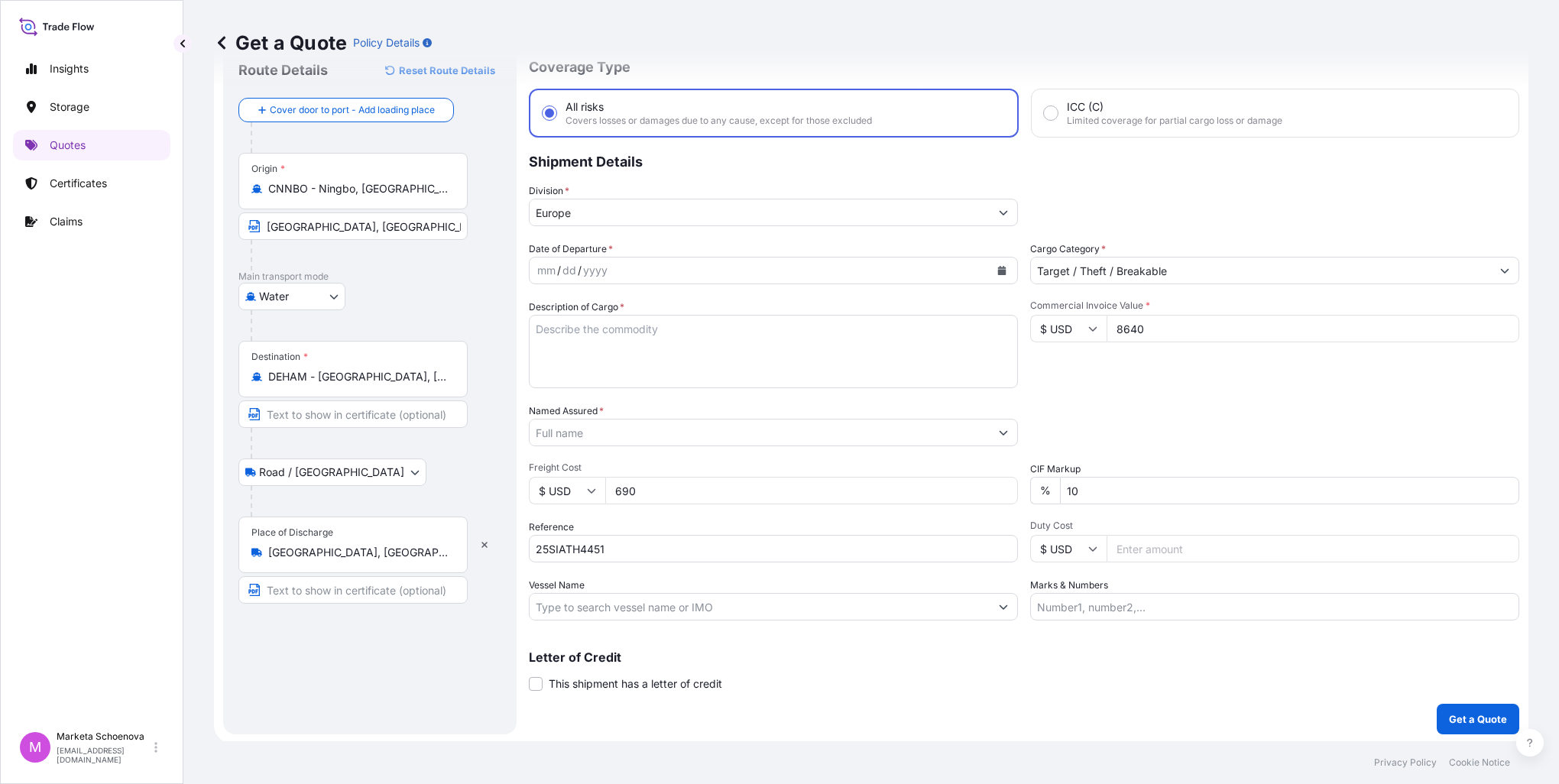
type input "690"
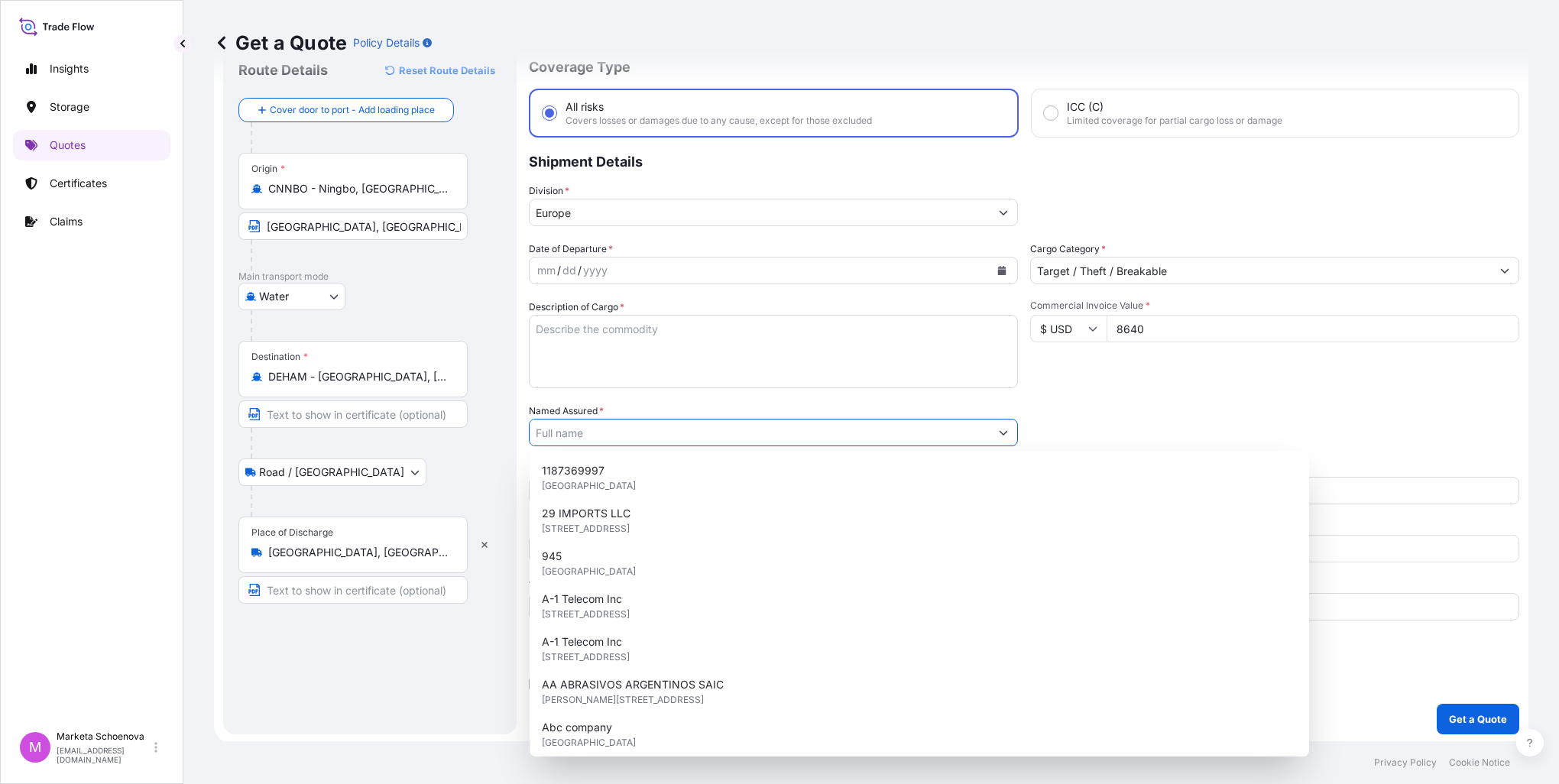
click at [608, 427] on input "Named Assured *" at bounding box center [760, 432] width 460 height 27
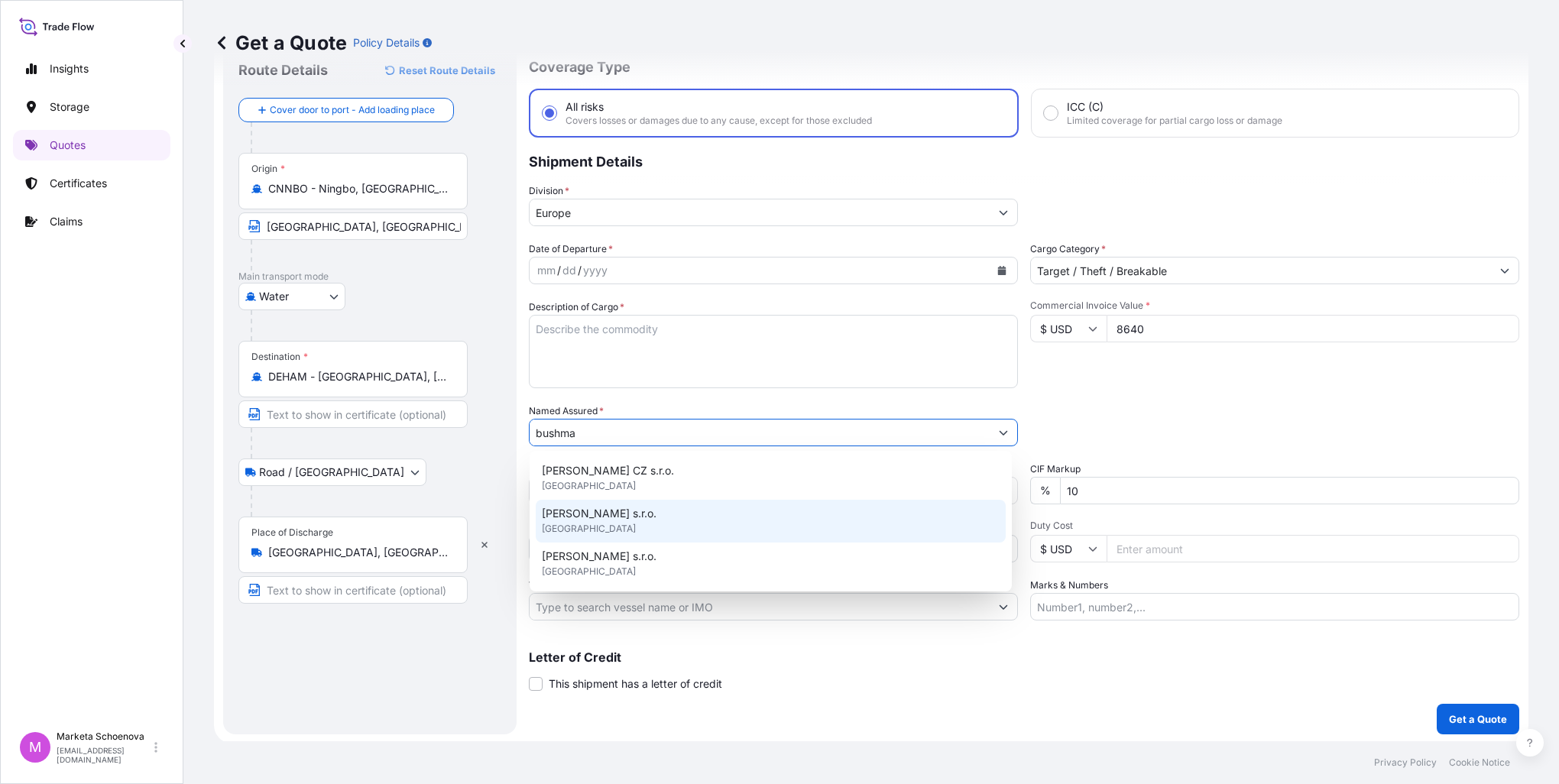
click at [566, 522] on span "[GEOGRAPHIC_DATA]" at bounding box center [589, 528] width 94 height 15
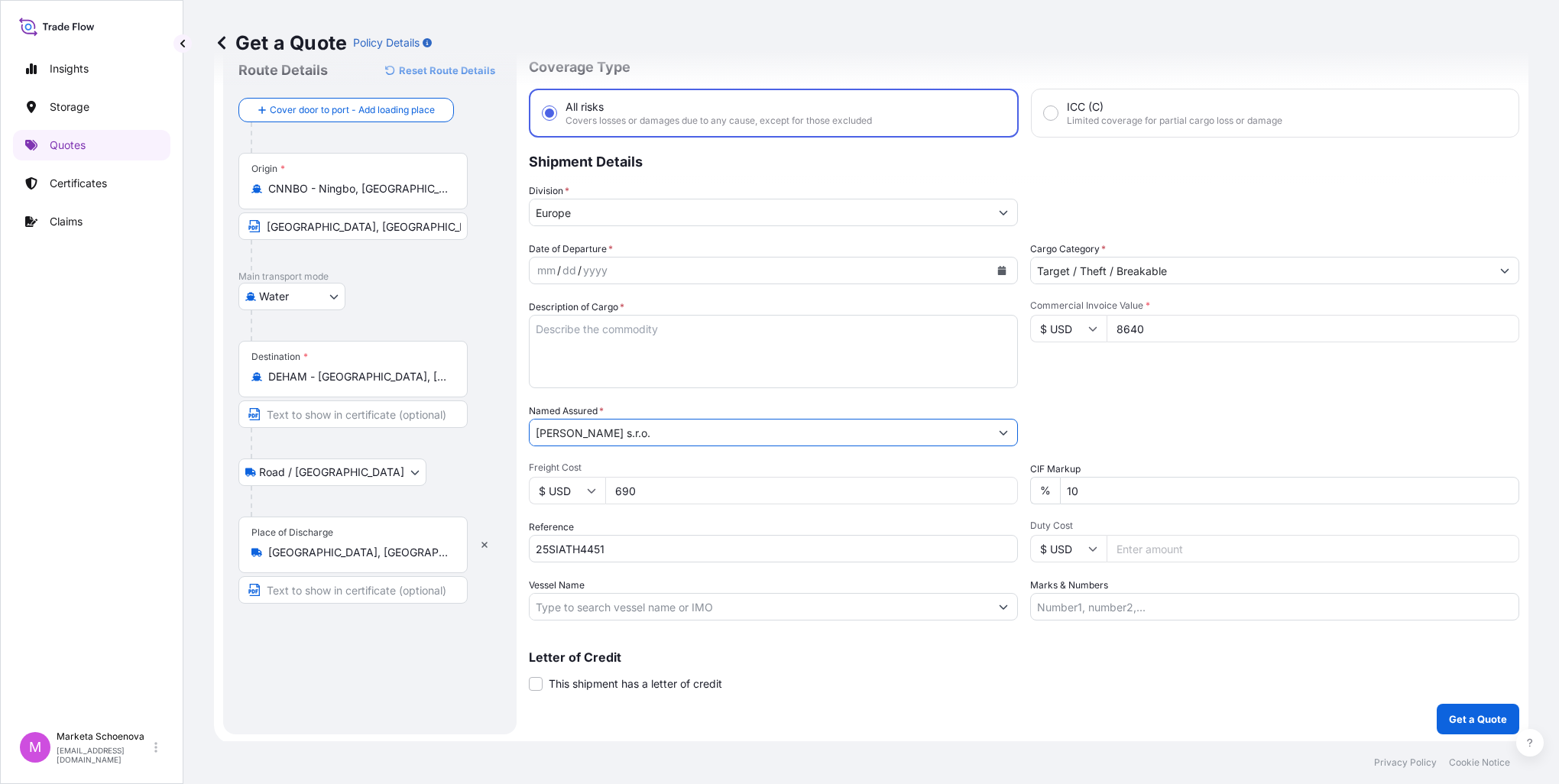
type input "[PERSON_NAME] s.r.o."
click at [645, 339] on textarea "Description of Cargo *" at bounding box center [773, 352] width 489 height 73
drag, startPoint x: 566, startPoint y: 334, endPoint x: 534, endPoint y: 318, distance: 35.8
click at [564, 333] on textarea "Description of Cargo *" at bounding box center [773, 352] width 489 height 73
paste textarea "outdoor equipment"
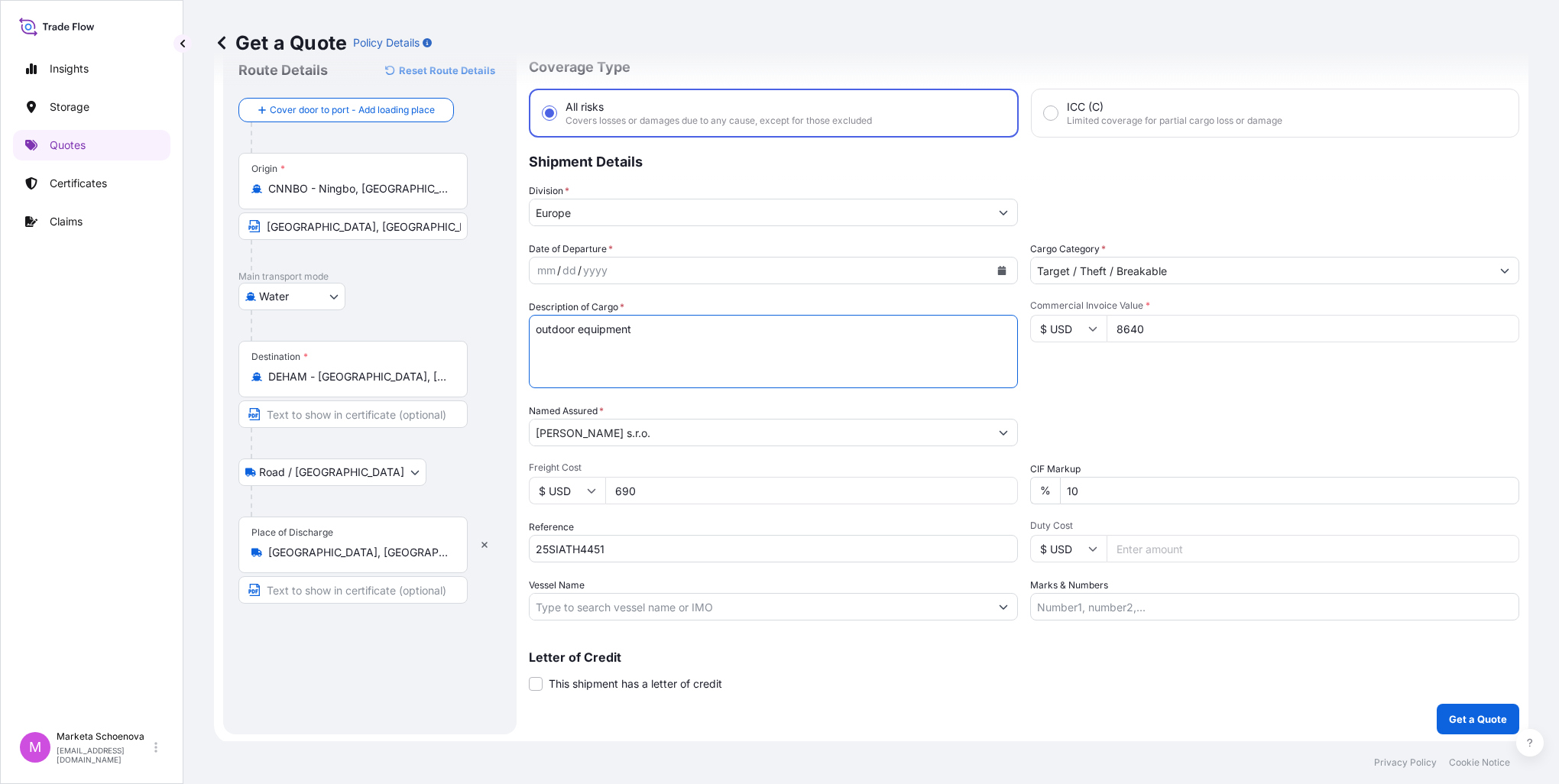
type textarea "outdoor equipment"
click at [1000, 266] on icon "Calendar" at bounding box center [1001, 270] width 9 height 9
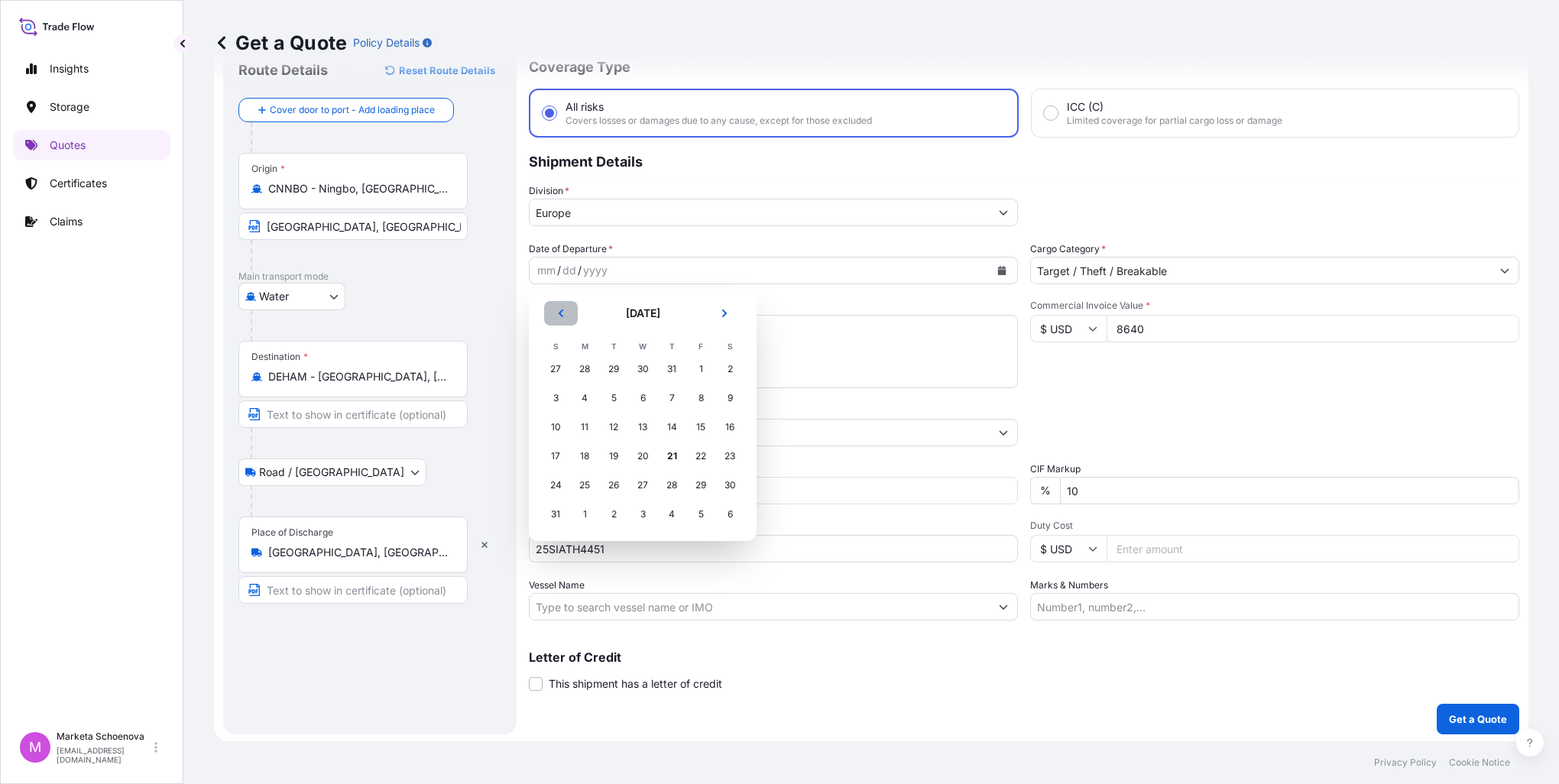
click at [552, 313] on button "Previous" at bounding box center [561, 313] width 34 height 25
click at [609, 430] on div "15" at bounding box center [614, 427] width 27 height 27
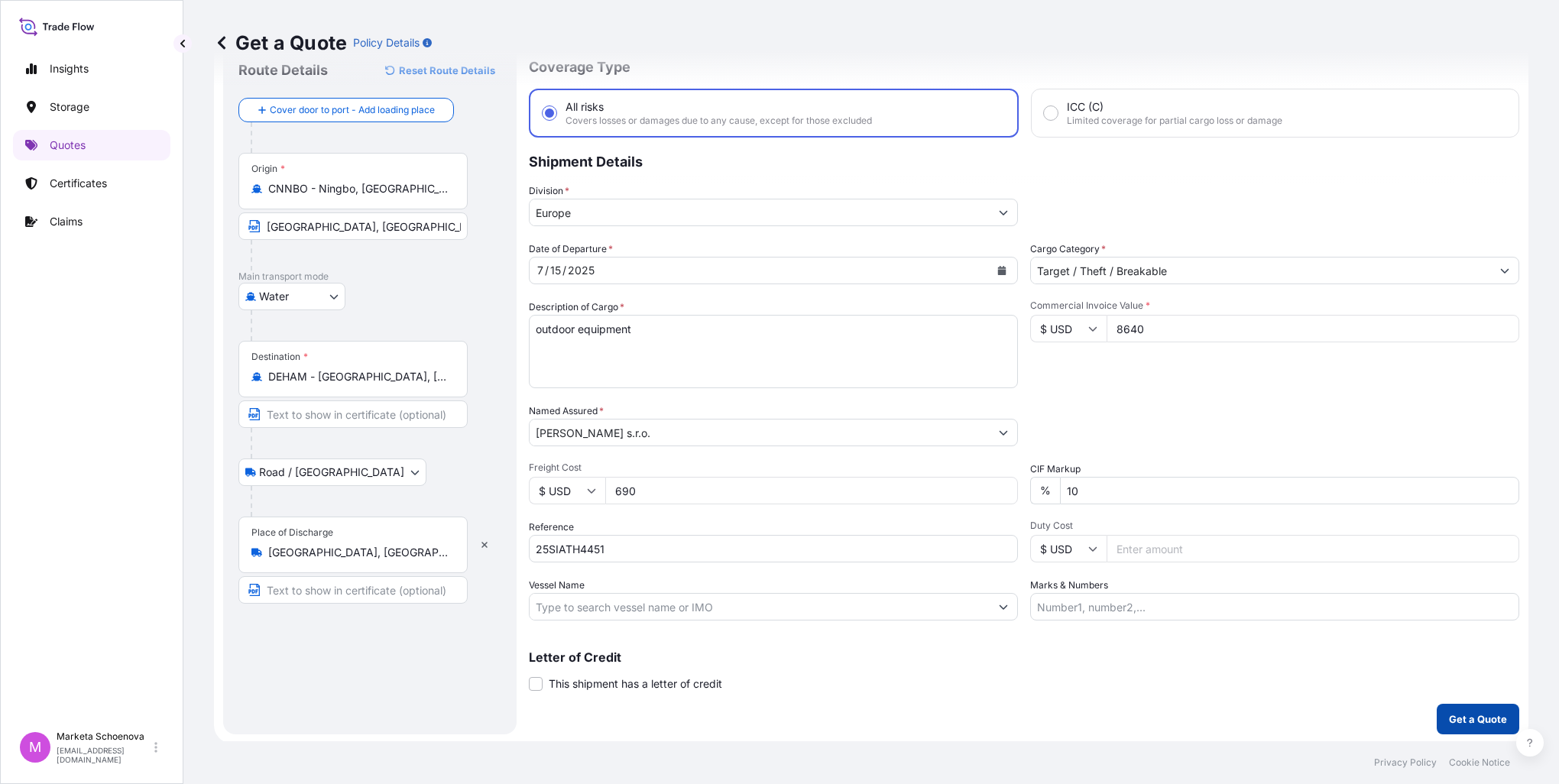
click at [1466, 707] on button "Get a Quote" at bounding box center [1478, 719] width 82 height 30
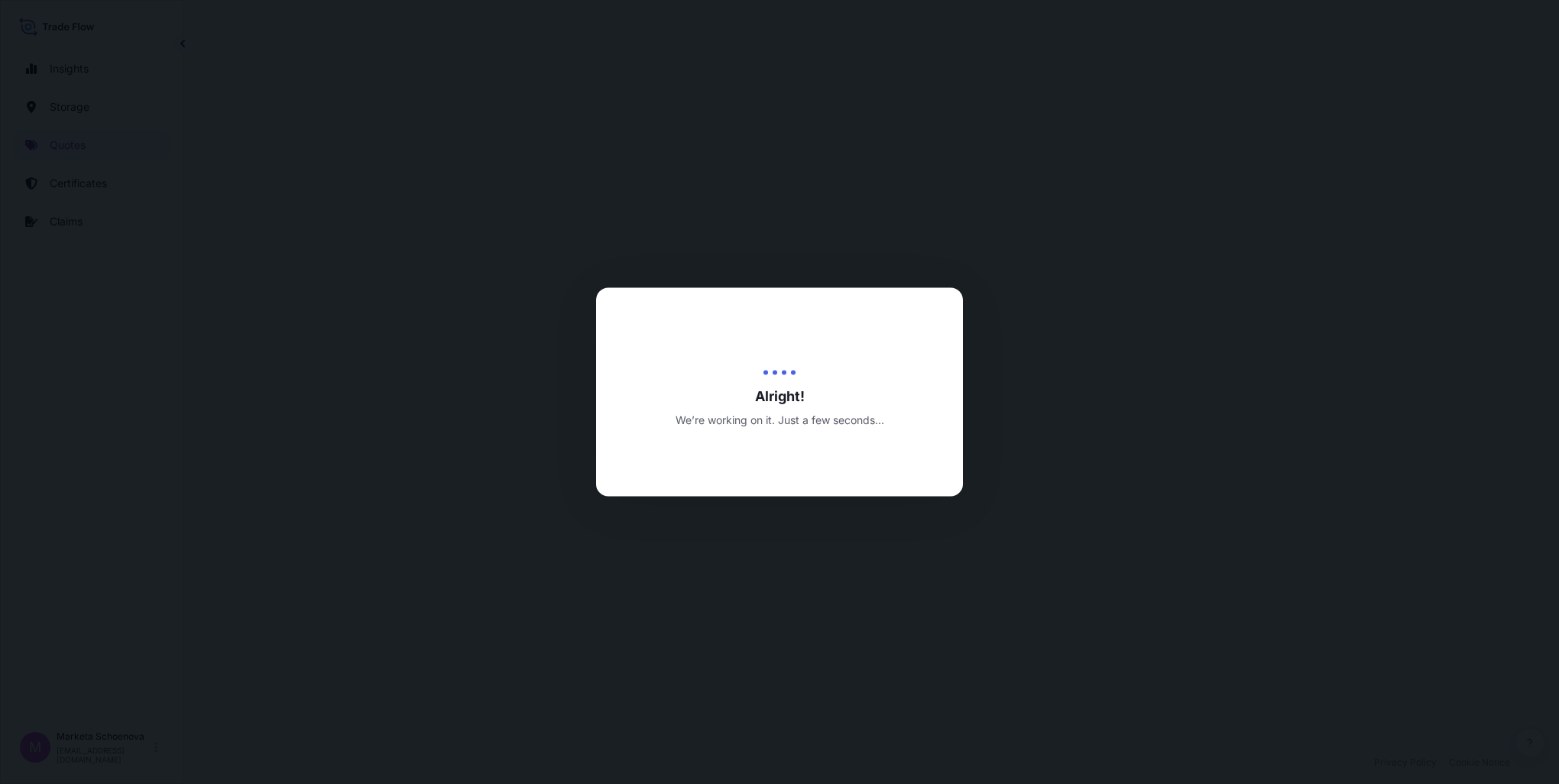
select select "Water"
select select "Road / [GEOGRAPHIC_DATA]"
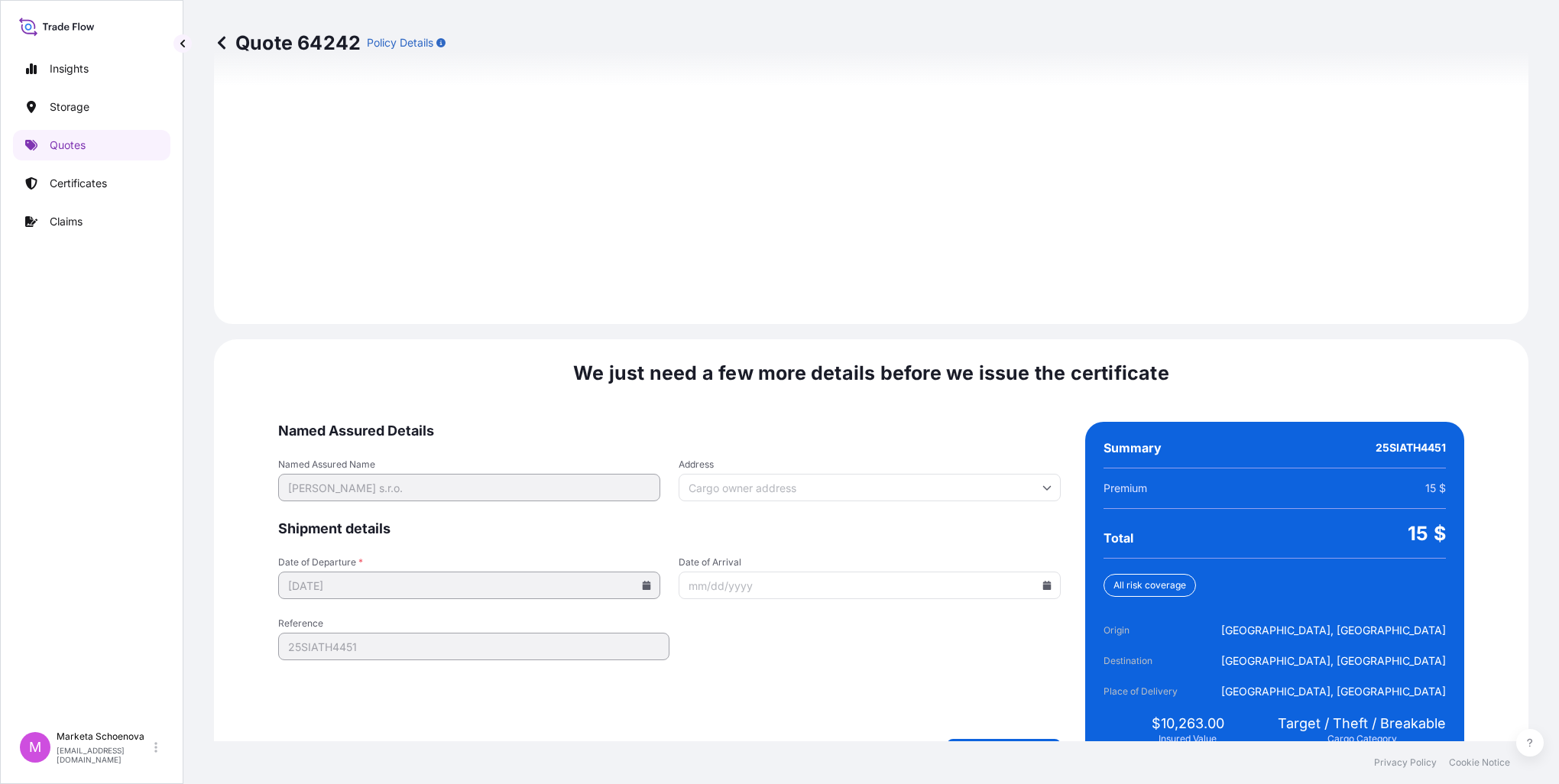
scroll to position [2122, 0]
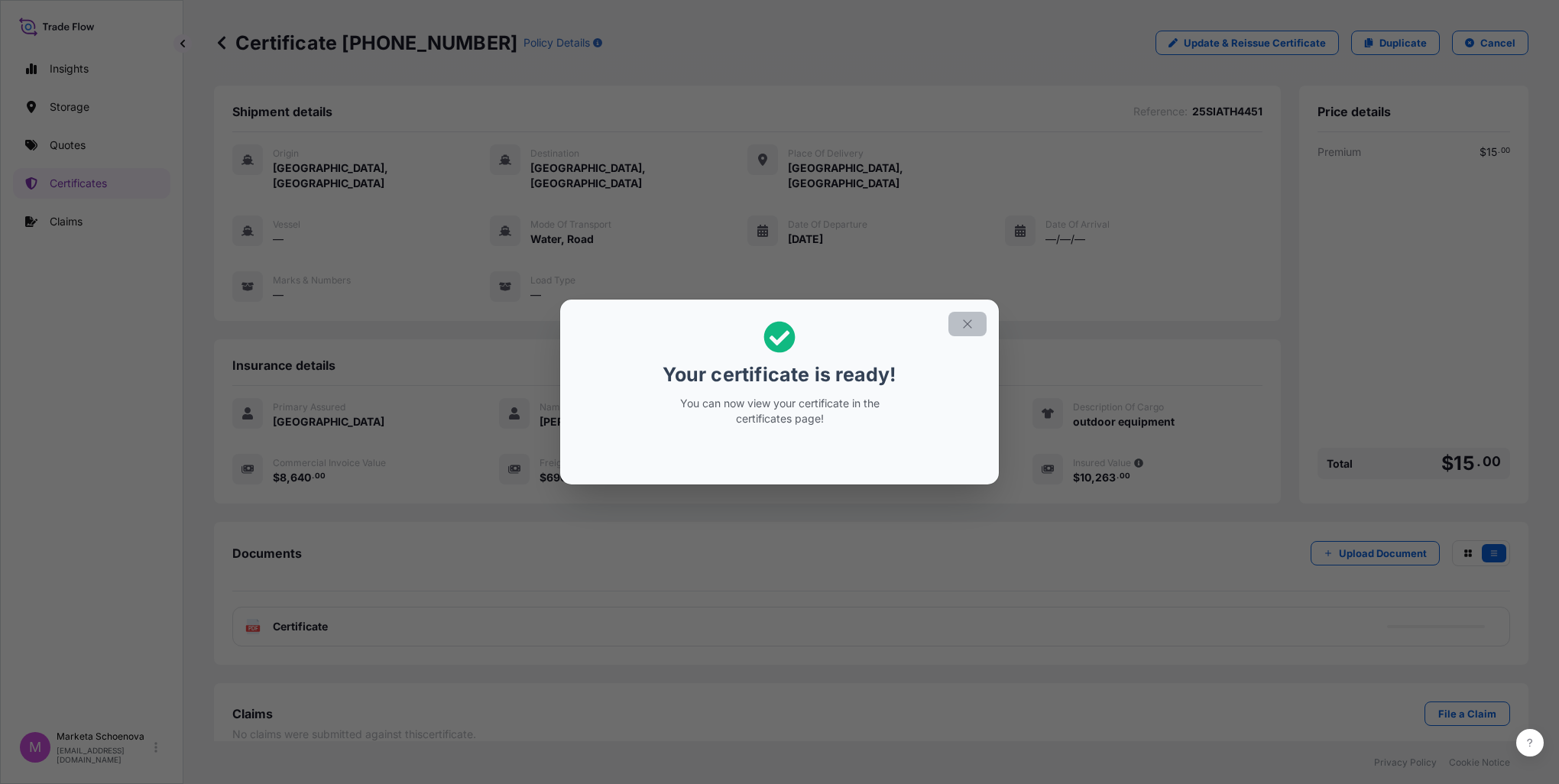
click at [972, 322] on icon "button" at bounding box center [967, 324] width 14 height 14
